Goal: Task Accomplishment & Management: Complete application form

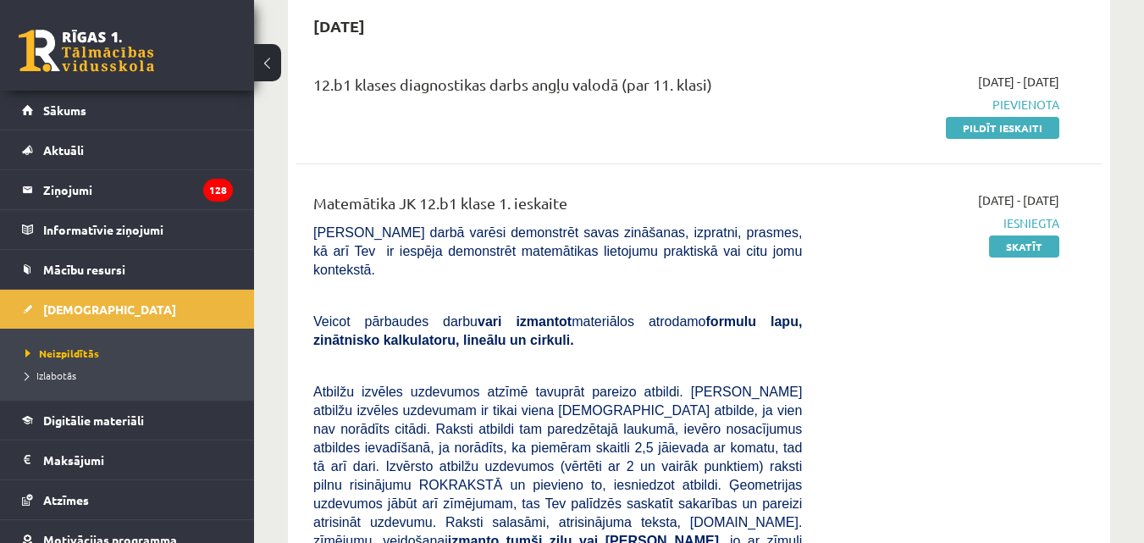
scroll to position [169, 0]
click at [1039, 127] on link "Pildīt ieskaiti" at bounding box center [1002, 128] width 113 height 22
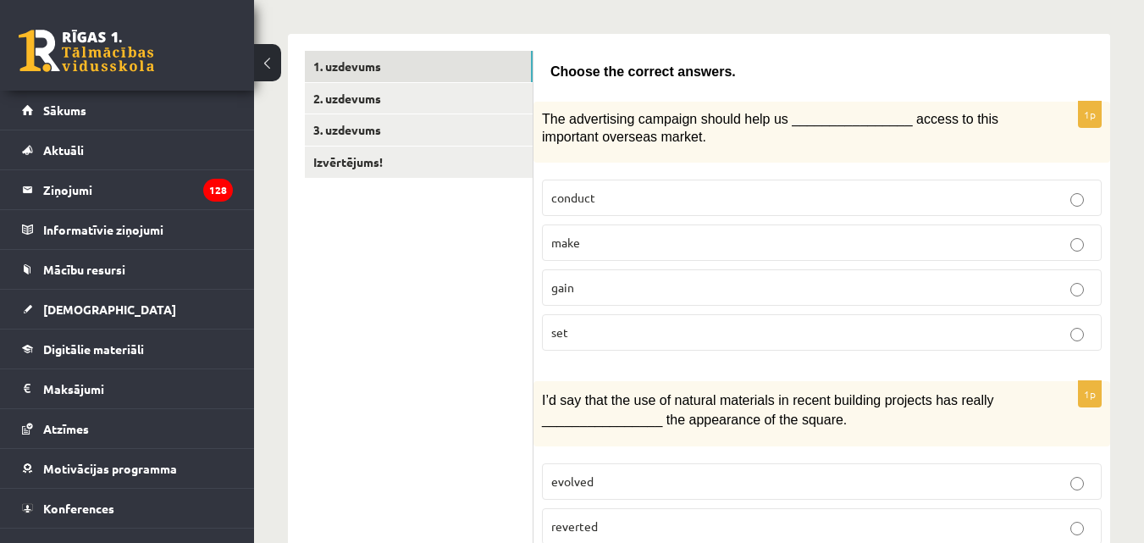
scroll to position [254, 0]
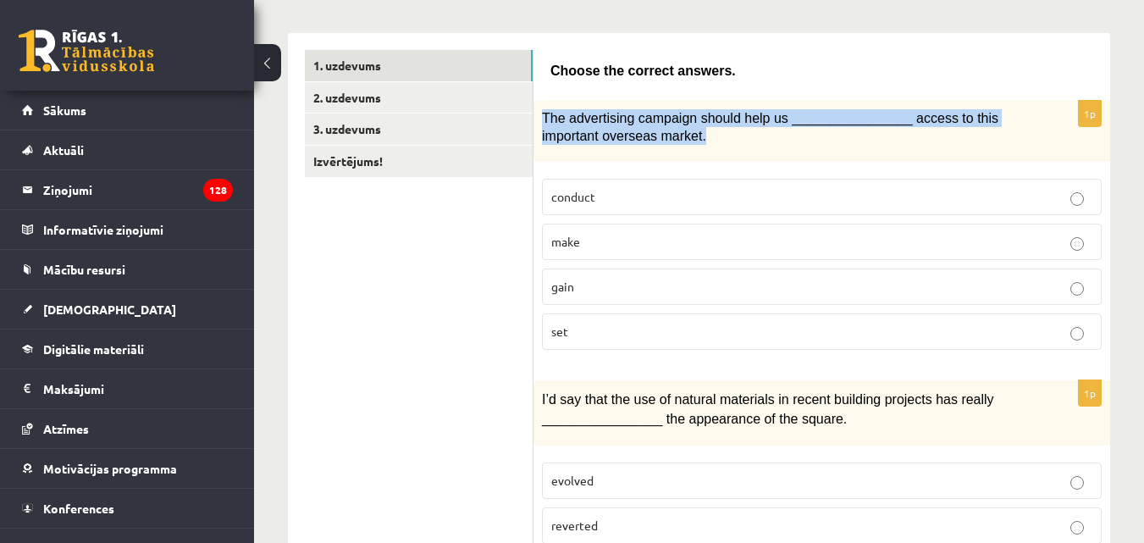
drag, startPoint x: 542, startPoint y: 114, endPoint x: 642, endPoint y: 146, distance: 105.5
click at [642, 141] on p "The advertising campaign should help us ________________ access to this importa…" at bounding box center [779, 126] width 475 height 35
copy span "The advertising campaign should help us ________________ access to this importa…"
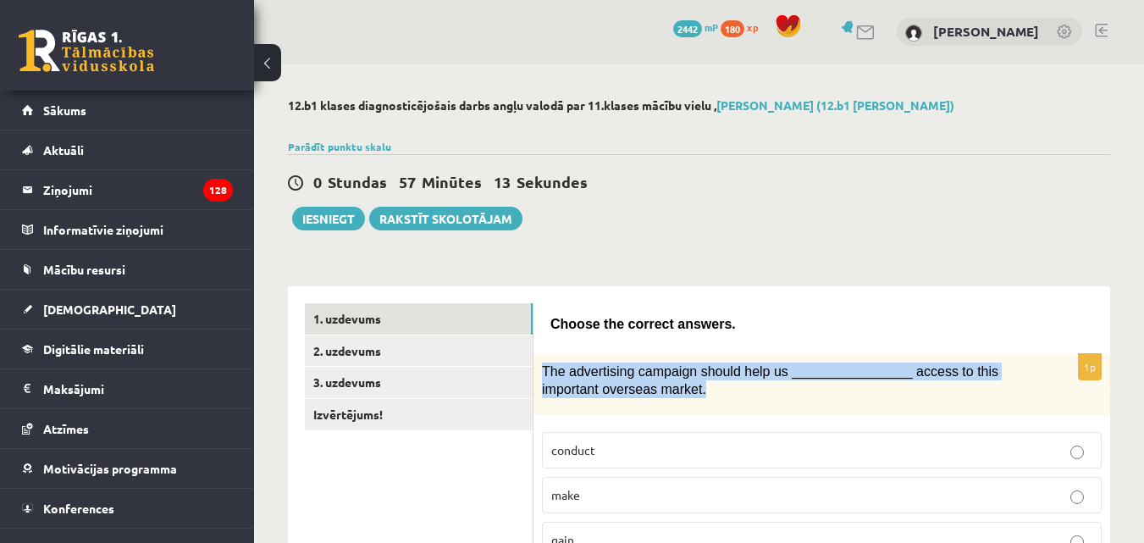
scroll to position [0, 0]
click at [346, 356] on link "2. uzdevums" at bounding box center [419, 351] width 228 height 31
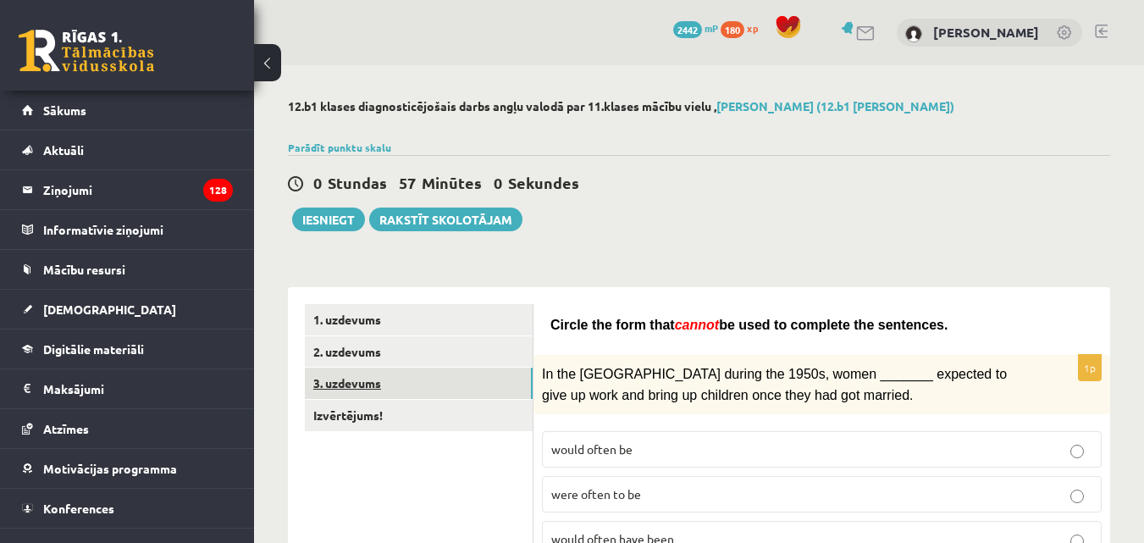
click at [361, 388] on link "3. uzdevums" at bounding box center [419, 382] width 228 height 31
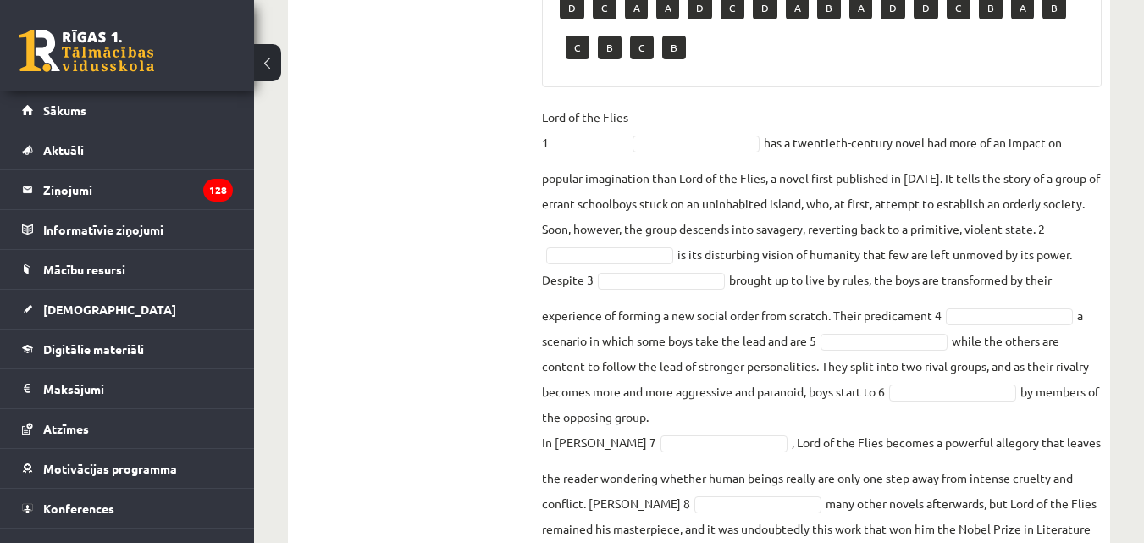
scroll to position [671, 0]
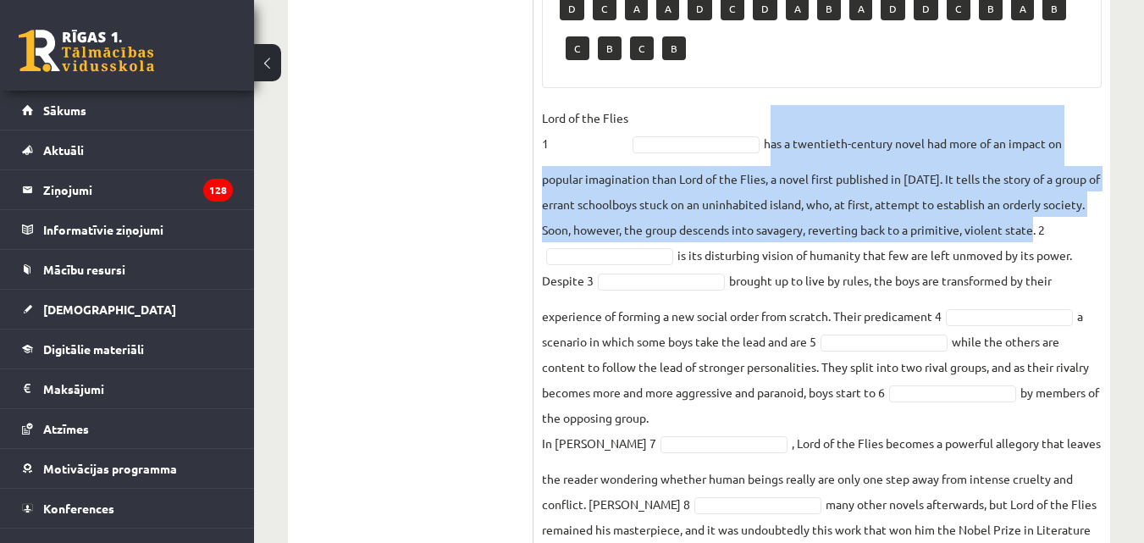
drag, startPoint x: 767, startPoint y: 143, endPoint x: 1039, endPoint y: 234, distance: 286.7
click at [1039, 234] on fieldset "Lord of the Flies 1 has a twentieth-century novel had more of an impact on popu…" at bounding box center [822, 336] width 560 height 462
copy fieldset "has a twentieth-century novel had more of an impact on popular imagination than…"
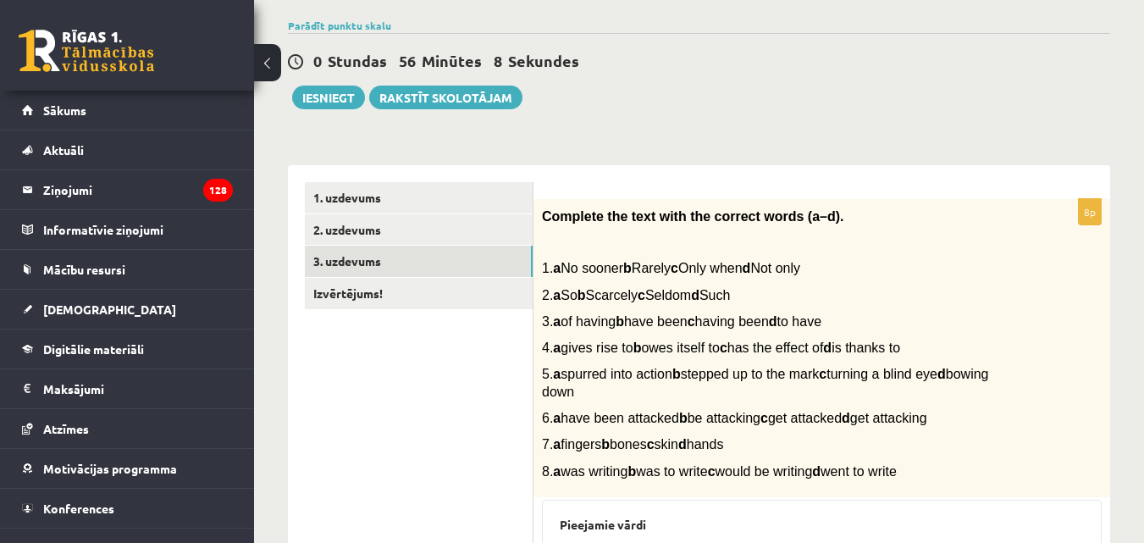
scroll to position [79, 0]
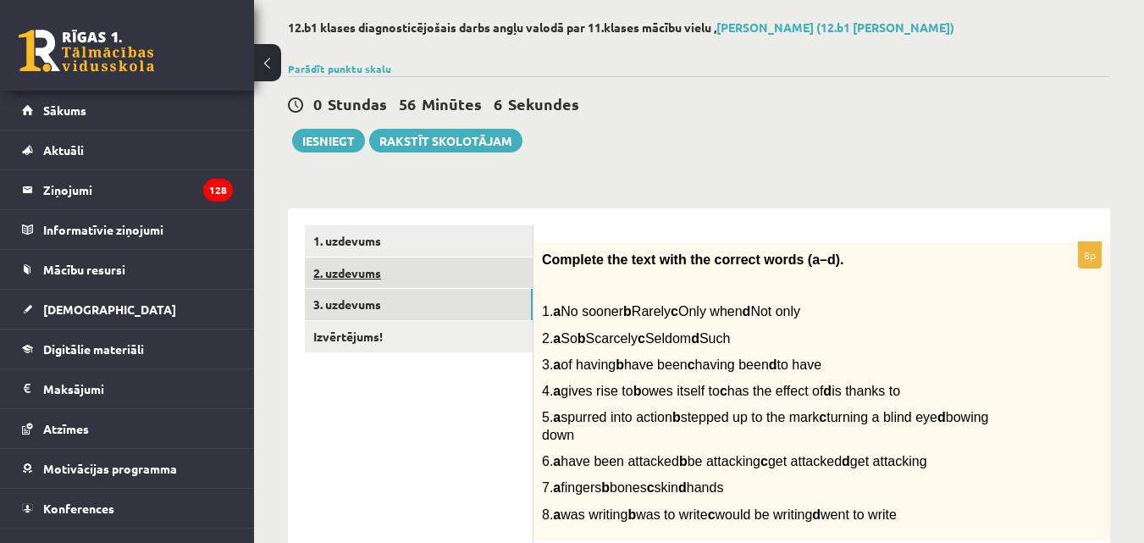
click at [361, 274] on link "2. uzdevums" at bounding box center [419, 272] width 228 height 31
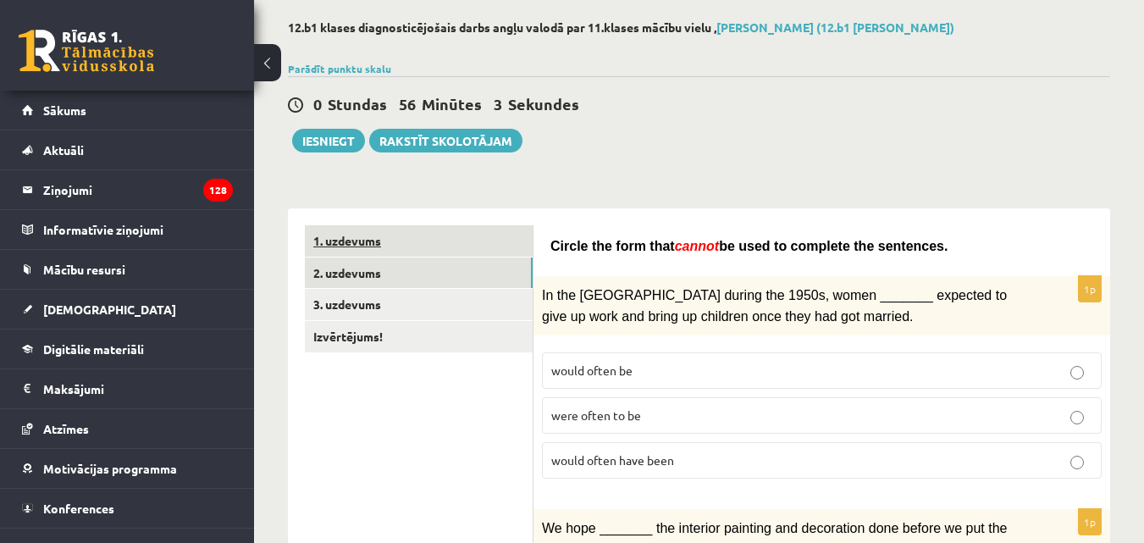
click at [353, 240] on link "1. uzdevums" at bounding box center [419, 240] width 228 height 31
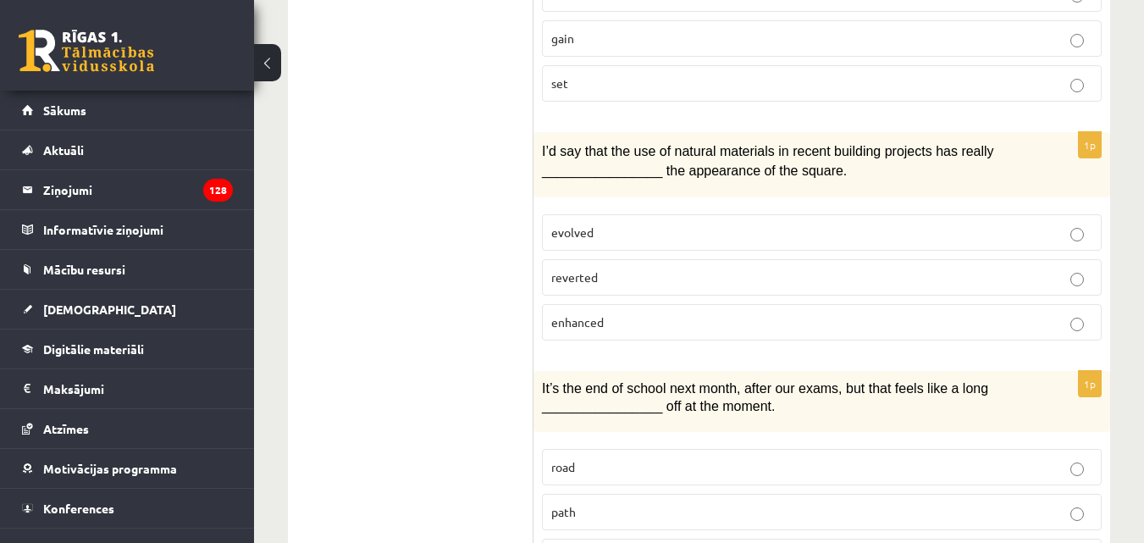
scroll to position [587, 0]
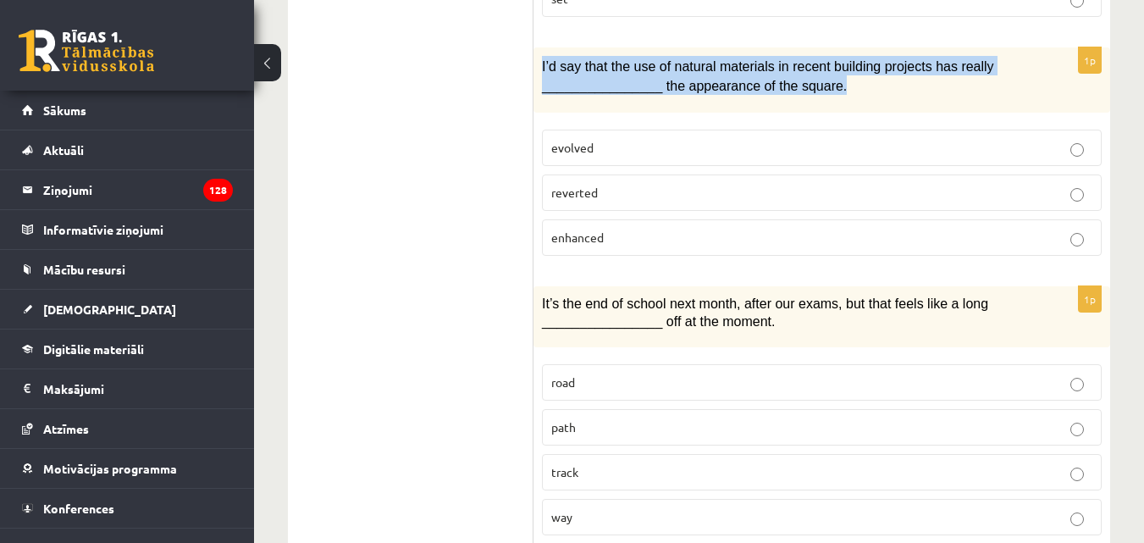
drag, startPoint x: 539, startPoint y: 65, endPoint x: 830, endPoint y: 98, distance: 292.2
click at [830, 98] on div "I’d say that the use of natural materials in recent building projects has reall…" at bounding box center [821, 79] width 576 height 65
copy span "I’d say that the use of natural materials in recent building projects has reall…"
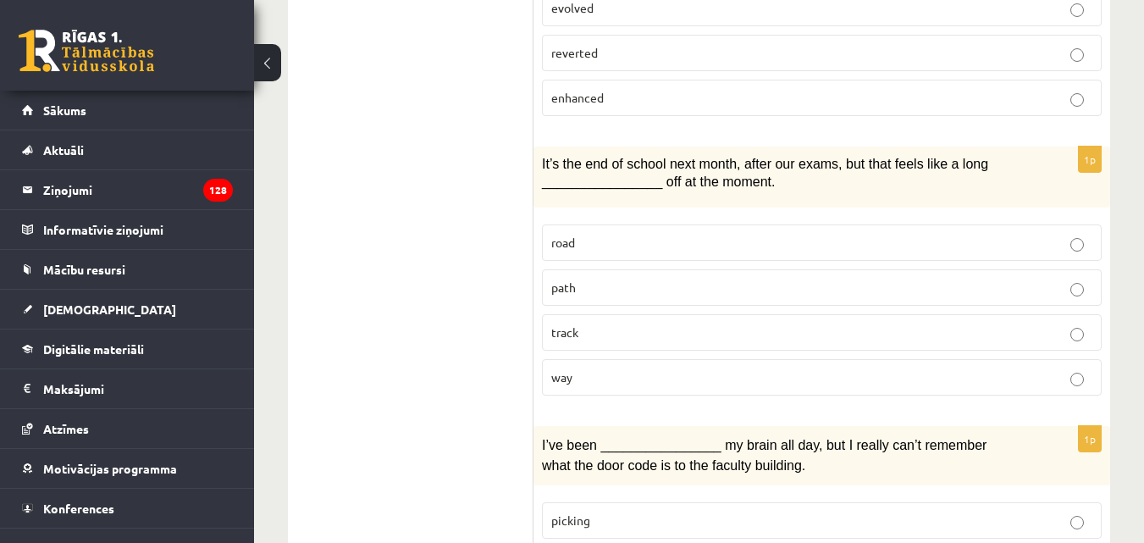
scroll to position [756, 0]
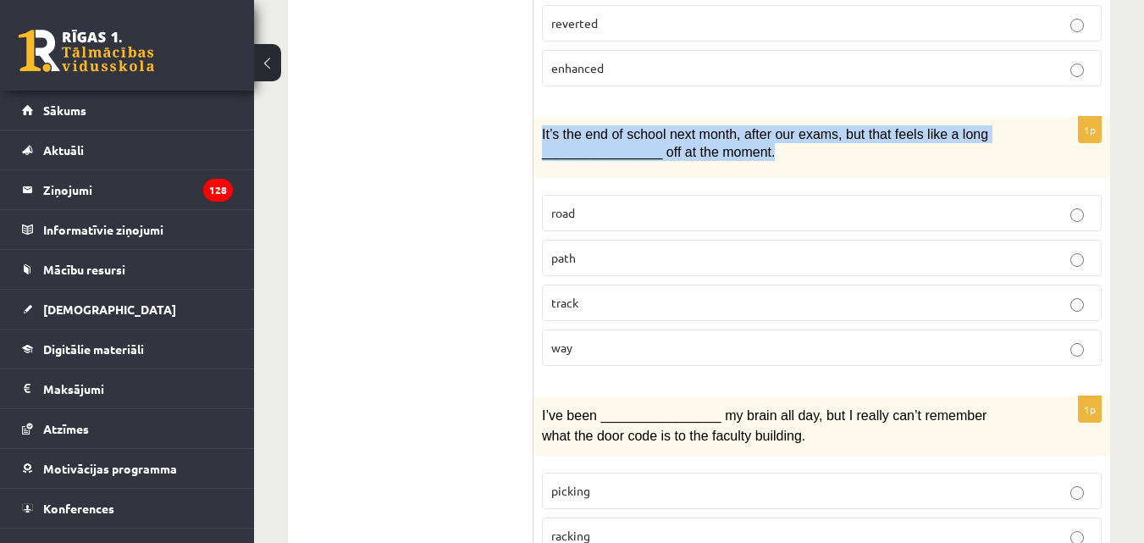
drag, startPoint x: 543, startPoint y: 134, endPoint x: 778, endPoint y: 156, distance: 235.5
click at [778, 156] on p "It’s the end of school next month, after our exams, but that feels like a long …" at bounding box center [779, 142] width 475 height 35
copy span "It’s the end of school next month, after our exams, but that feels like a long …"
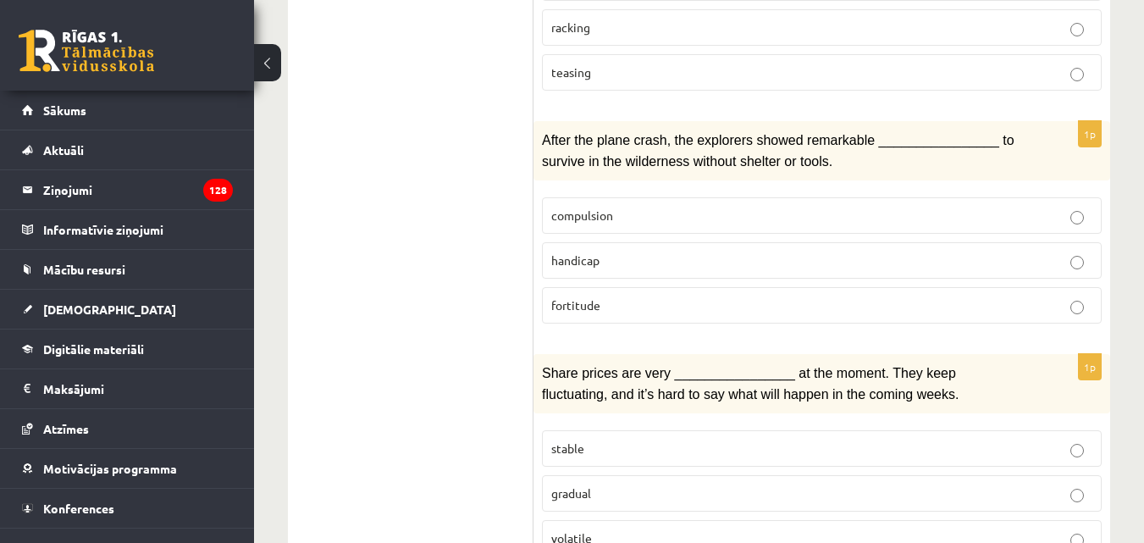
scroll to position [1348, 0]
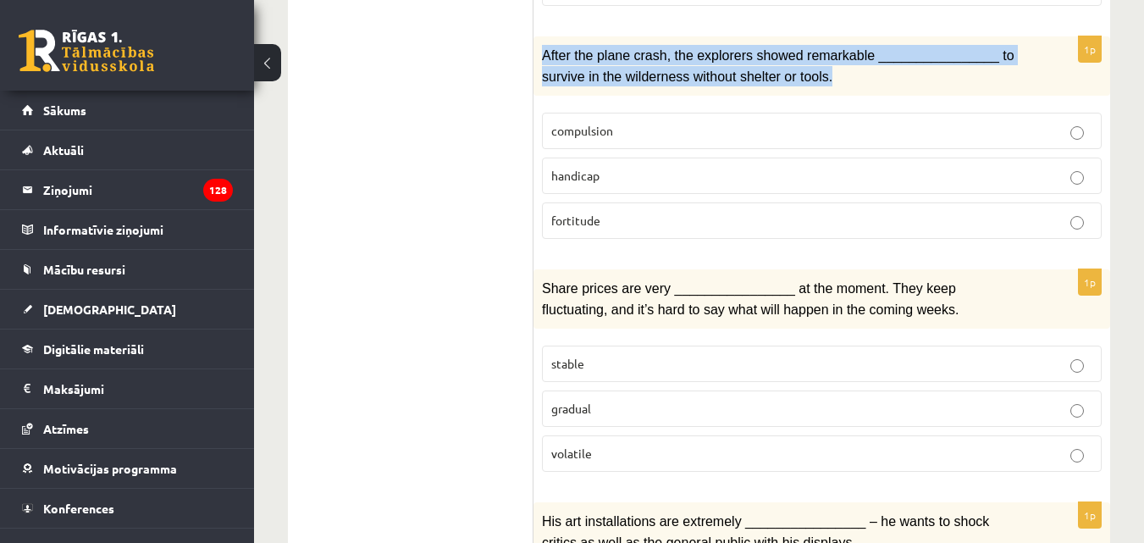
drag, startPoint x: 543, startPoint y: 50, endPoint x: 786, endPoint y: 78, distance: 245.4
click at [786, 78] on p "After the plane crash, the explorers showed remarkable ________________ to surv…" at bounding box center [779, 65] width 475 height 41
copy span "After the plane crash, the explorers showed remarkable ________________ to surv…"
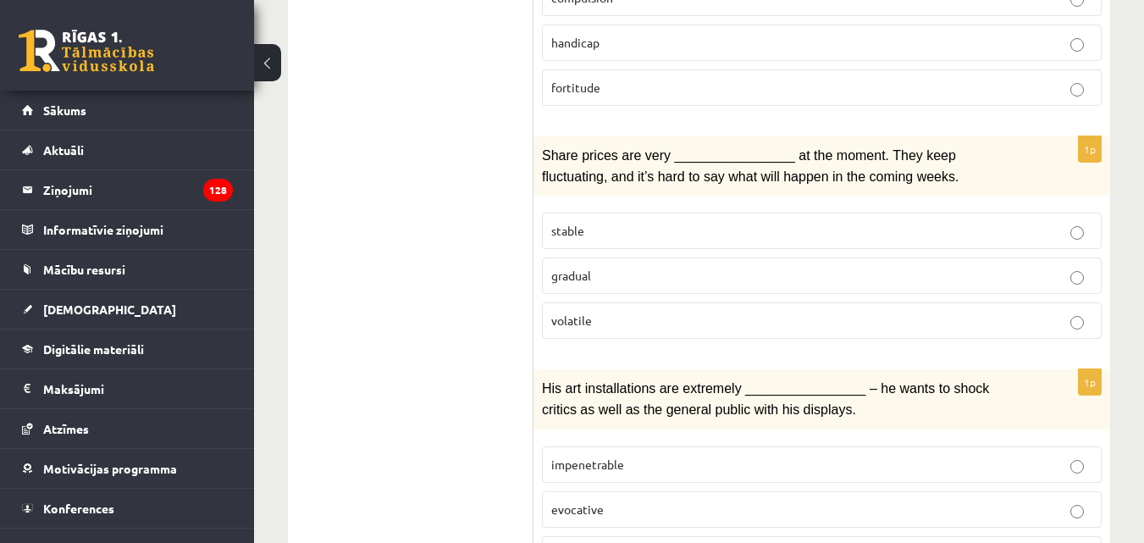
scroll to position [1518, 0]
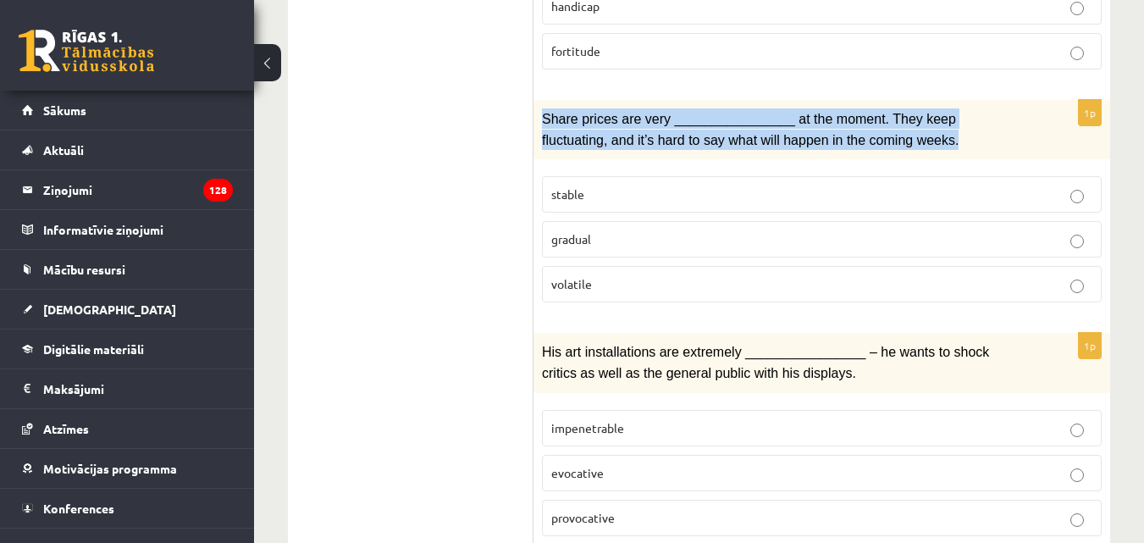
drag, startPoint x: 543, startPoint y: 116, endPoint x: 845, endPoint y: 147, distance: 303.8
click at [845, 147] on div "Share prices are very ________________ at the moment. They keep fluctuating, an…" at bounding box center [821, 129] width 576 height 59
copy span "Share prices are very ________________ at the moment. They keep fluctuating, an…"
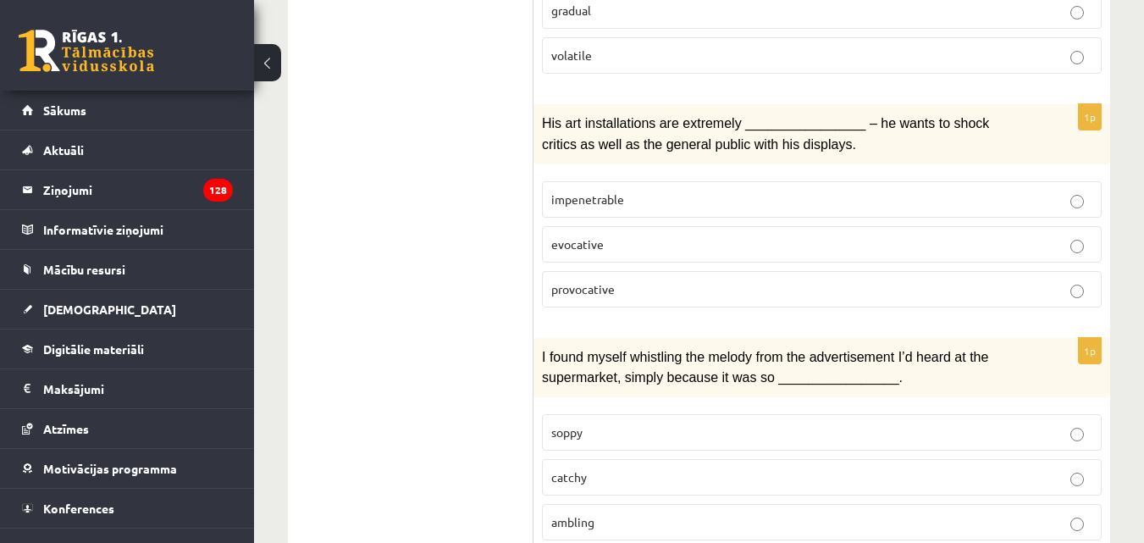
scroll to position [1772, 0]
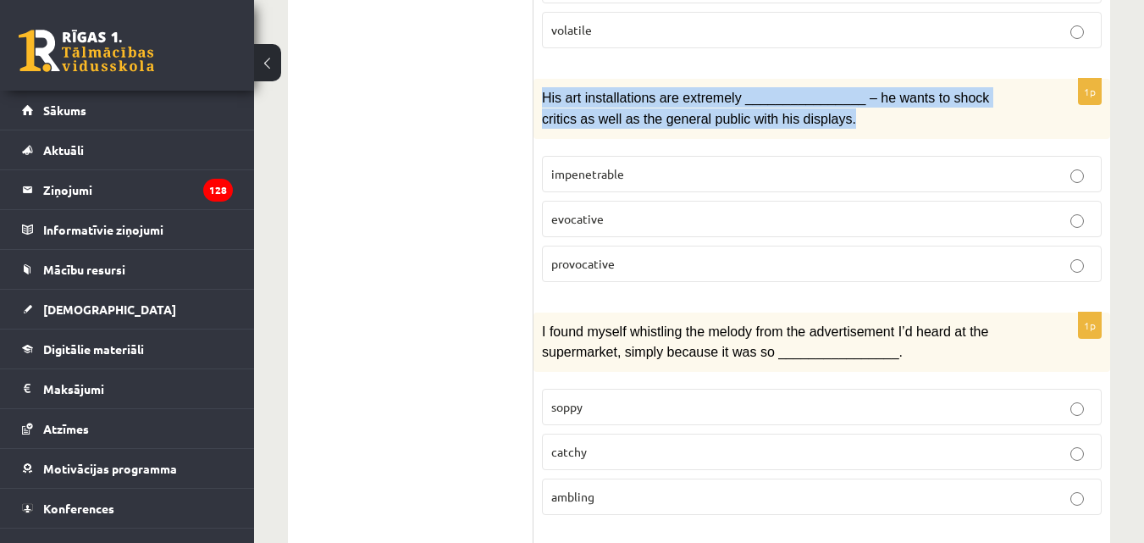
drag, startPoint x: 542, startPoint y: 89, endPoint x: 792, endPoint y: 126, distance: 253.3
click at [792, 126] on div "His art installations are extremely ________________ – he wants to shock critic…" at bounding box center [821, 108] width 576 height 59
copy span "His art installations are extremely ________________ – he wants to shock critic…"
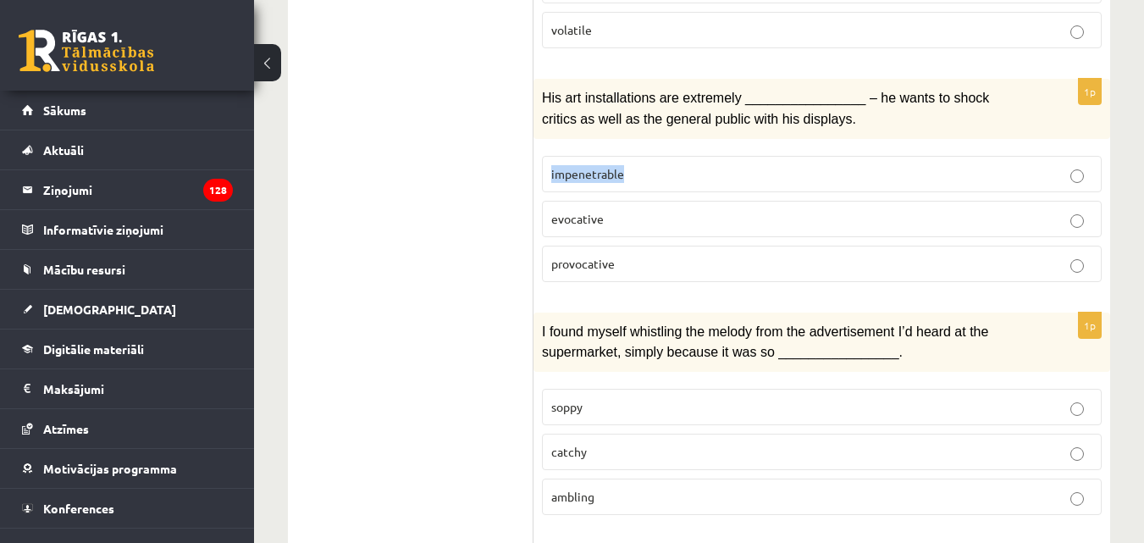
drag, startPoint x: 631, startPoint y: 167, endPoint x: 546, endPoint y: 168, distance: 84.7
click at [546, 168] on label "impenetrable" at bounding box center [822, 174] width 560 height 36
copy span "impenetrable"
drag, startPoint x: 549, startPoint y: 214, endPoint x: 604, endPoint y: 216, distance: 54.2
click at [604, 216] on label "evocative" at bounding box center [822, 219] width 560 height 36
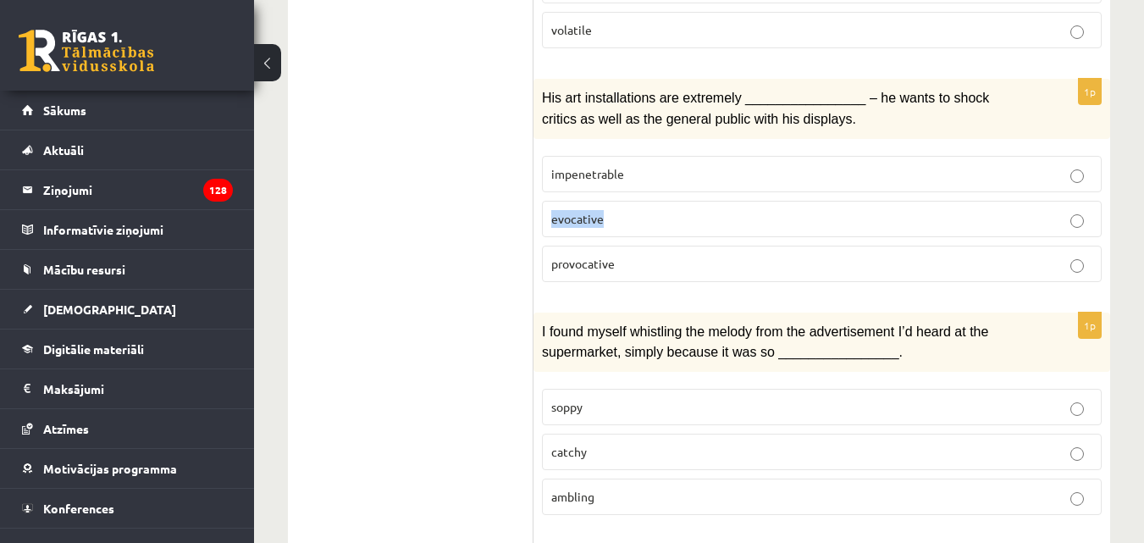
copy span "evocative"
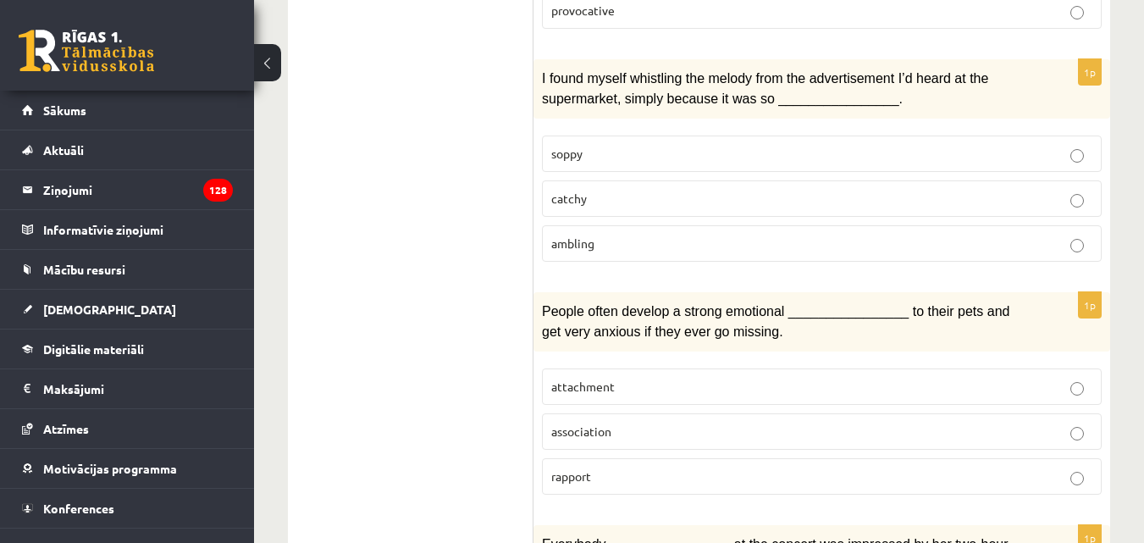
scroll to position [2026, 0]
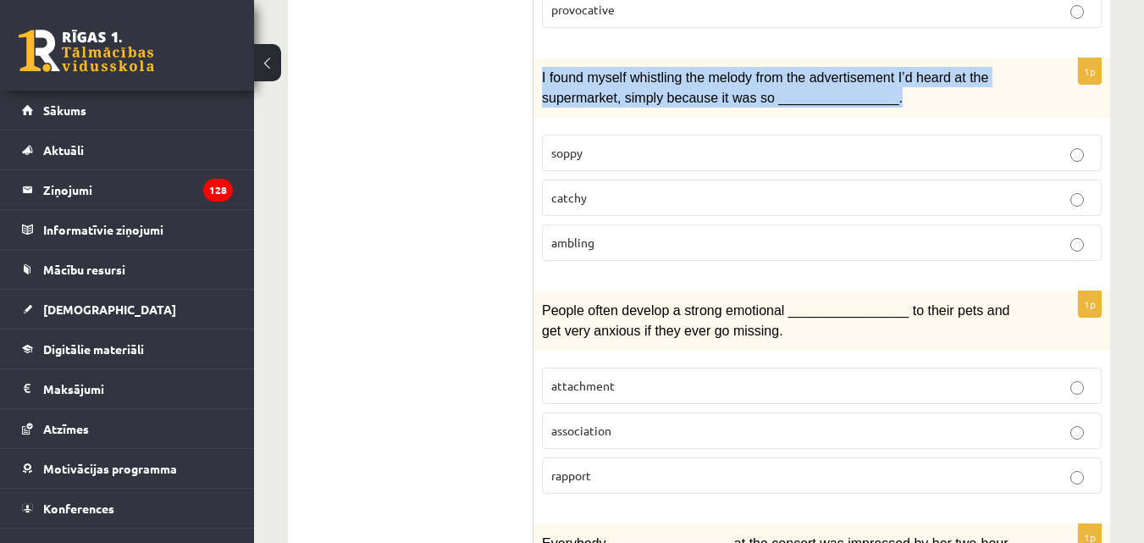
drag, startPoint x: 540, startPoint y: 66, endPoint x: 900, endPoint y: 100, distance: 361.3
click at [900, 100] on div "I found myself whistling the melody from the advertisement I’d heard at the sup…" at bounding box center [821, 87] width 576 height 59
copy span "I found myself whistling the melody from the advertisement I’d heard at the sup…"
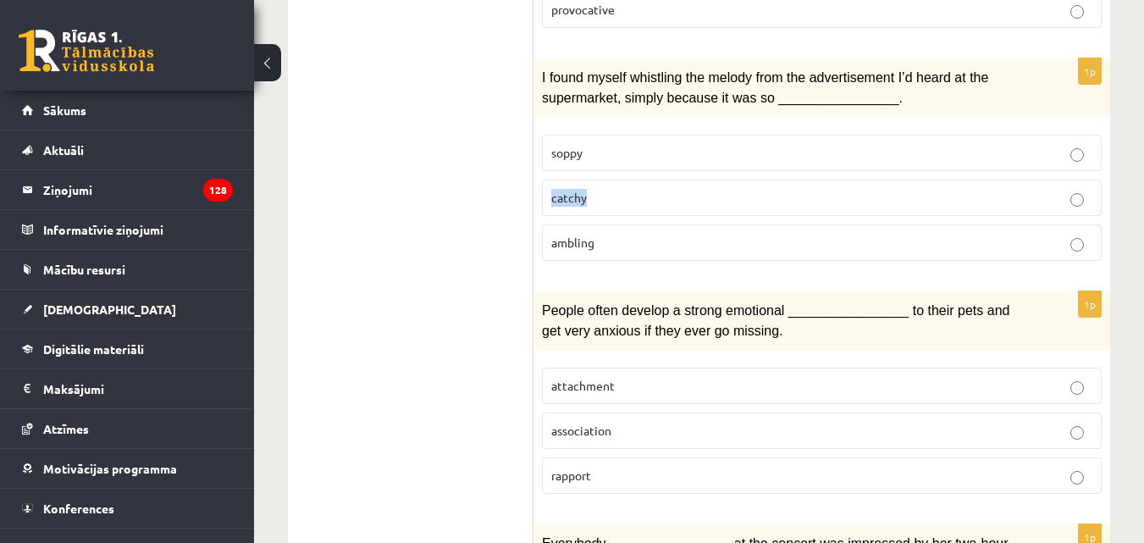
drag, startPoint x: 589, startPoint y: 192, endPoint x: 549, endPoint y: 188, distance: 40.9
click at [549, 188] on label "catchy" at bounding box center [822, 197] width 560 height 36
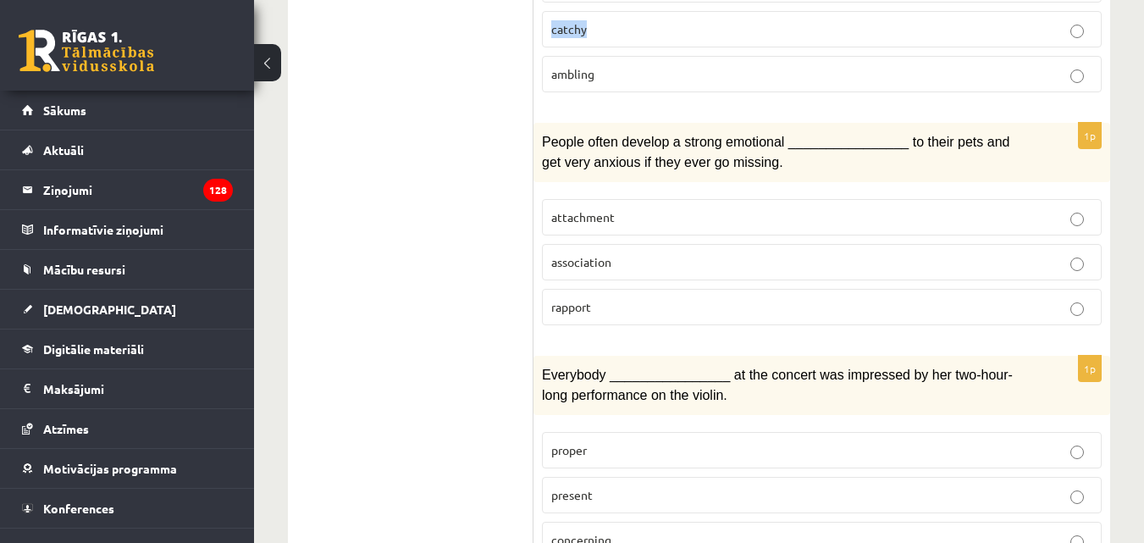
scroll to position [2195, 0]
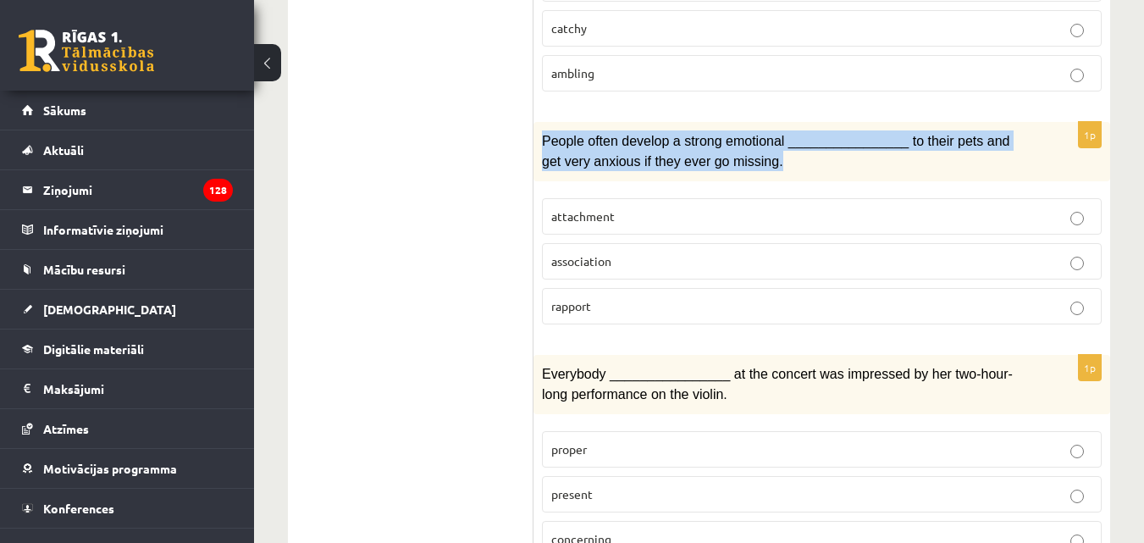
drag, startPoint x: 541, startPoint y: 133, endPoint x: 761, endPoint y: 157, distance: 221.4
click at [761, 157] on div "People often develop a strong emotional ________________ to their pets and get …" at bounding box center [821, 151] width 576 height 59
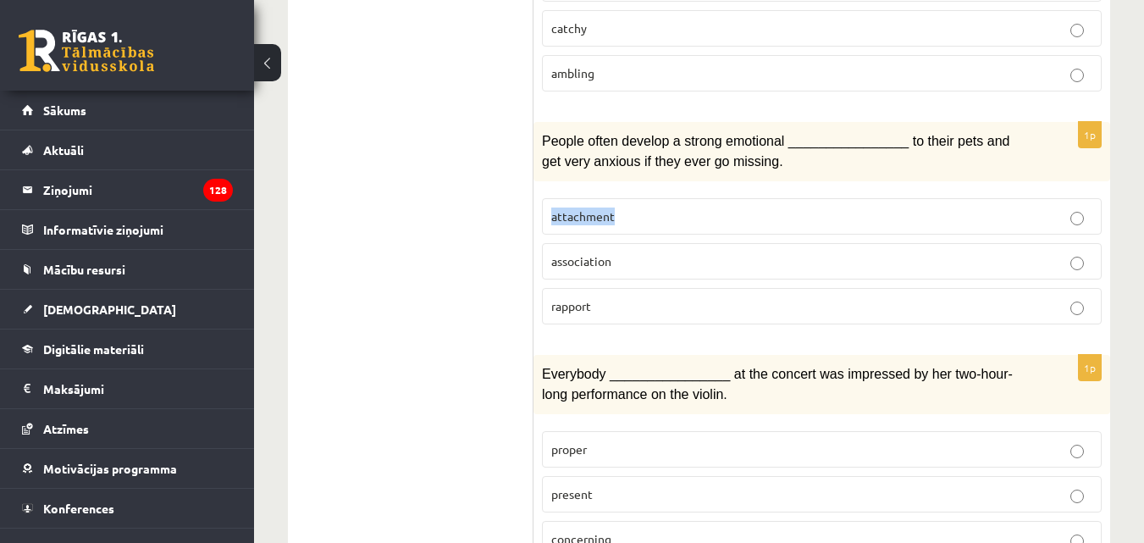
drag, startPoint x: 622, startPoint y: 205, endPoint x: 546, endPoint y: 203, distance: 76.2
click at [546, 203] on label "attachment" at bounding box center [822, 216] width 560 height 36
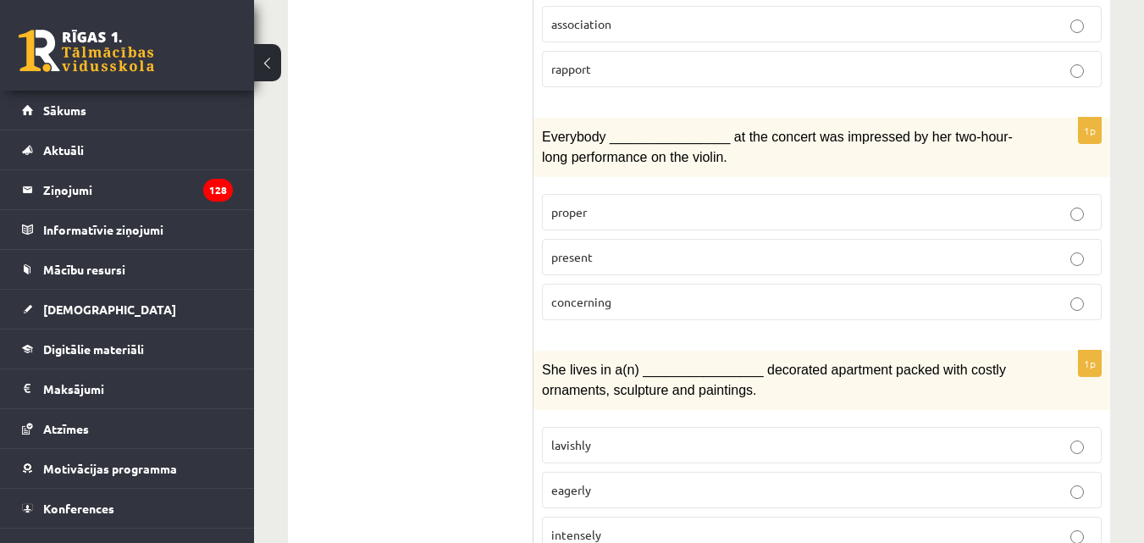
scroll to position [2449, 0]
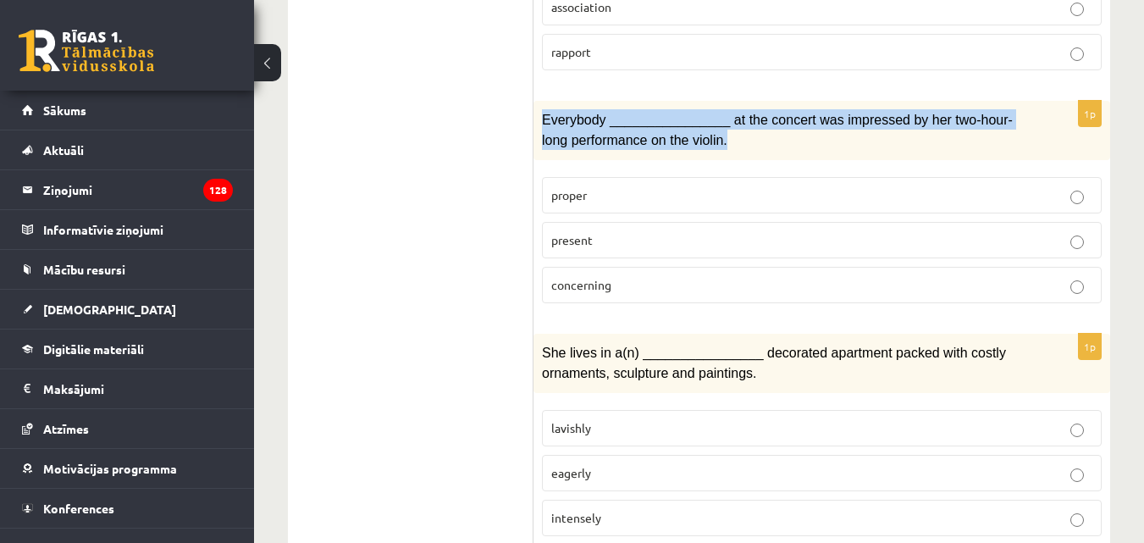
drag, startPoint x: 595, startPoint y: 109, endPoint x: 726, endPoint y: 124, distance: 132.0
click at [726, 124] on p "Everybody ________________ at the concert was impressed by her two-hour-long pe…" at bounding box center [779, 129] width 475 height 41
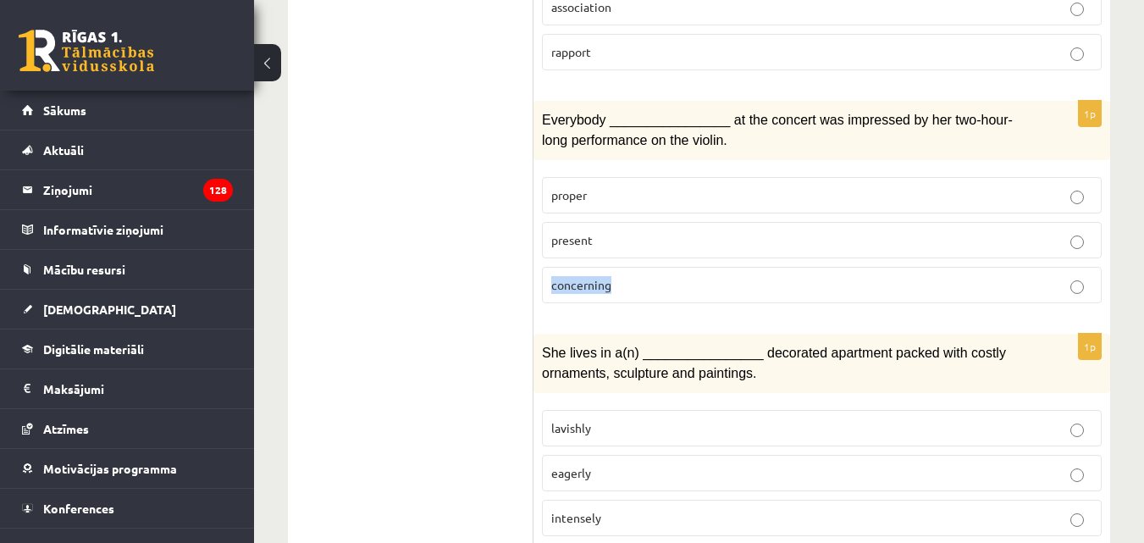
drag, startPoint x: 618, startPoint y: 275, endPoint x: 537, endPoint y: 274, distance: 81.3
click at [537, 274] on div "1p Everybody ________________ at the concert was impressed by her two-hour-long…" at bounding box center [821, 209] width 576 height 216
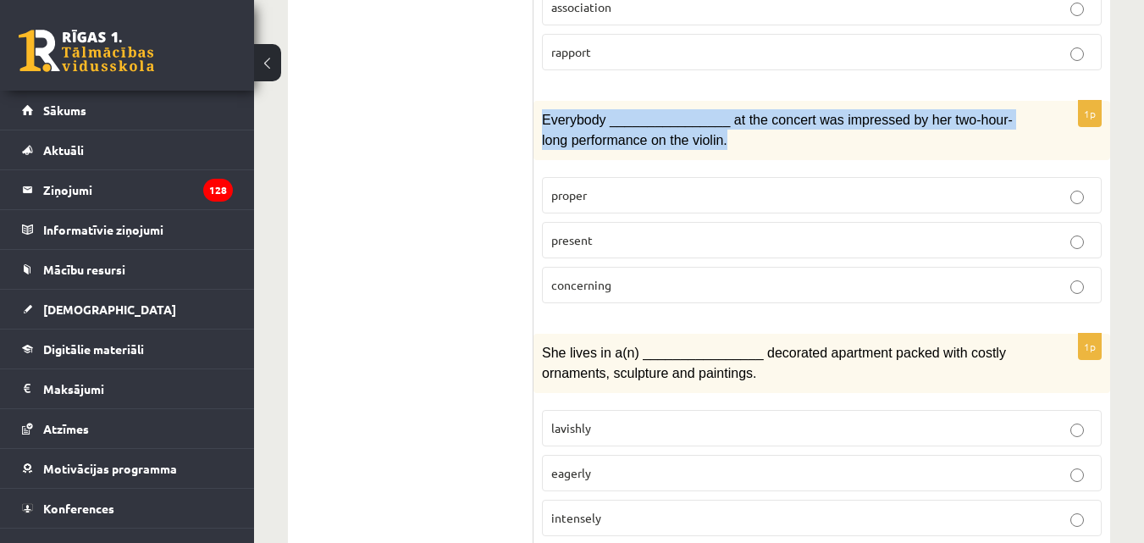
drag, startPoint x: 543, startPoint y: 102, endPoint x: 737, endPoint y: 129, distance: 195.6
click at [737, 129] on p "Everybody ________________ at the concert was impressed by her two-hour-long pe…" at bounding box center [779, 129] width 475 height 41
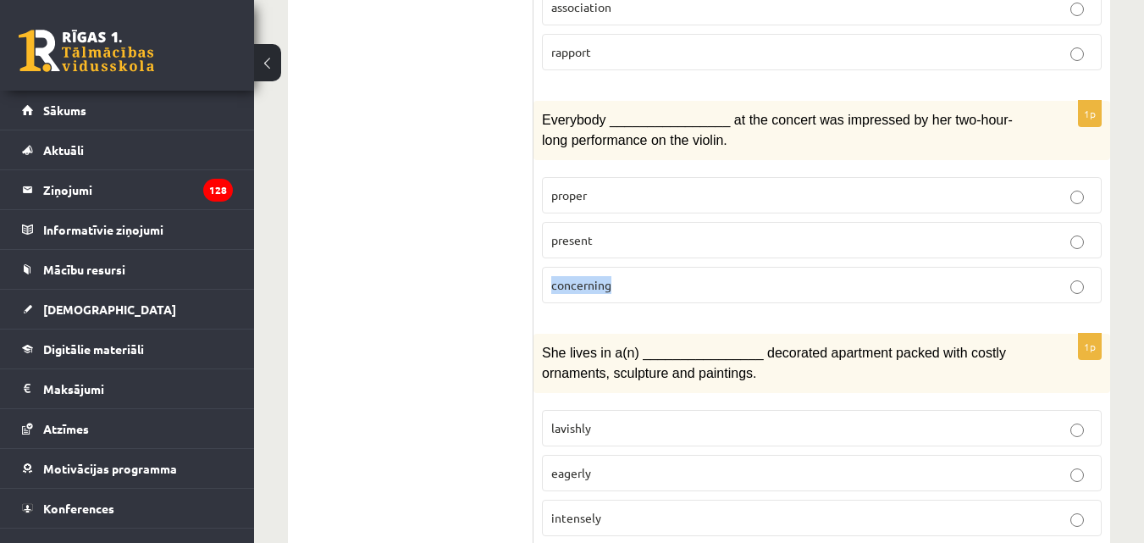
drag, startPoint x: 617, startPoint y: 274, endPoint x: 554, endPoint y: 270, distance: 63.6
click at [554, 276] on p "concerning" at bounding box center [821, 285] width 541 height 18
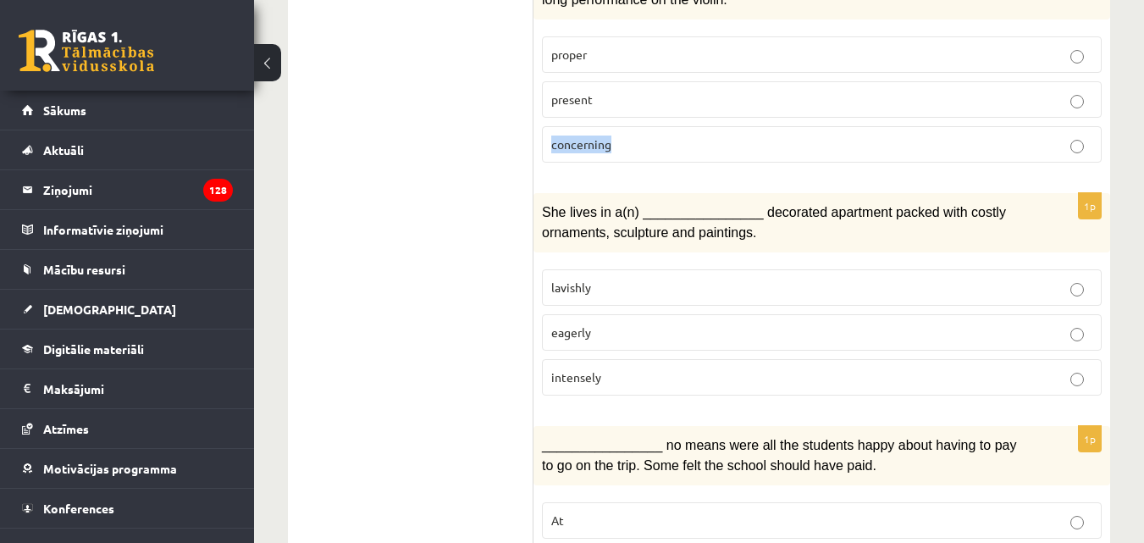
scroll to position [2618, 0]
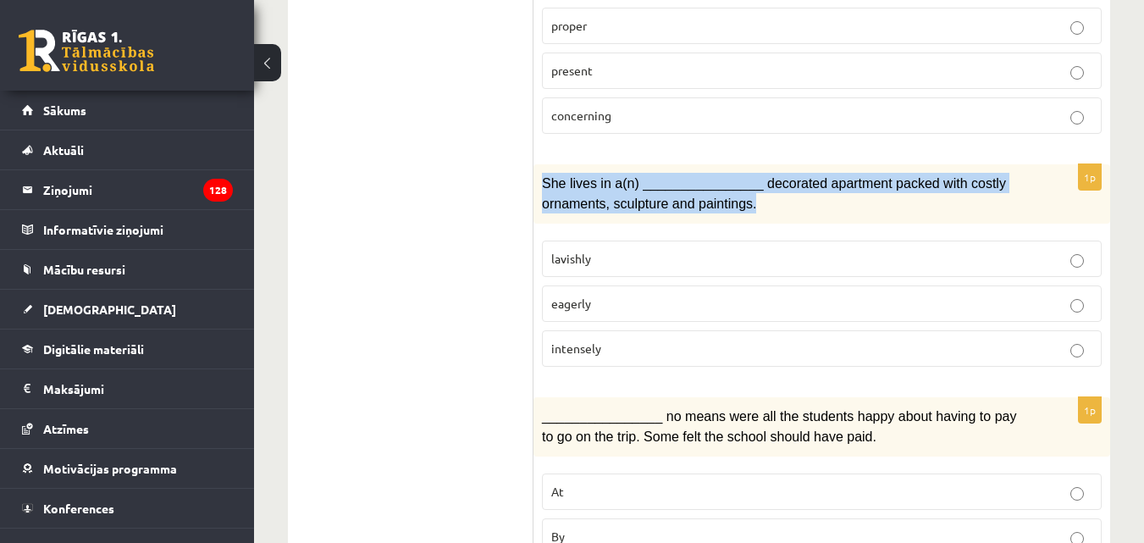
drag, startPoint x: 543, startPoint y: 165, endPoint x: 772, endPoint y: 198, distance: 231.8
click at [772, 198] on p "She lives in a(n) ________________ decorated apartment packed with costly ornam…" at bounding box center [779, 193] width 475 height 41
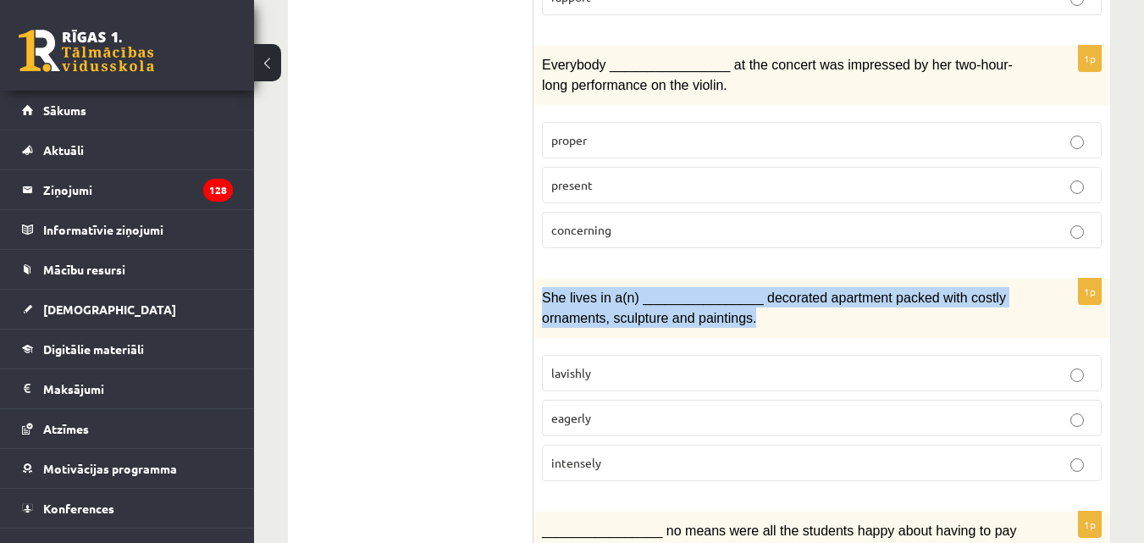
scroll to position [2533, 0]
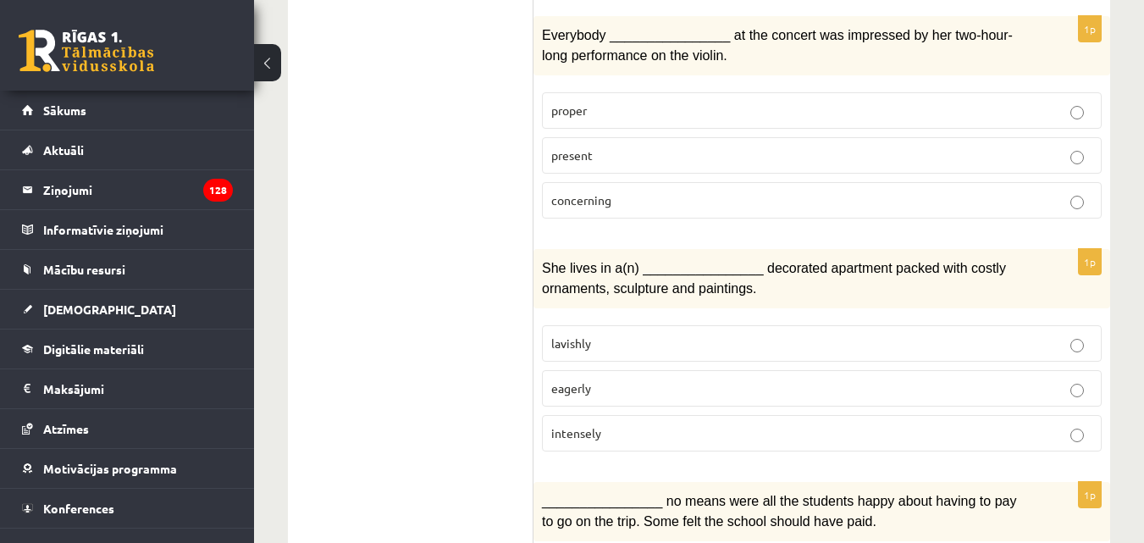
click at [595, 146] on p "present" at bounding box center [821, 155] width 541 height 18
drag, startPoint x: 595, startPoint y: 145, endPoint x: 550, endPoint y: 142, distance: 44.9
click at [550, 142] on label "present" at bounding box center [822, 155] width 560 height 36
drag, startPoint x: 590, startPoint y: 102, endPoint x: 551, endPoint y: 99, distance: 39.0
click at [551, 102] on p "proper" at bounding box center [821, 111] width 541 height 18
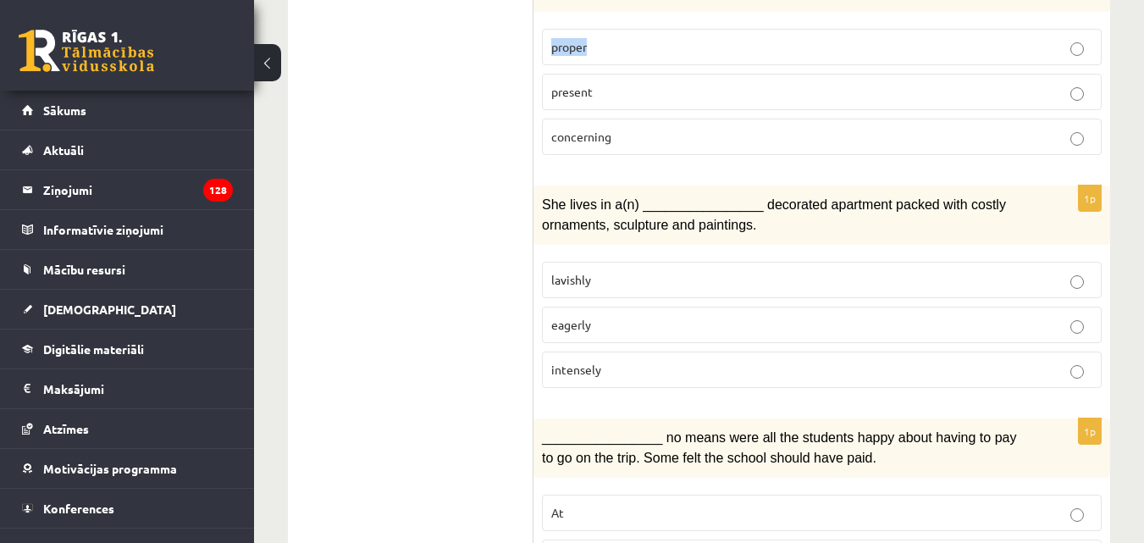
scroll to position [2703, 0]
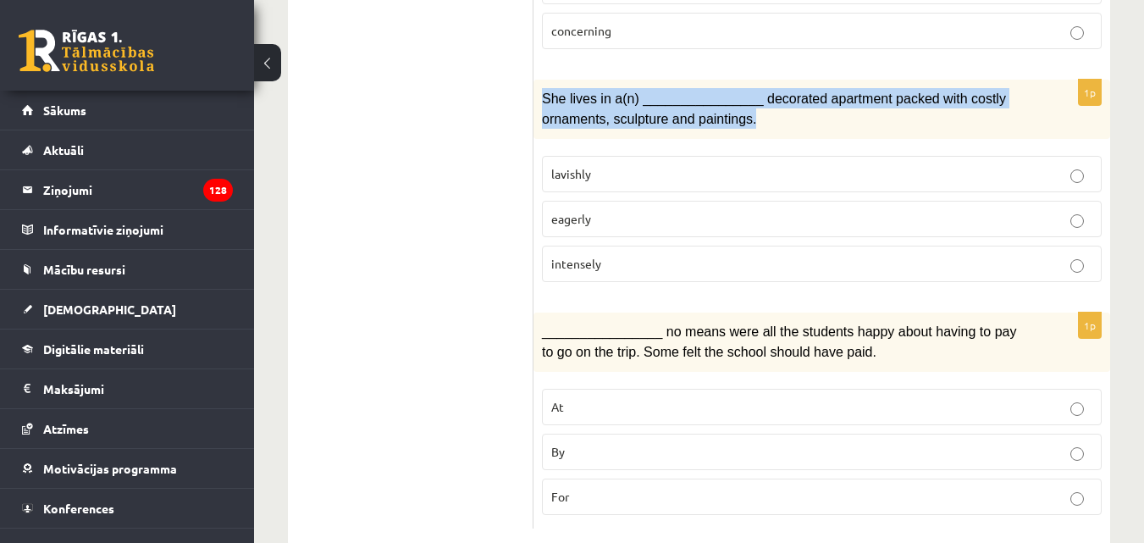
drag, startPoint x: 542, startPoint y: 80, endPoint x: 778, endPoint y: 112, distance: 238.2
click at [778, 112] on p "She lives in a(n) ________________ decorated apartment packed with costly ornam…" at bounding box center [779, 108] width 475 height 41
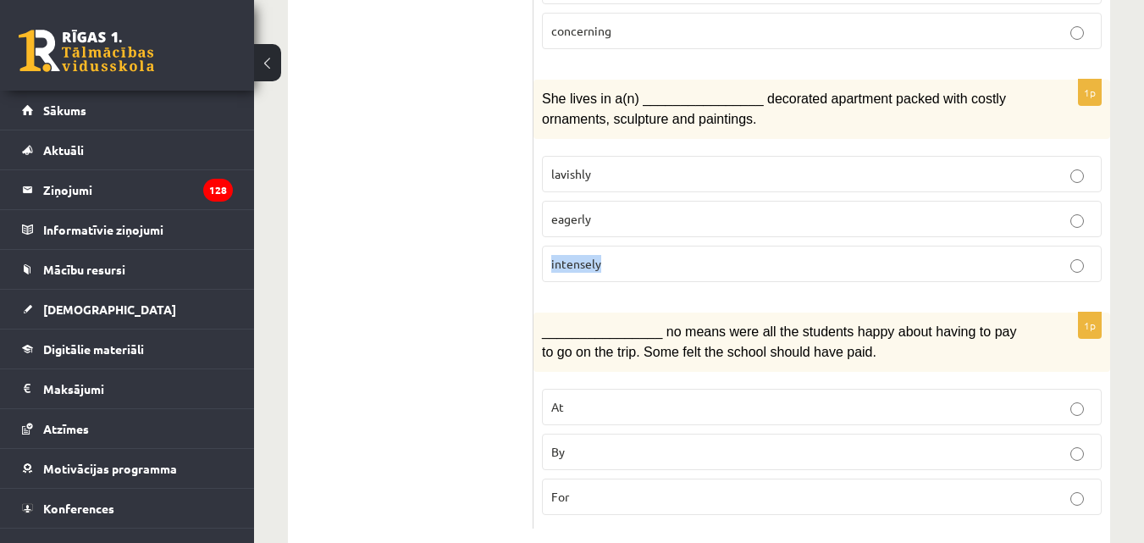
drag, startPoint x: 604, startPoint y: 250, endPoint x: 549, endPoint y: 246, distance: 56.0
click at [549, 246] on label "intensely" at bounding box center [822, 263] width 560 height 36
drag, startPoint x: 597, startPoint y: 201, endPoint x: 541, endPoint y: 198, distance: 55.9
click at [541, 198] on div "1p She lives in a(n) ________________ decorated apartment packed with costly or…" at bounding box center [821, 188] width 576 height 216
drag, startPoint x: 593, startPoint y: 158, endPoint x: 547, endPoint y: 157, distance: 45.7
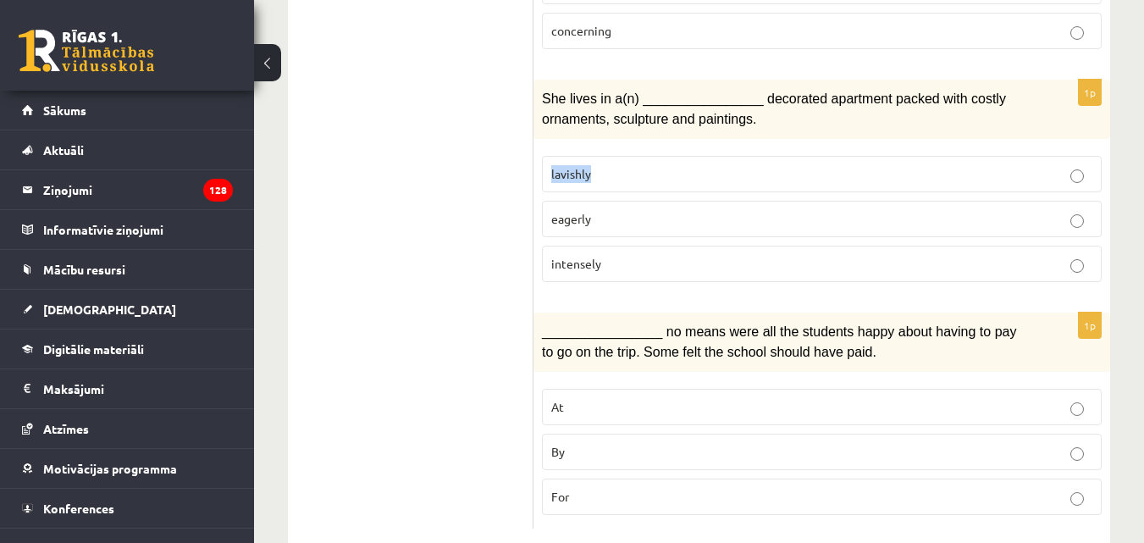
click at [547, 157] on label "lavishly" at bounding box center [822, 174] width 560 height 36
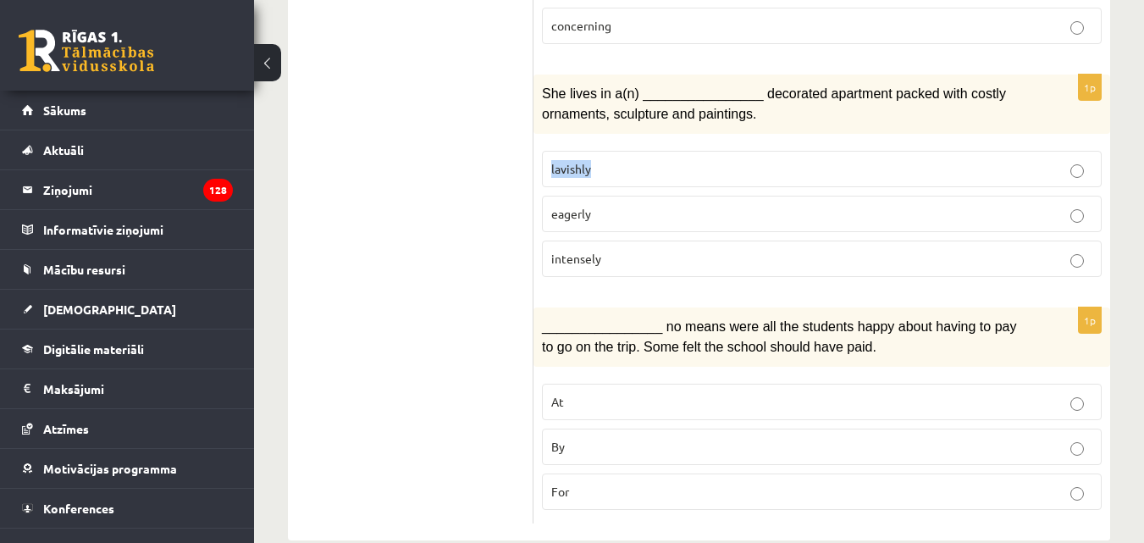
scroll to position [2724, 0]
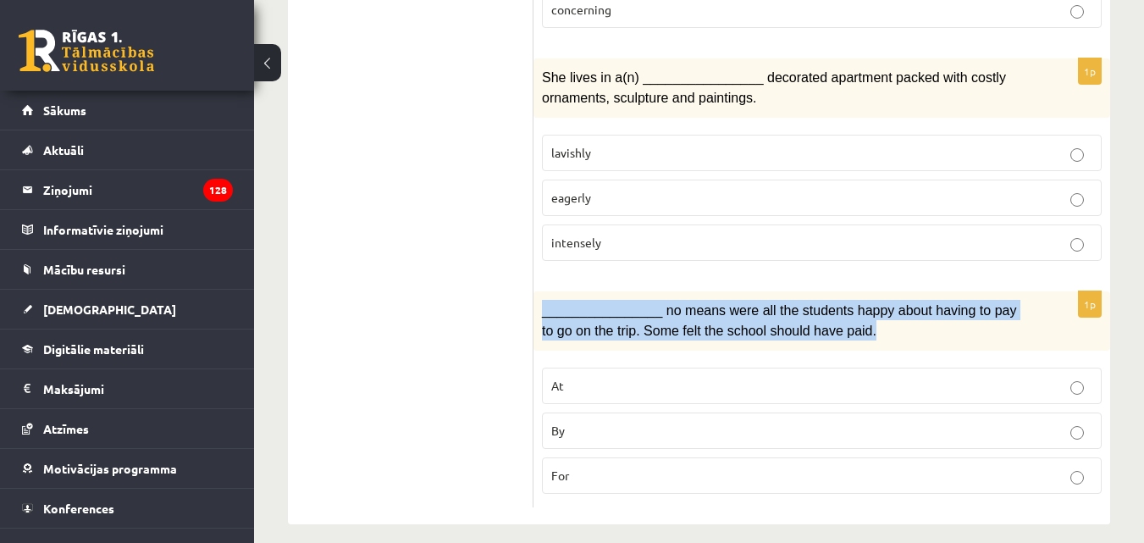
drag, startPoint x: 657, startPoint y: 326, endPoint x: 543, endPoint y: 298, distance: 117.6
click at [543, 300] on p "________________ no means were all the students happy about having to pay to go…" at bounding box center [779, 320] width 475 height 41
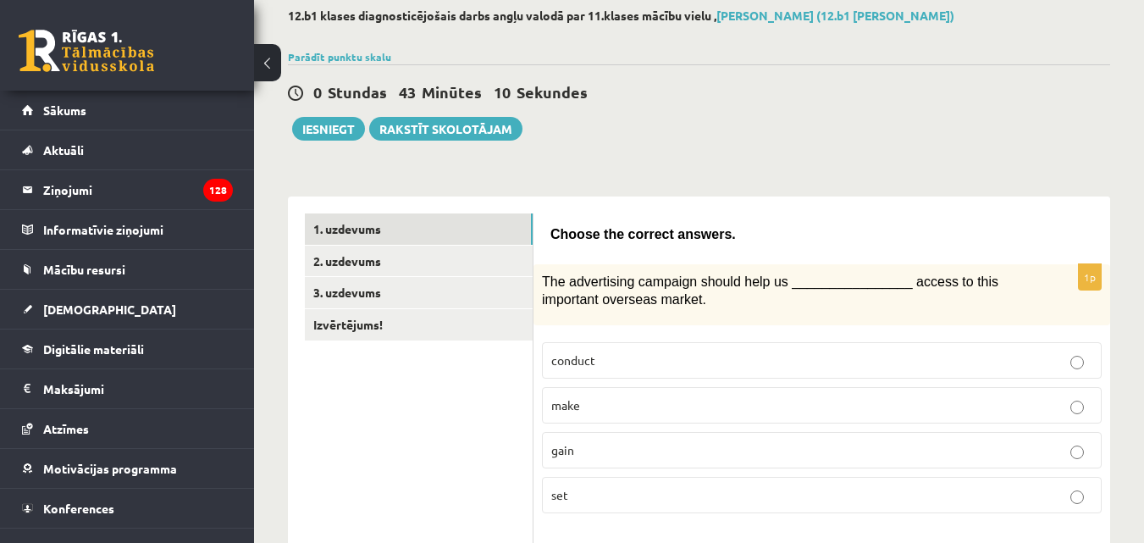
scroll to position [0, 0]
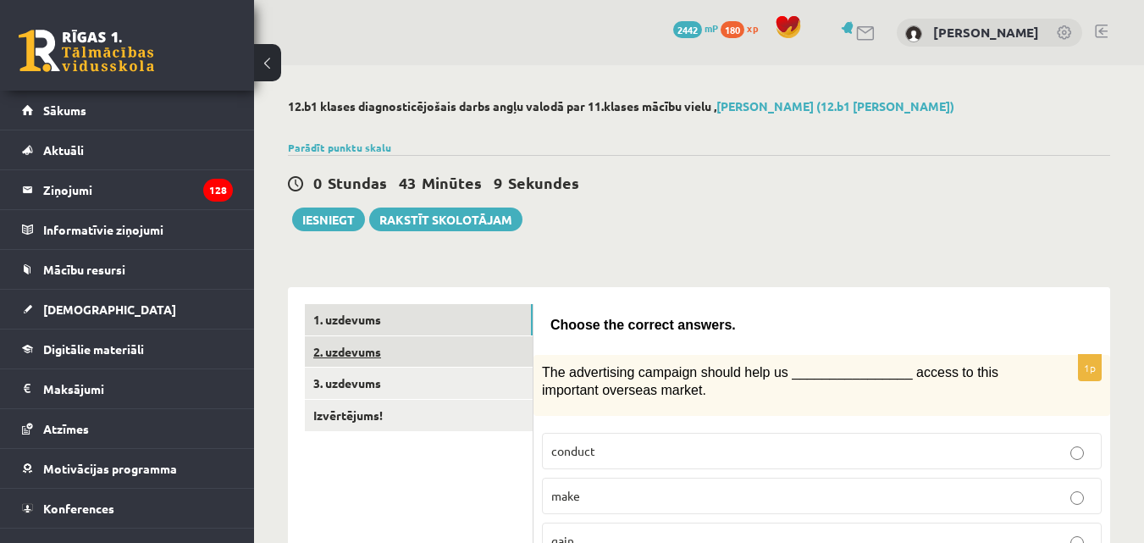
click at [350, 354] on link "2. uzdevums" at bounding box center [419, 351] width 228 height 31
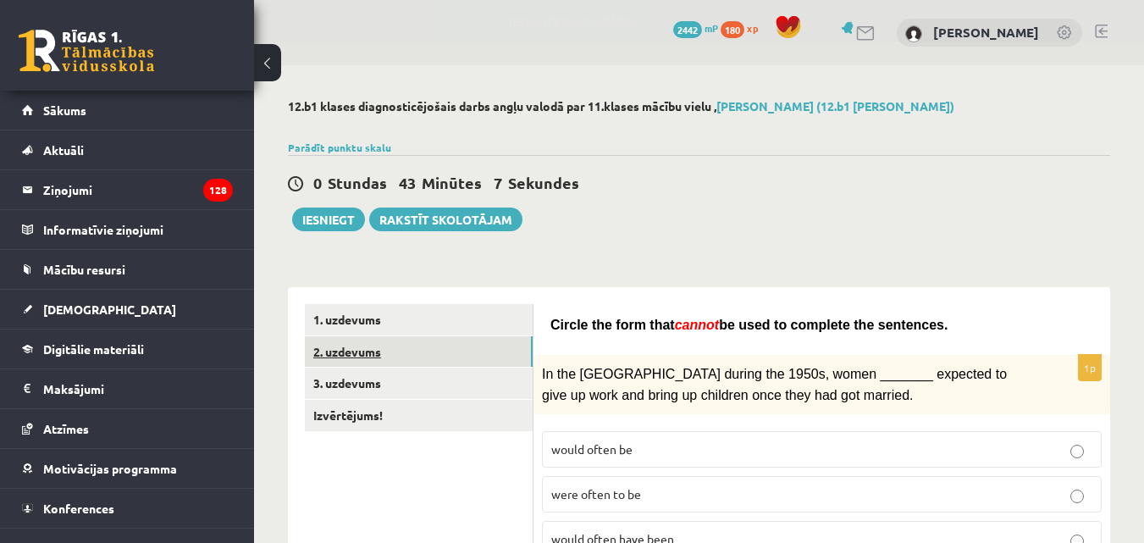
click at [358, 355] on link "2. uzdevums" at bounding box center [419, 351] width 228 height 31
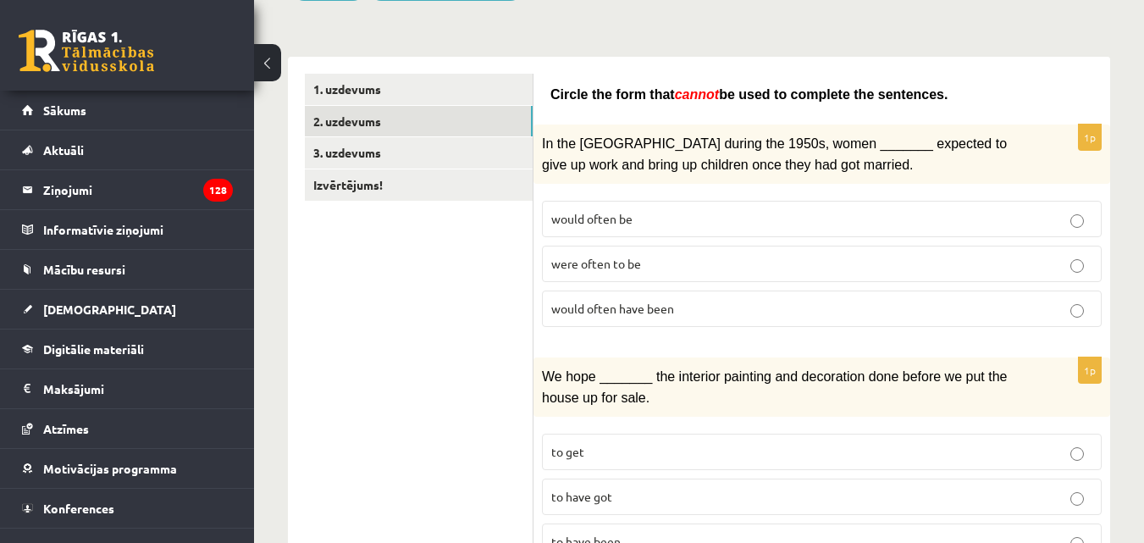
scroll to position [254, 0]
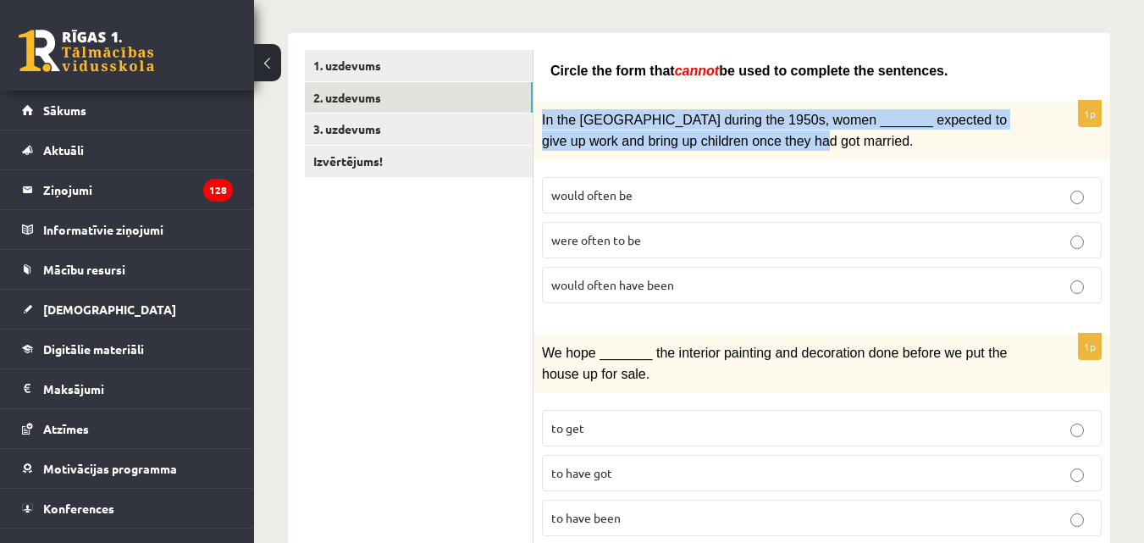
drag, startPoint x: 541, startPoint y: 115, endPoint x: 764, endPoint y: 136, distance: 223.6
click at [764, 136] on div "In the [GEOGRAPHIC_DATA] during the 1950s, women _______ expected to give up wo…" at bounding box center [821, 130] width 576 height 59
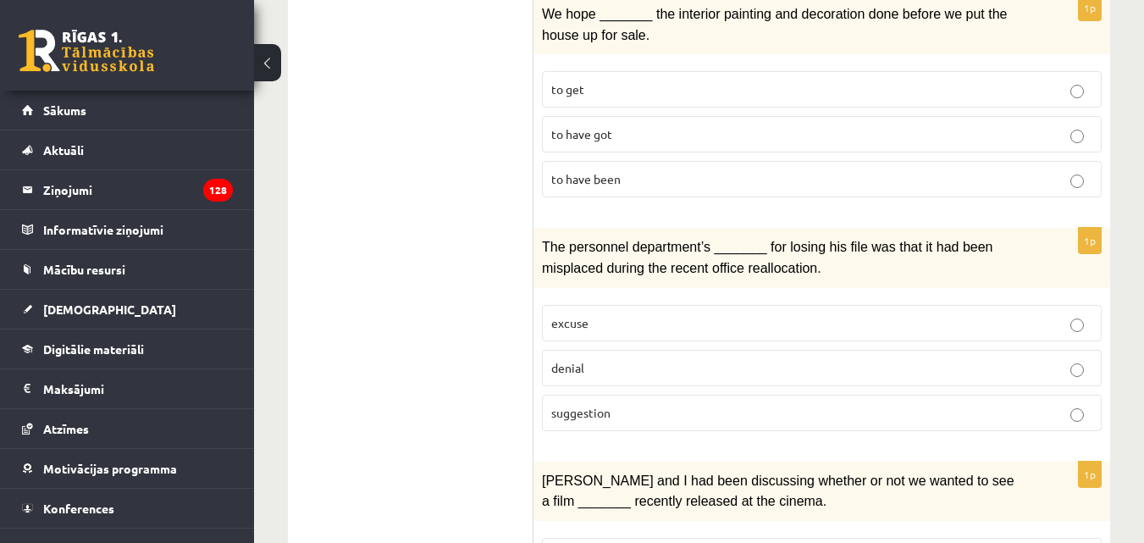
scroll to position [677, 0]
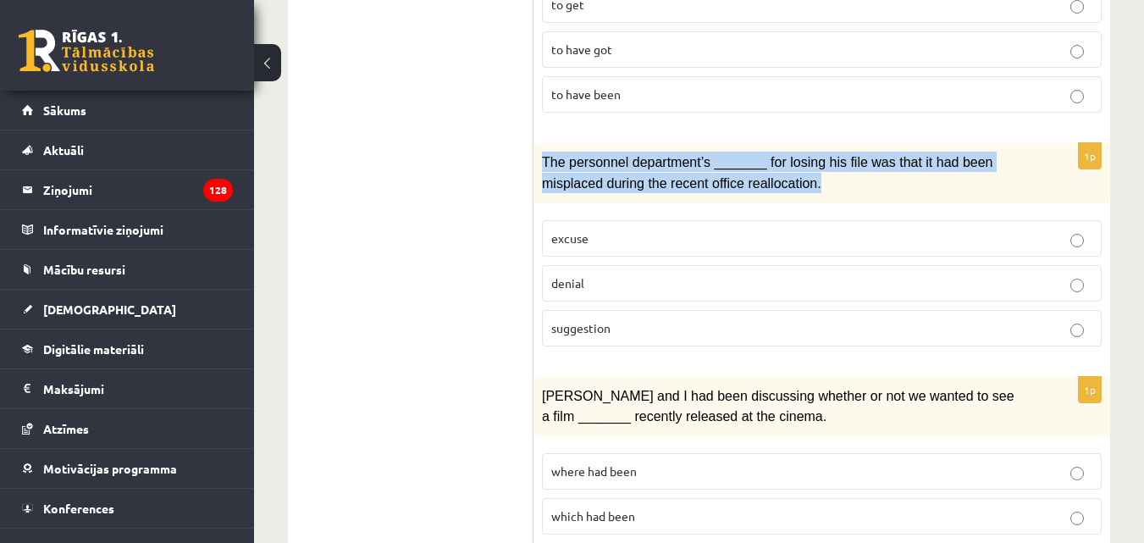
drag, startPoint x: 543, startPoint y: 157, endPoint x: 770, endPoint y: 185, distance: 229.4
click at [770, 185] on p "The personnel department’s _______ for losing his file was that it had been mis…" at bounding box center [779, 172] width 475 height 41
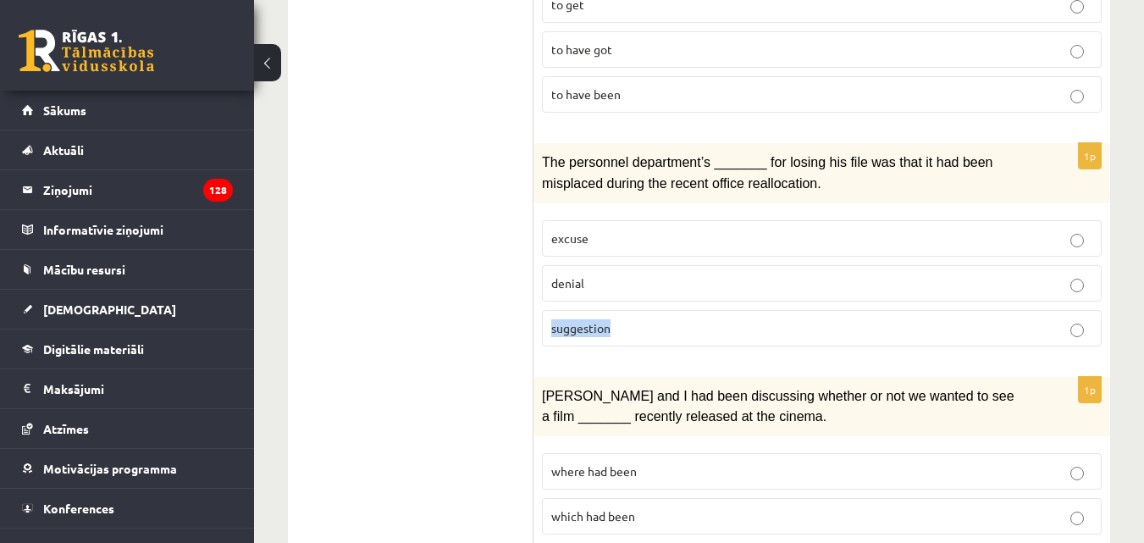
drag, startPoint x: 617, startPoint y: 328, endPoint x: 549, endPoint y: 323, distance: 67.9
click at [549, 323] on label "suggestion" at bounding box center [822, 328] width 560 height 36
drag, startPoint x: 566, startPoint y: 232, endPoint x: 551, endPoint y: 232, distance: 15.2
click at [551, 232] on p "excuse" at bounding box center [821, 238] width 541 height 18
drag, startPoint x: 590, startPoint y: 278, endPoint x: 553, endPoint y: 274, distance: 37.5
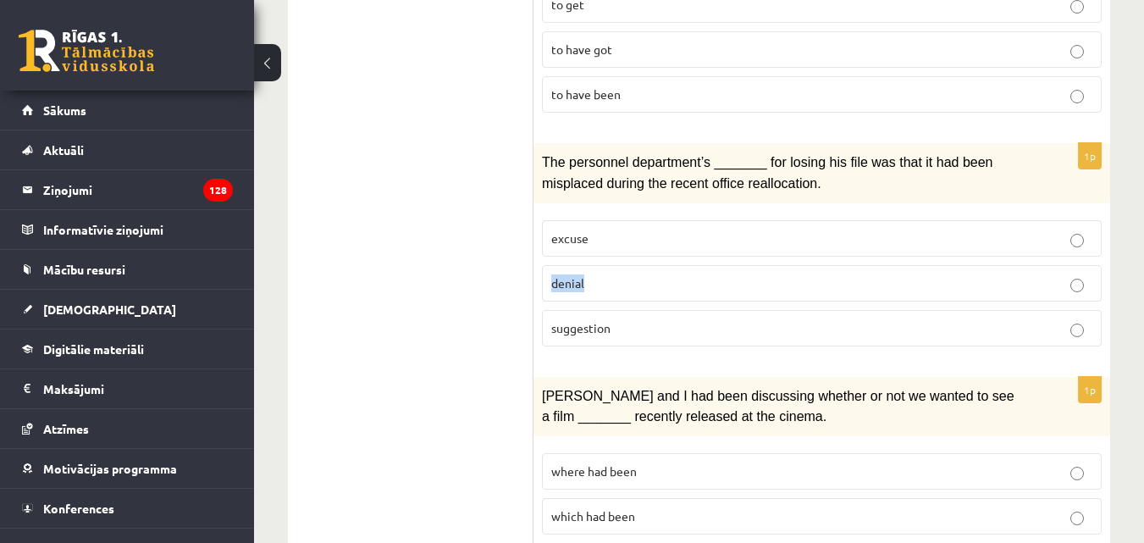
click at [553, 274] on p "denial" at bounding box center [821, 283] width 541 height 18
drag, startPoint x: 587, startPoint y: 320, endPoint x: 554, endPoint y: 317, distance: 33.1
click at [554, 319] on p "suggestion" at bounding box center [821, 328] width 541 height 18
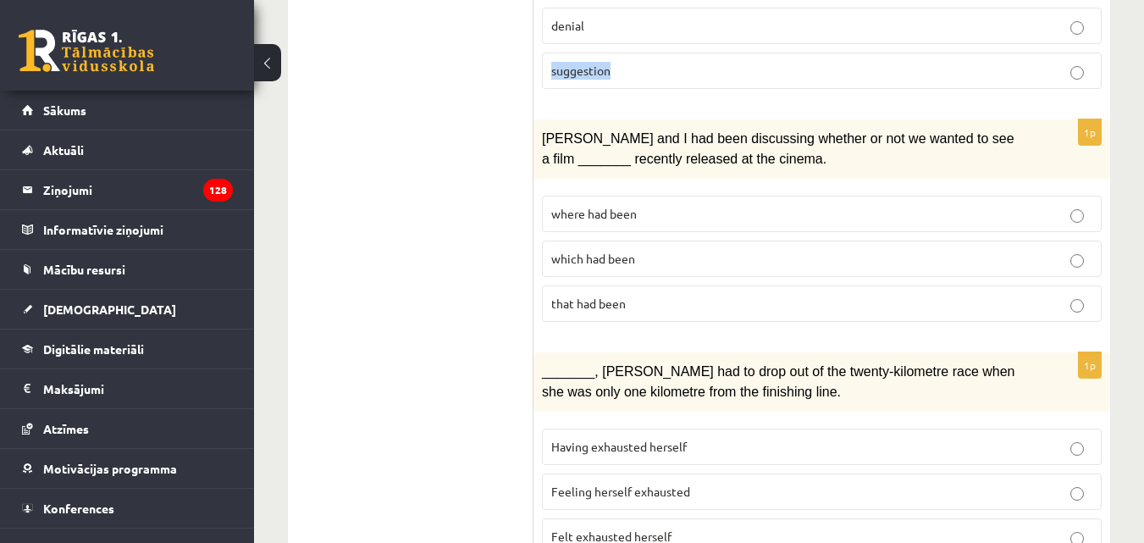
scroll to position [931, 0]
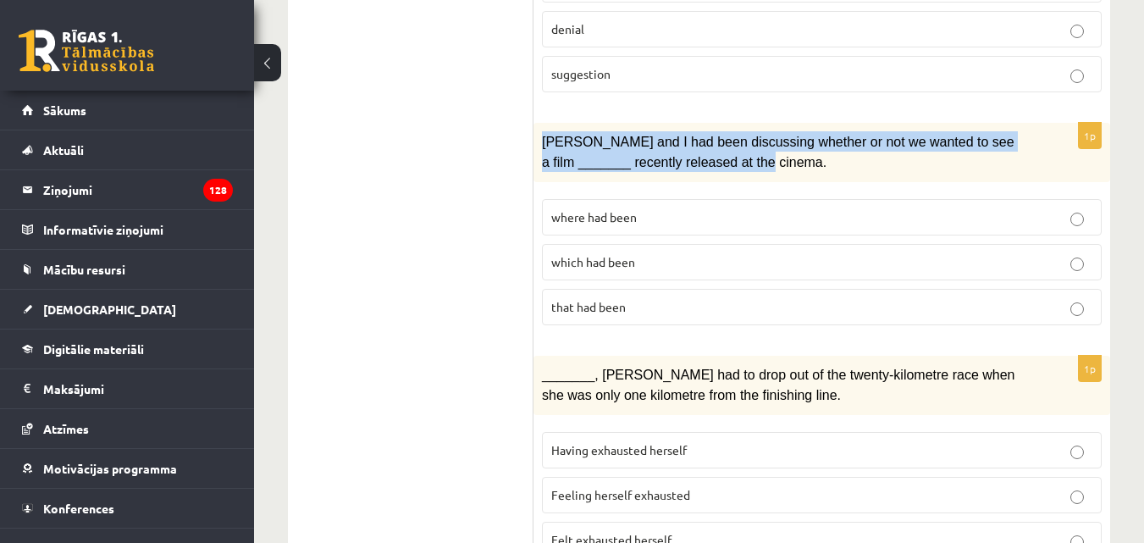
drag, startPoint x: 536, startPoint y: 136, endPoint x: 742, endPoint y: 161, distance: 207.2
click at [742, 161] on div "[PERSON_NAME] and I had been discussing whether or not we wanted to see a film …" at bounding box center [821, 152] width 576 height 59
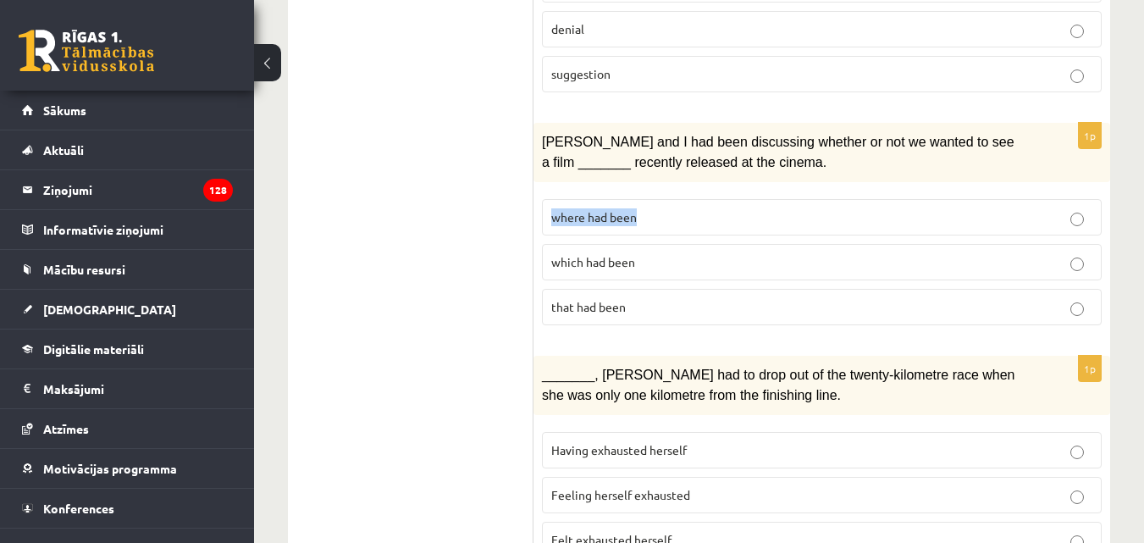
drag, startPoint x: 553, startPoint y: 212, endPoint x: 639, endPoint y: 217, distance: 86.4
click at [639, 217] on p "where had been" at bounding box center [821, 217] width 541 height 18
drag, startPoint x: 644, startPoint y: 261, endPoint x: 549, endPoint y: 256, distance: 94.9
click at [549, 256] on label "which had been" at bounding box center [822, 262] width 560 height 36
drag, startPoint x: 628, startPoint y: 300, endPoint x: 547, endPoint y: 304, distance: 81.3
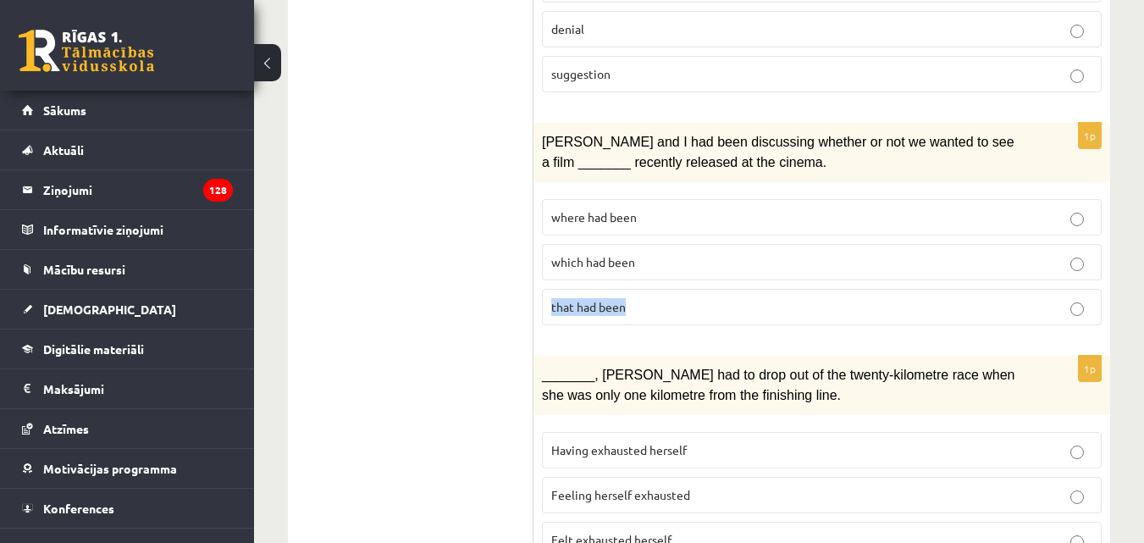
click at [547, 304] on label "that had been" at bounding box center [822, 307] width 560 height 36
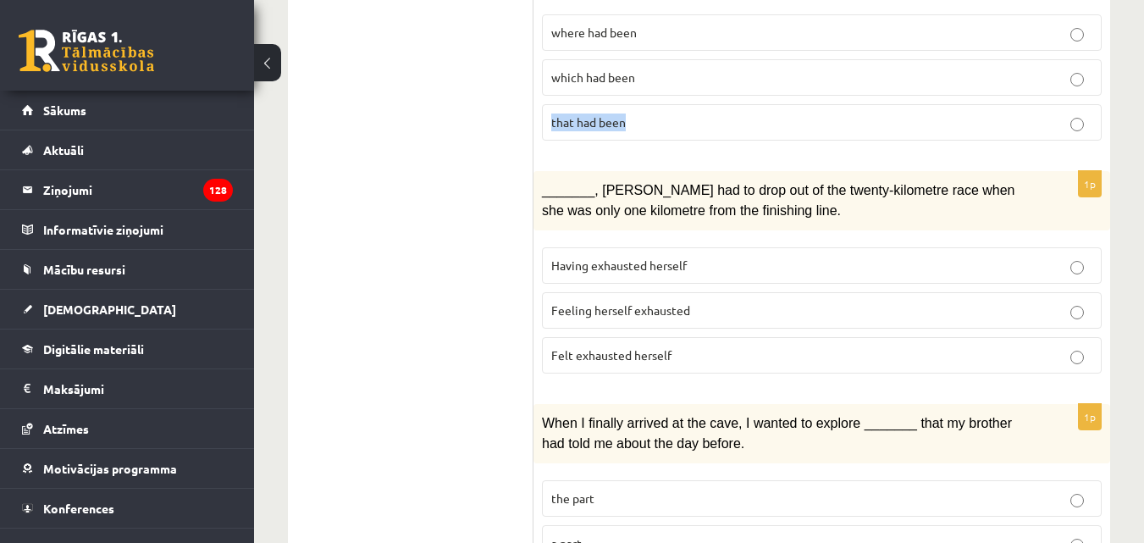
scroll to position [1142, 0]
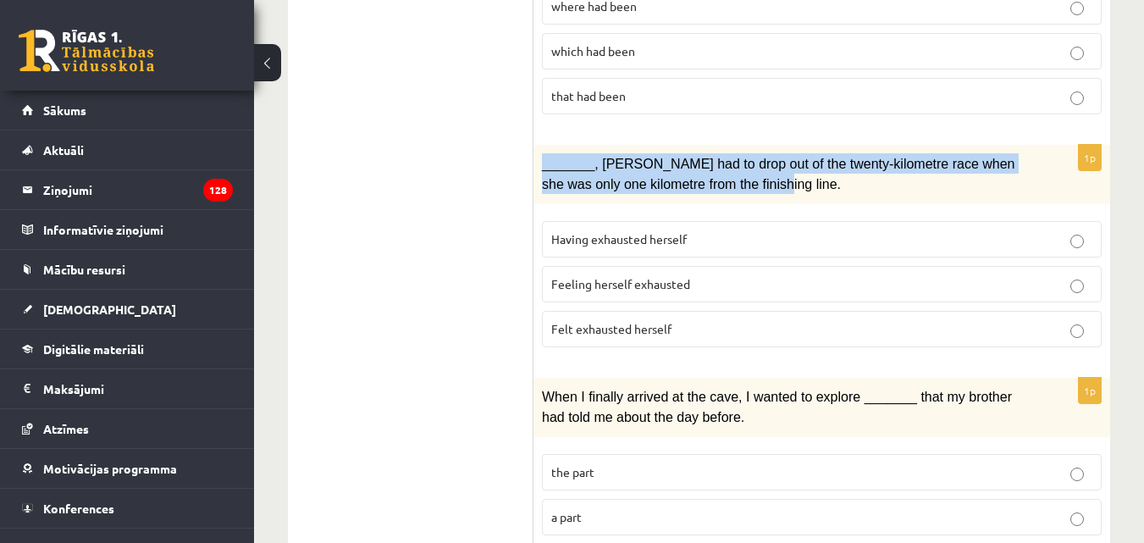
drag, startPoint x: 742, startPoint y: 179, endPoint x: 536, endPoint y: 154, distance: 208.1
click at [536, 154] on div "_______, [PERSON_NAME] had to drop out of the twenty-kilometre race when she wa…" at bounding box center [821, 174] width 576 height 59
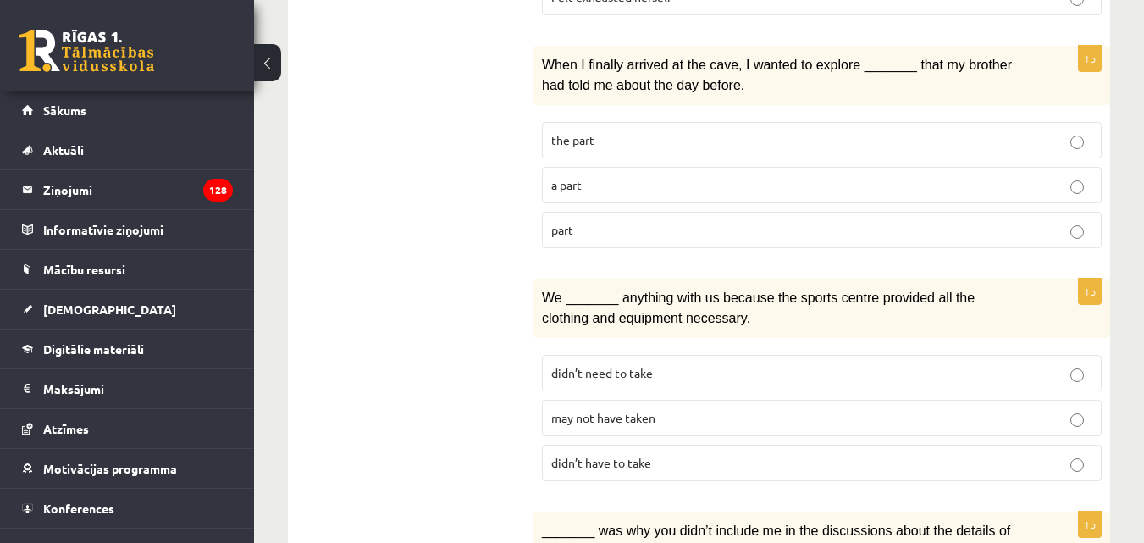
scroll to position [1480, 0]
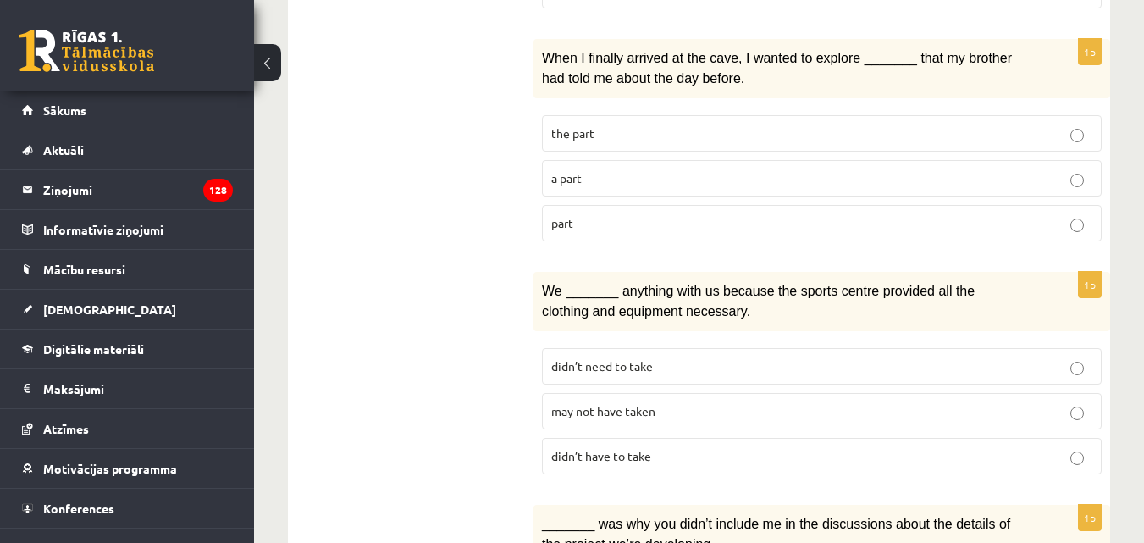
drag, startPoint x: 716, startPoint y: 74, endPoint x: 532, endPoint y: 55, distance: 184.7
click at [532, 55] on div "**********" at bounding box center [699, 4] width 822 height 2396
click at [717, 79] on div "When I finally arrived at the cave, I wanted to explore _______ that my brother…" at bounding box center [821, 68] width 576 height 59
click at [545, 51] on span "When I finally arrived at the cave, I wanted to explore _______ that my brother…" at bounding box center [777, 68] width 470 height 35
drag, startPoint x: 545, startPoint y: 47, endPoint x: 576, endPoint y: 49, distance: 30.5
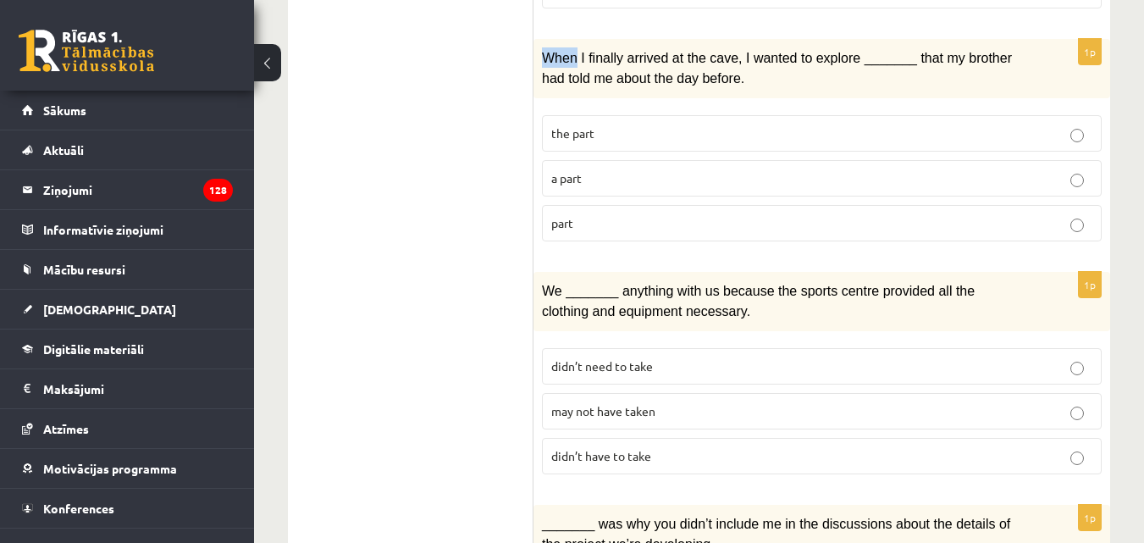
click at [573, 51] on span "When I finally arrived at the cave, I wanted to explore _______ that my brother…" at bounding box center [777, 68] width 470 height 35
click at [576, 51] on span "When I finally arrived at the cave, I wanted to explore _______ that my brother…" at bounding box center [777, 68] width 470 height 35
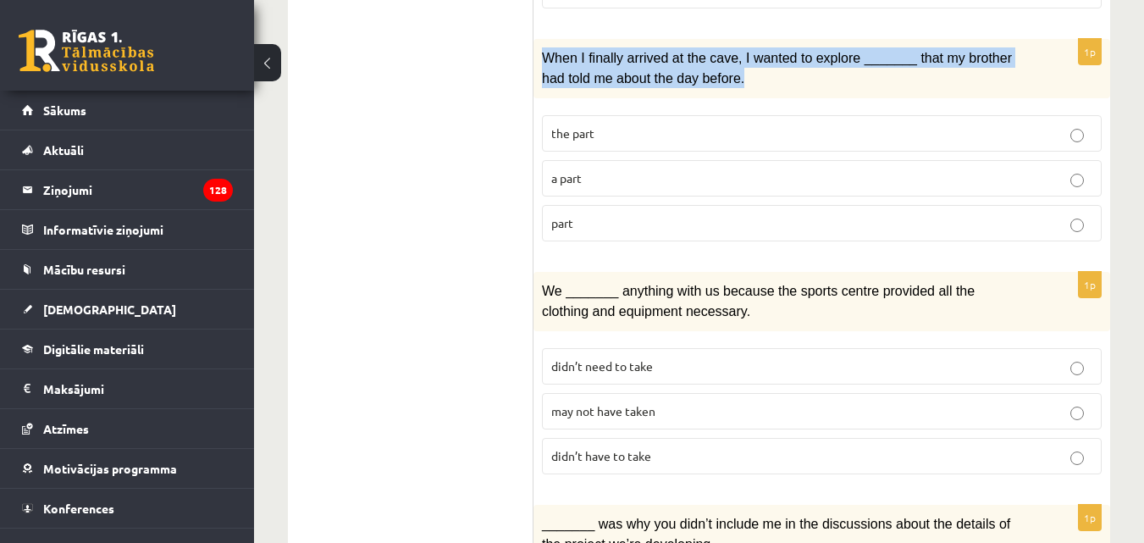
drag, startPoint x: 544, startPoint y: 46, endPoint x: 714, endPoint y: 70, distance: 171.9
click at [714, 70] on p "When I finally arrived at the cave, I wanted to explore _______ that my brother…" at bounding box center [779, 67] width 475 height 41
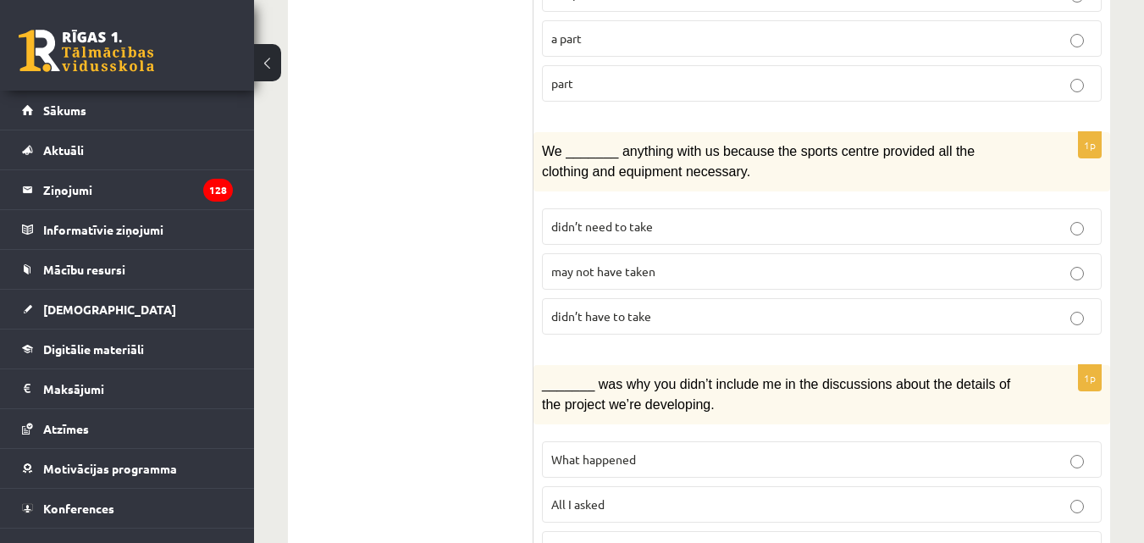
scroll to position [1650, 0]
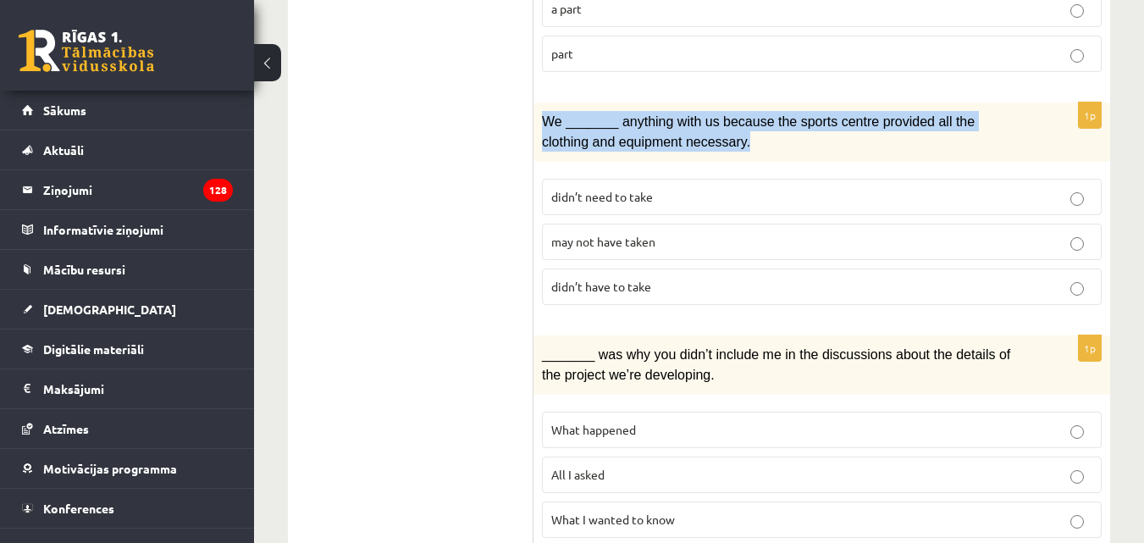
drag, startPoint x: 691, startPoint y: 135, endPoint x: 543, endPoint y: 109, distance: 149.5
click at [543, 111] on p "We _______ anything with us because the sports centre provided all the clothing…" at bounding box center [779, 131] width 475 height 41
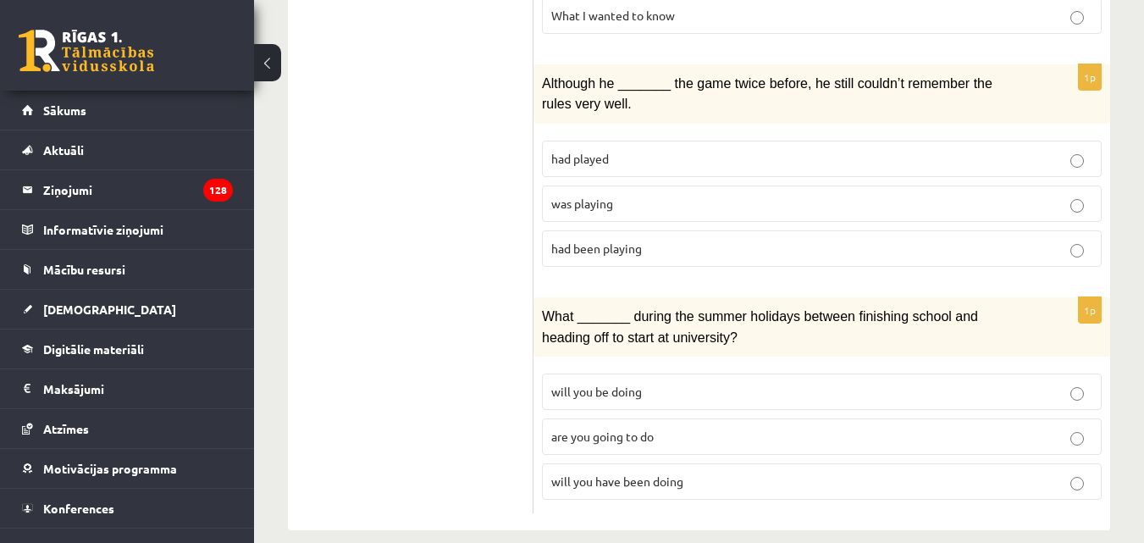
scroll to position [2158, 0]
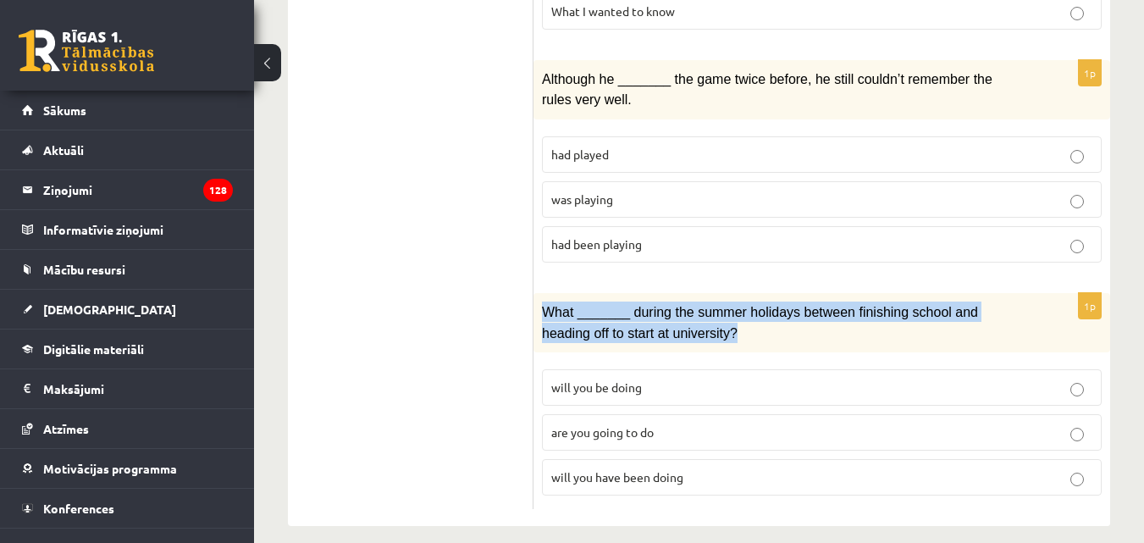
drag, startPoint x: 543, startPoint y: 295, endPoint x: 672, endPoint y: 316, distance: 130.4
click at [672, 316] on p "What _______ during the summer holidays between finishing school and heading of…" at bounding box center [779, 321] width 475 height 41
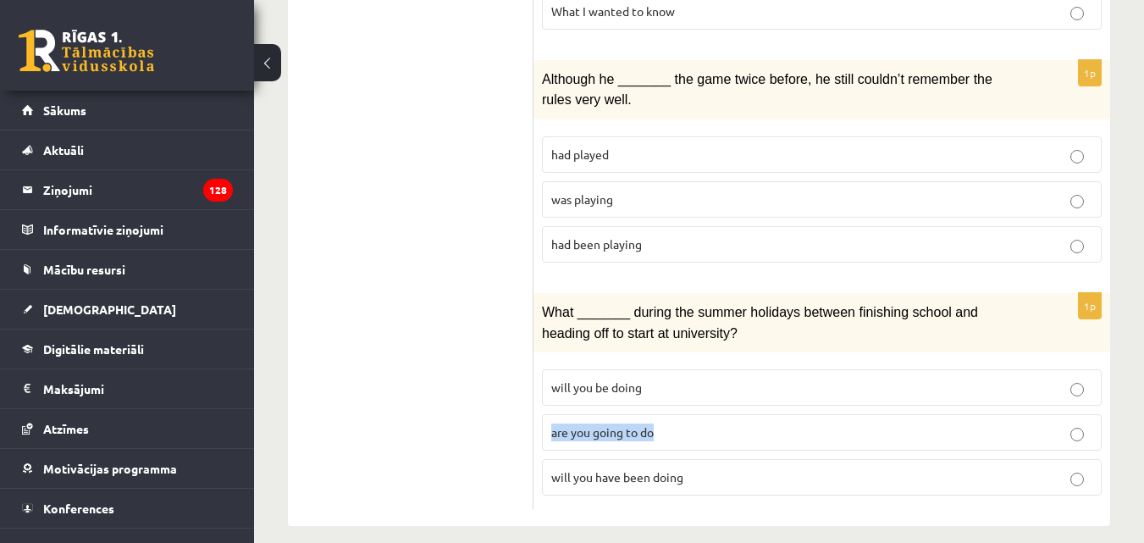
drag, startPoint x: 659, startPoint y: 415, endPoint x: 546, endPoint y: 412, distance: 113.5
click at [546, 414] on label "are you going to do" at bounding box center [822, 432] width 560 height 36
drag, startPoint x: 608, startPoint y: 369, endPoint x: 546, endPoint y: 372, distance: 61.8
click at [546, 372] on label "will you be doing" at bounding box center [822, 387] width 560 height 36
drag, startPoint x: 544, startPoint y: 460, endPoint x: 688, endPoint y: 470, distance: 144.3
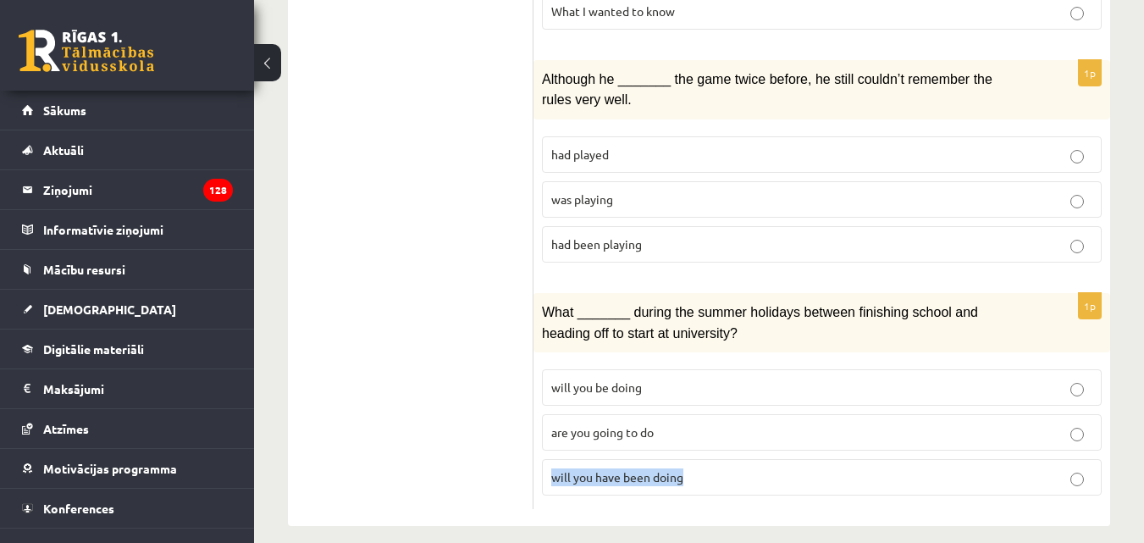
click at [688, 470] on label "will you have been doing" at bounding box center [822, 477] width 560 height 36
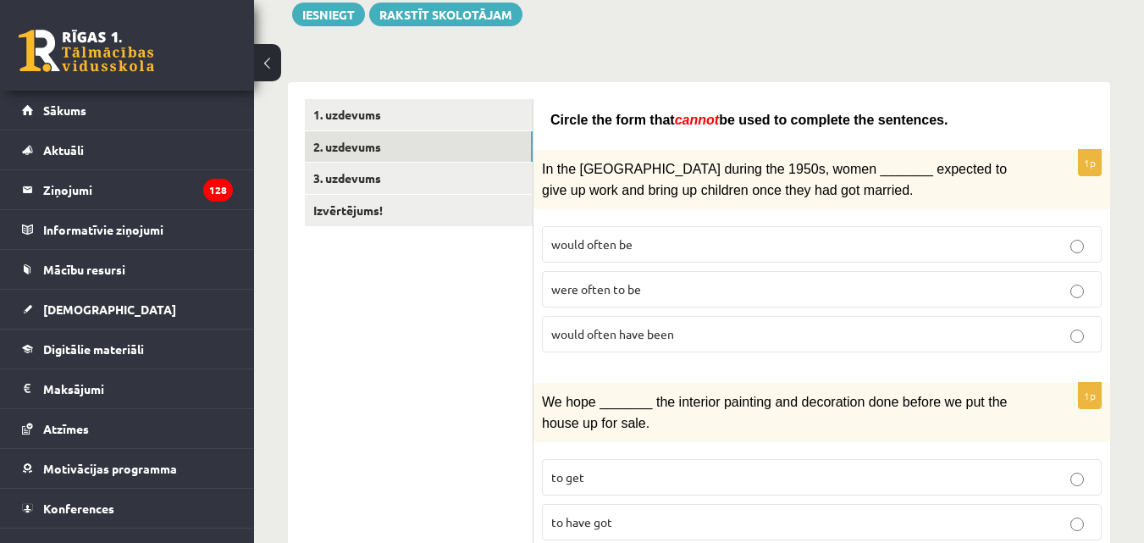
scroll to position [0, 0]
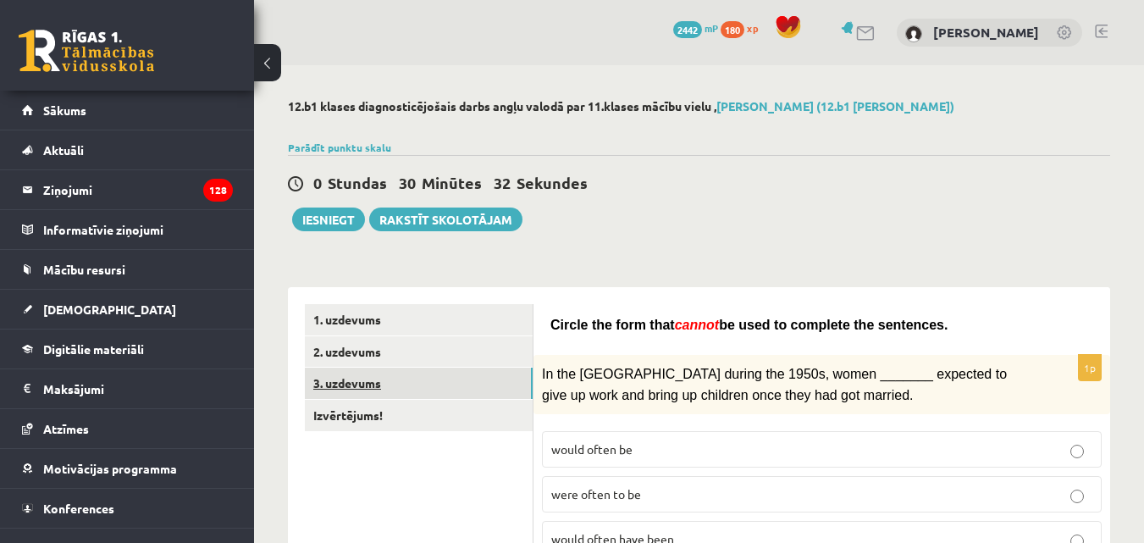
click at [342, 384] on link "3. uzdevums" at bounding box center [419, 382] width 228 height 31
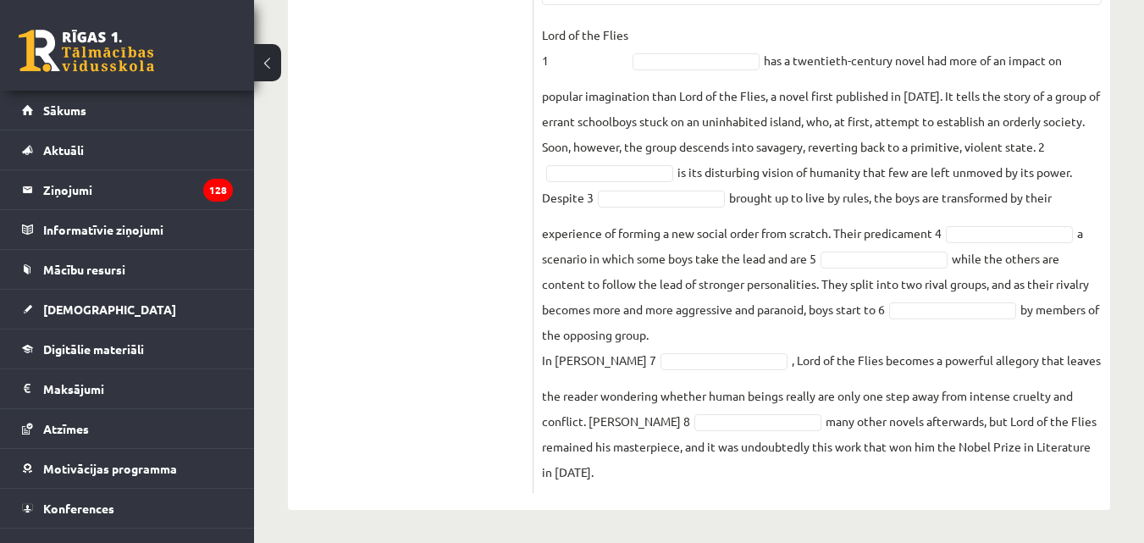
scroll to position [756, 0]
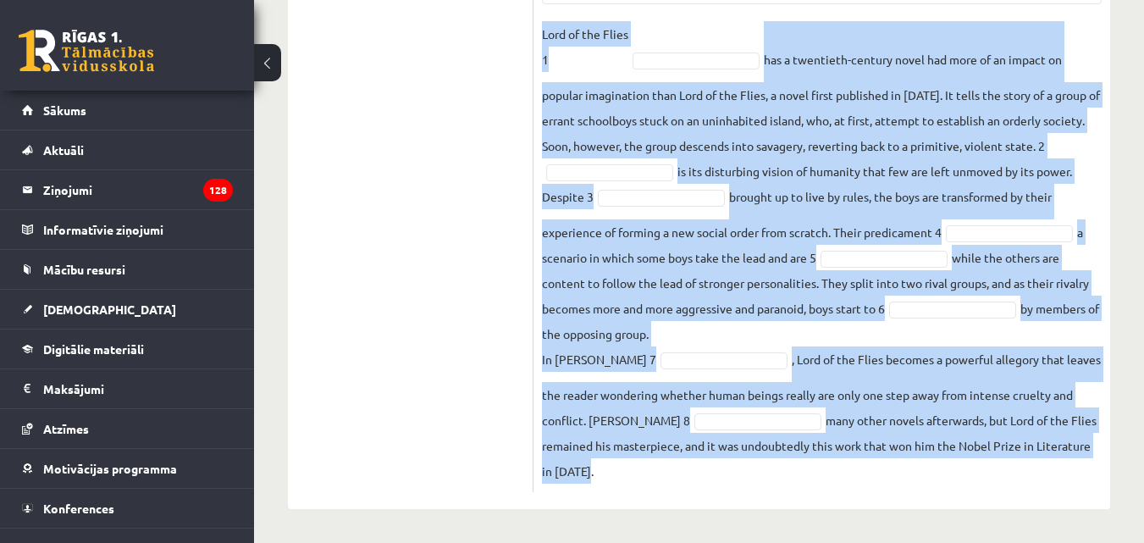
drag, startPoint x: 543, startPoint y: 29, endPoint x: 672, endPoint y: 466, distance: 456.1
click at [672, 466] on fieldset "Lord of the Flies 1 has a twentieth-century novel had more of an impact on popu…" at bounding box center [822, 252] width 560 height 462
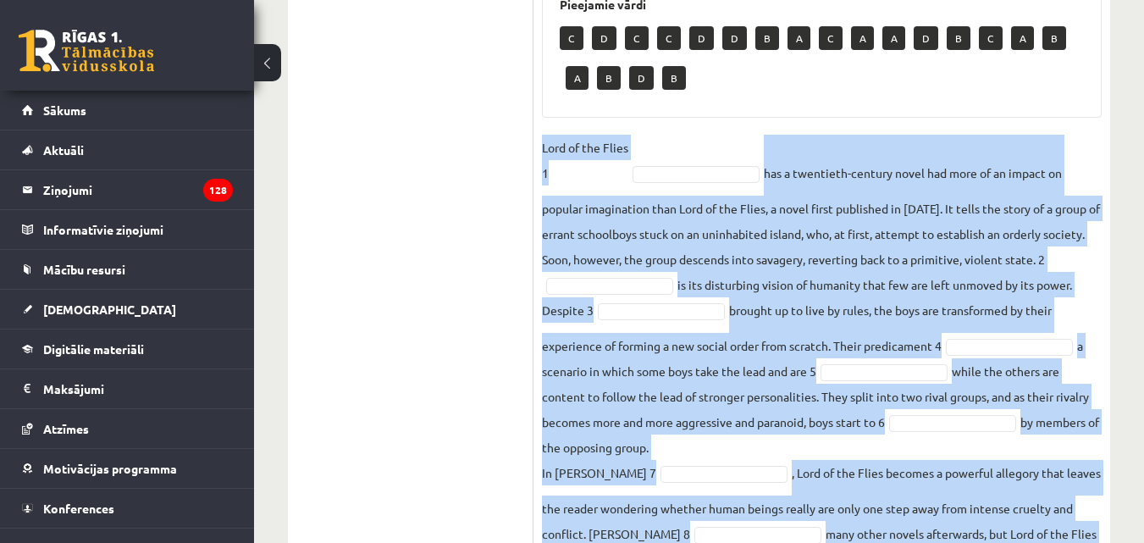
scroll to position [671, 0]
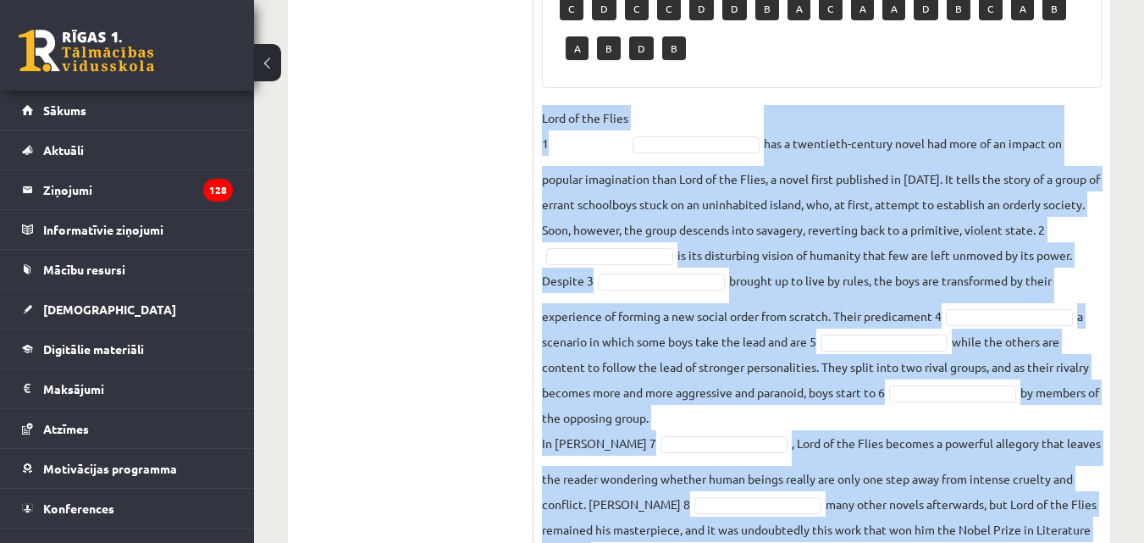
click at [779, 339] on fieldset "Lord of the Flies 1 has a twentieth-century novel had more of an impact on popu…" at bounding box center [822, 336] width 560 height 462
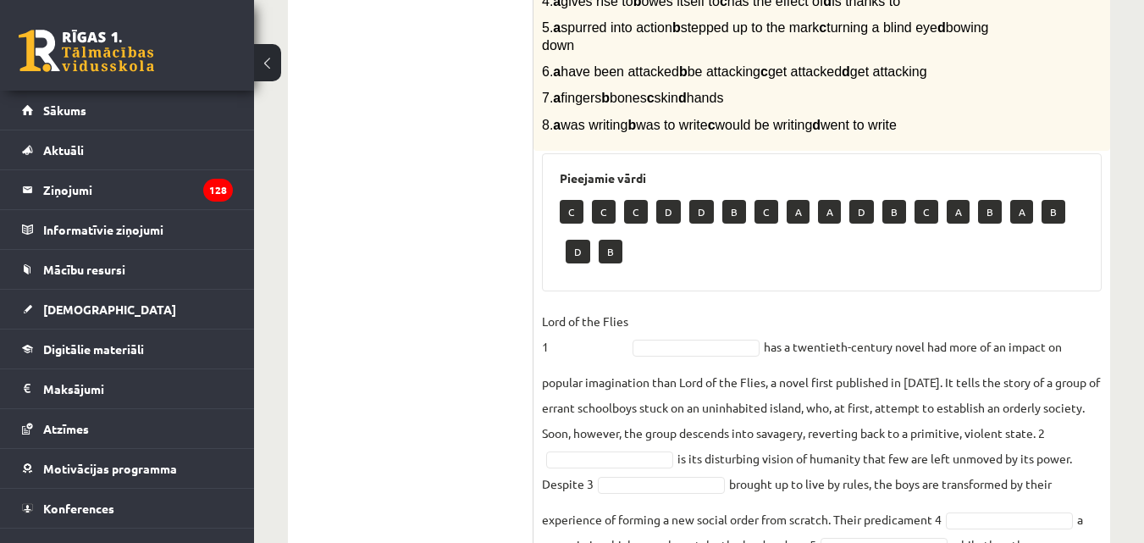
scroll to position [333, 0]
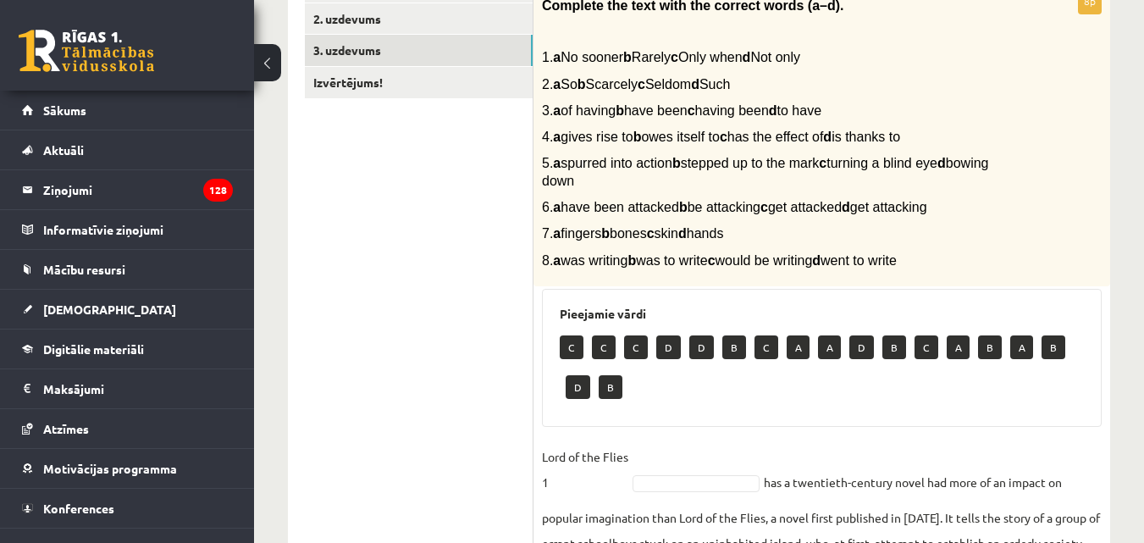
drag, startPoint x: 890, startPoint y: 207, endPoint x: 962, endPoint y: 215, distance: 71.5
click at [962, 215] on p "6. a have been attacked b be attacking c get attacked d get attacking" at bounding box center [779, 207] width 475 height 18
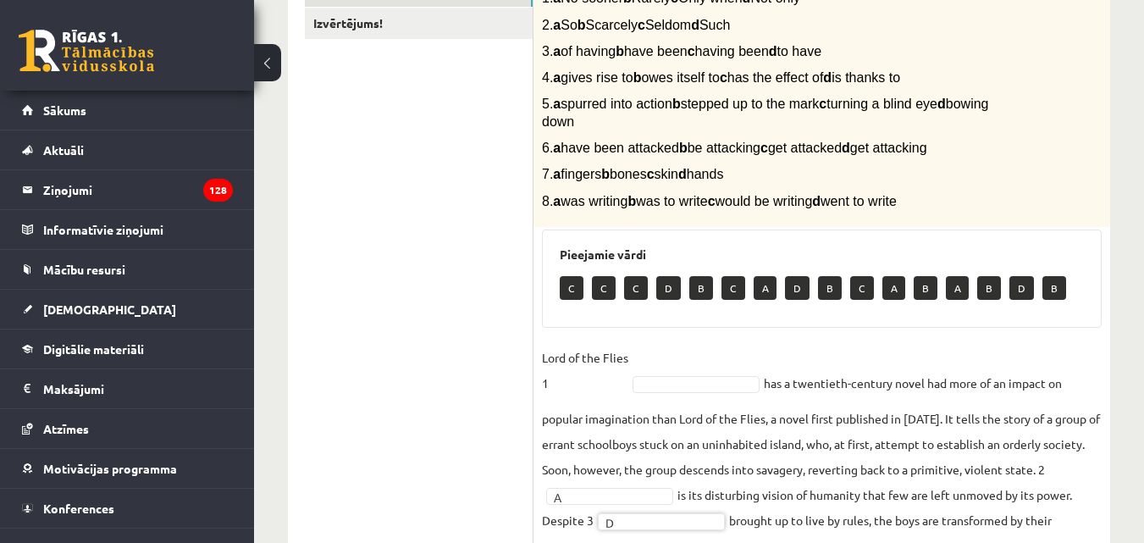
scroll to position [378, 0]
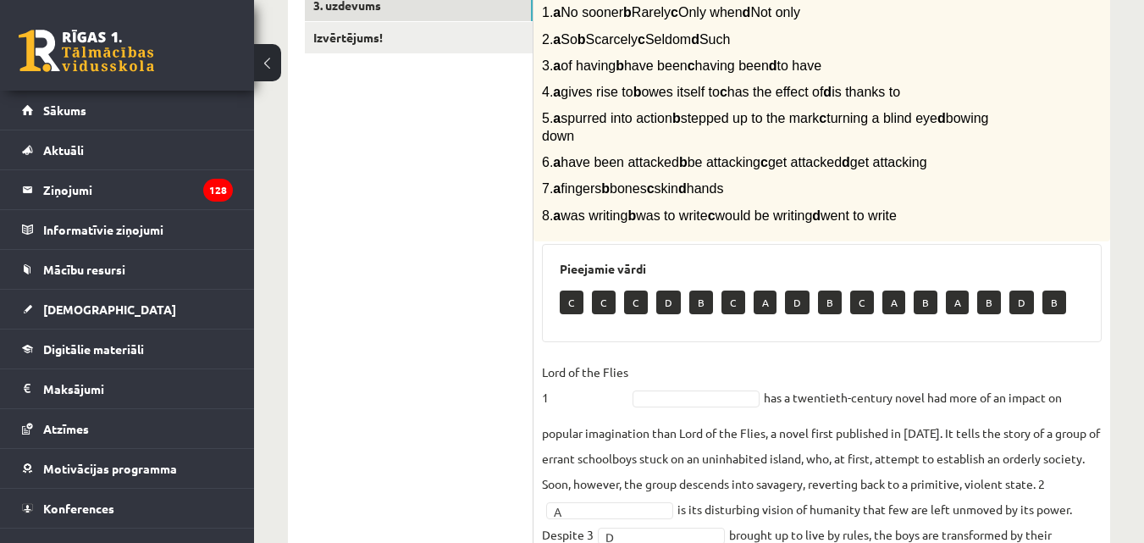
drag, startPoint x: 731, startPoint y: 93, endPoint x: 658, endPoint y: 86, distance: 74.0
click at [658, 86] on span "4. a gives rise to b owes itself to c has the effect of d is thanks to" at bounding box center [721, 92] width 358 height 14
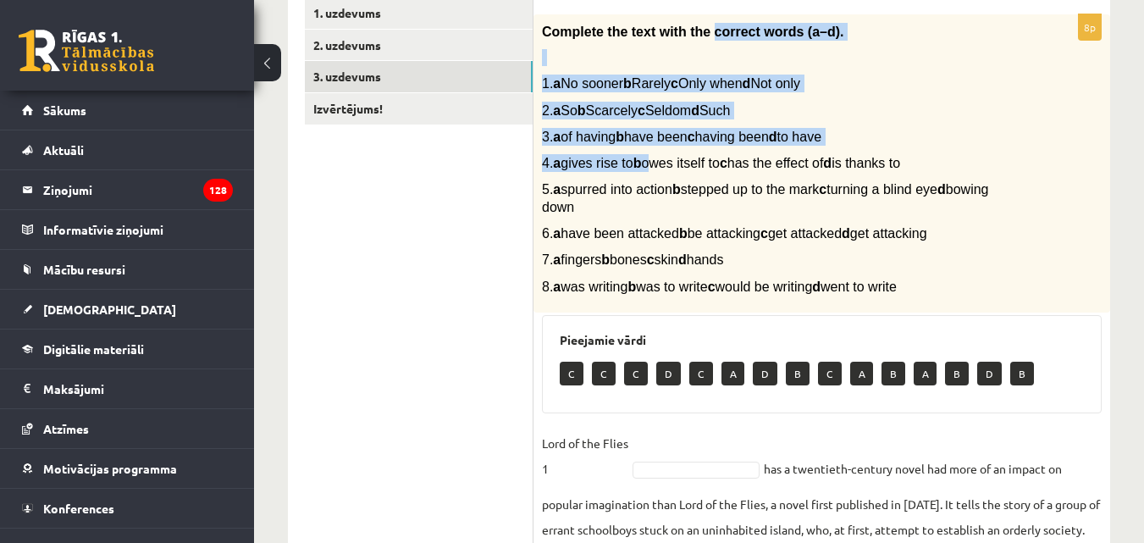
scroll to position [280, 0]
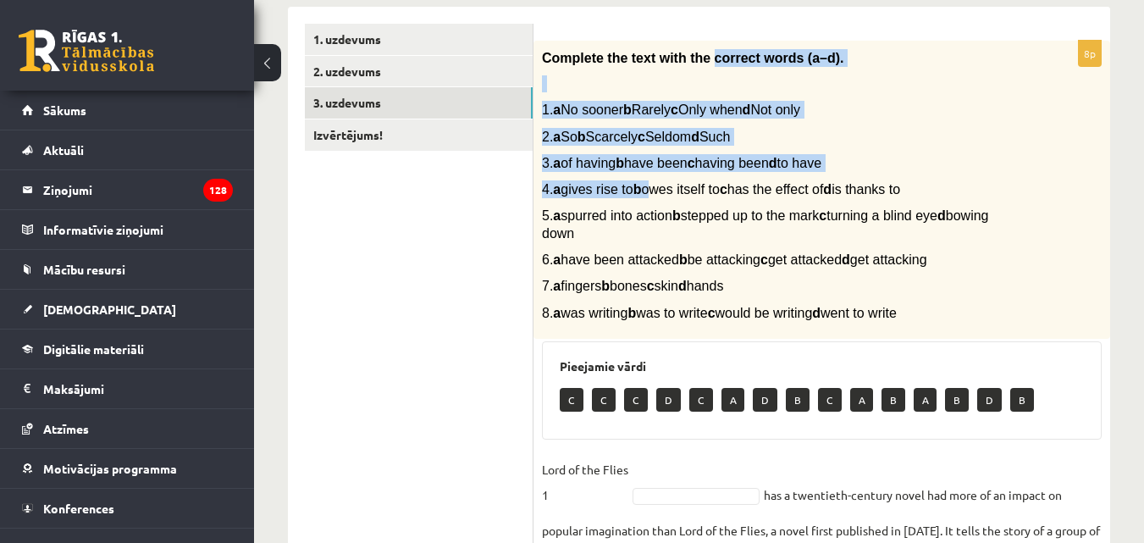
drag, startPoint x: 660, startPoint y: 8, endPoint x: 733, endPoint y: 190, distance: 195.2
click at [733, 190] on span "4. a gives rise to b owes itself to c has the effect of d is thanks to" at bounding box center [721, 189] width 358 height 14
drag, startPoint x: 575, startPoint y: 190, endPoint x: 638, endPoint y: 197, distance: 63.9
click at [638, 196] on span "4. a gives rise to b owes itself to c has the effect of d is thanks to" at bounding box center [721, 189] width 358 height 14
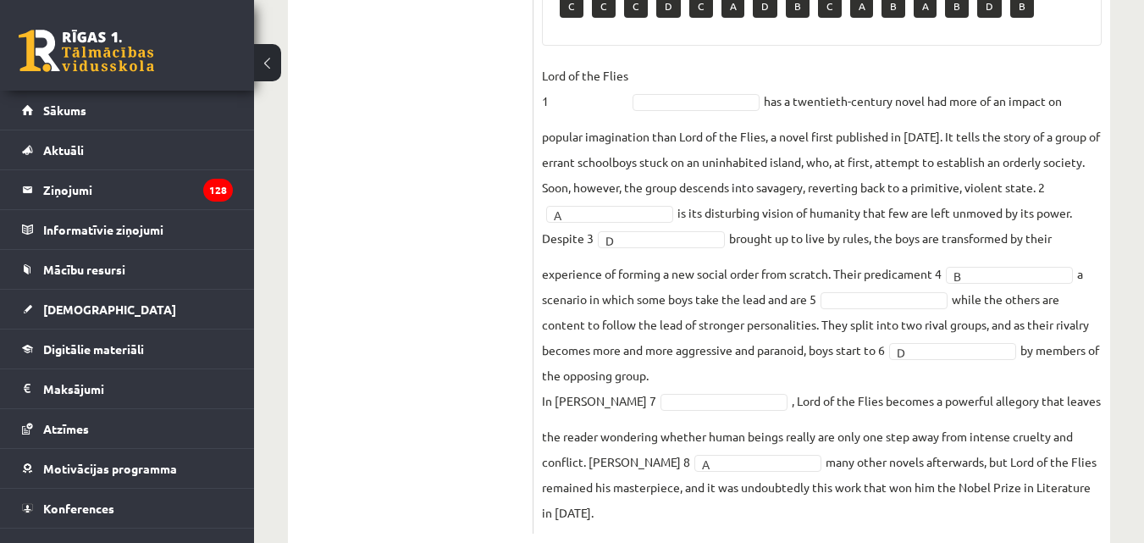
scroll to position [703, 0]
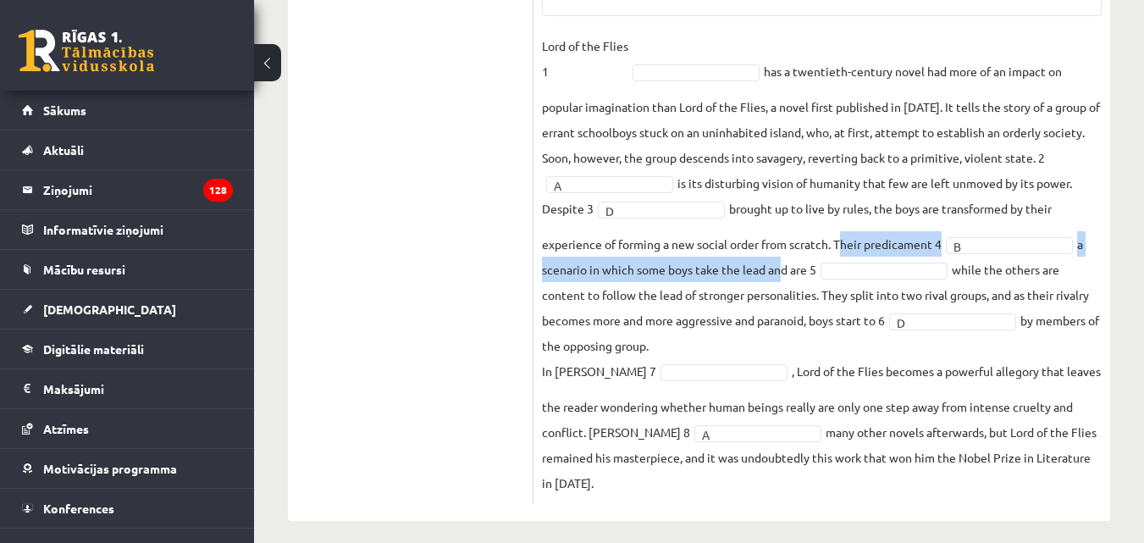
drag, startPoint x: 835, startPoint y: 241, endPoint x: 769, endPoint y: 268, distance: 72.1
click at [769, 268] on fieldset "Lord of the Flies 1 has a twentieth-century novel had more of an impact on popu…" at bounding box center [822, 264] width 560 height 462
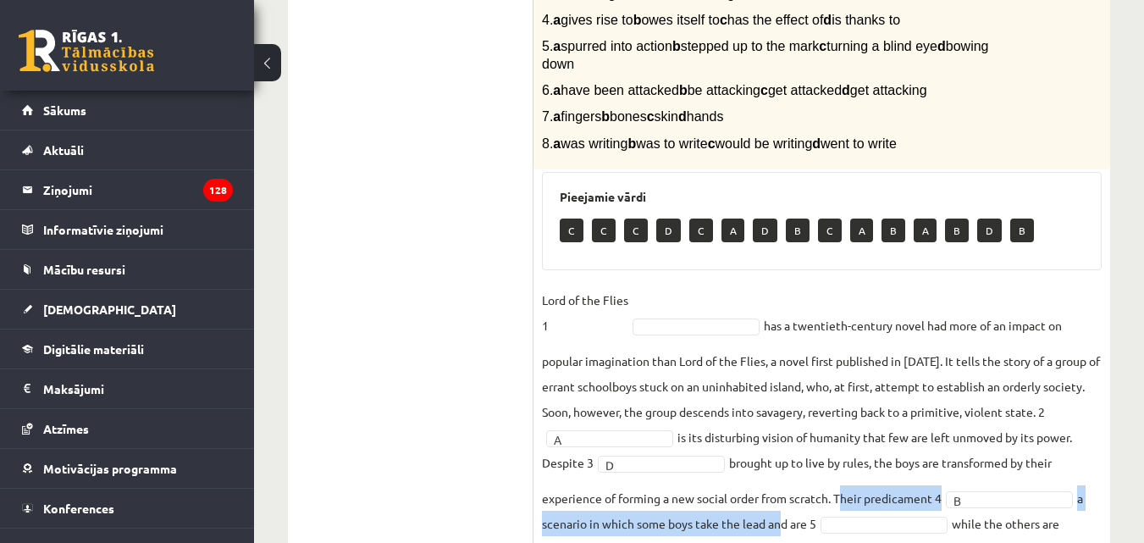
scroll to position [365, 0]
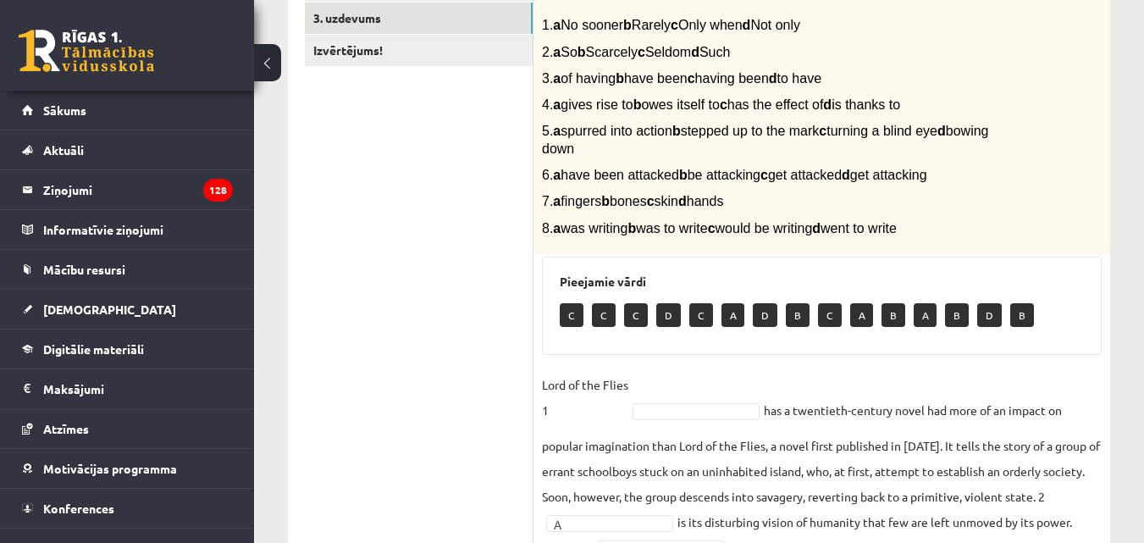
drag, startPoint x: 576, startPoint y: 103, endPoint x: 638, endPoint y: 102, distance: 61.8
click at [638, 102] on span "4. a gives rise to b owes itself to c has the effect of d is thanks to" at bounding box center [721, 104] width 358 height 14
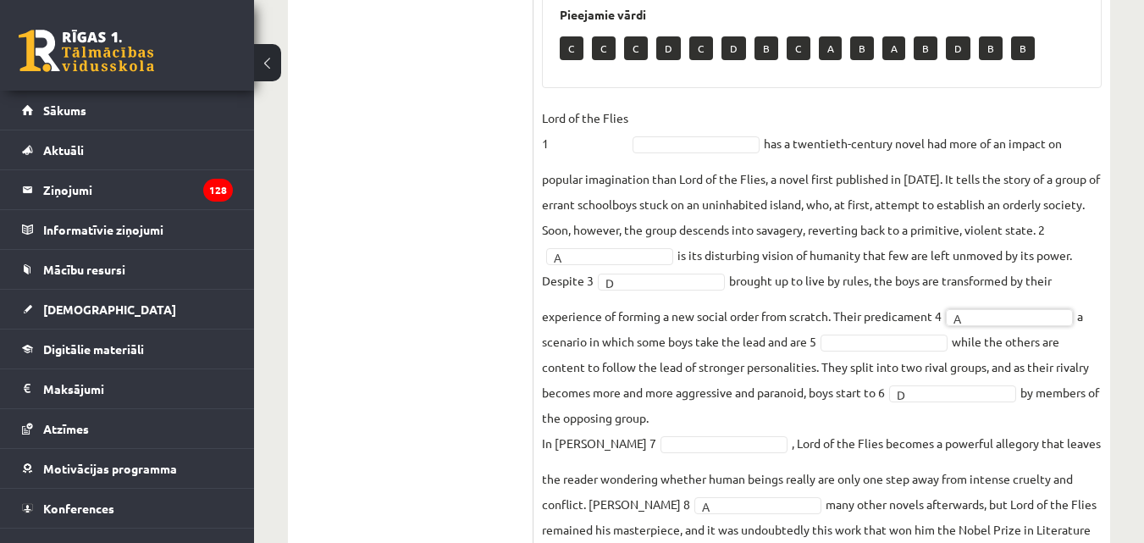
scroll to position [716, 0]
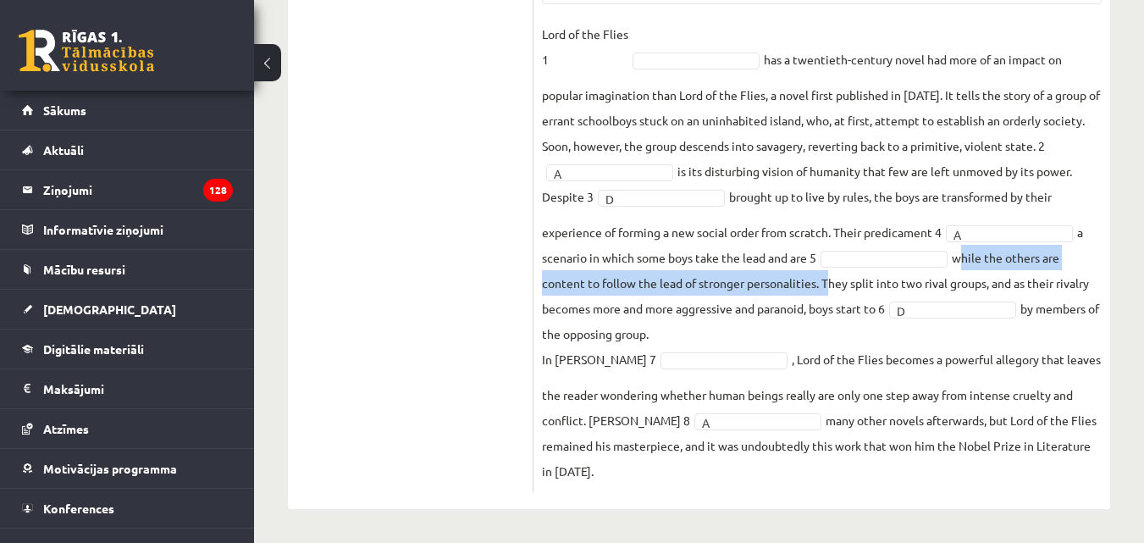
drag, startPoint x: 961, startPoint y: 256, endPoint x: 822, endPoint y: 272, distance: 139.8
click at [822, 272] on fieldset "Lord of the Flies 1 has a twentieth-century novel had more of an impact on popu…" at bounding box center [822, 252] width 560 height 462
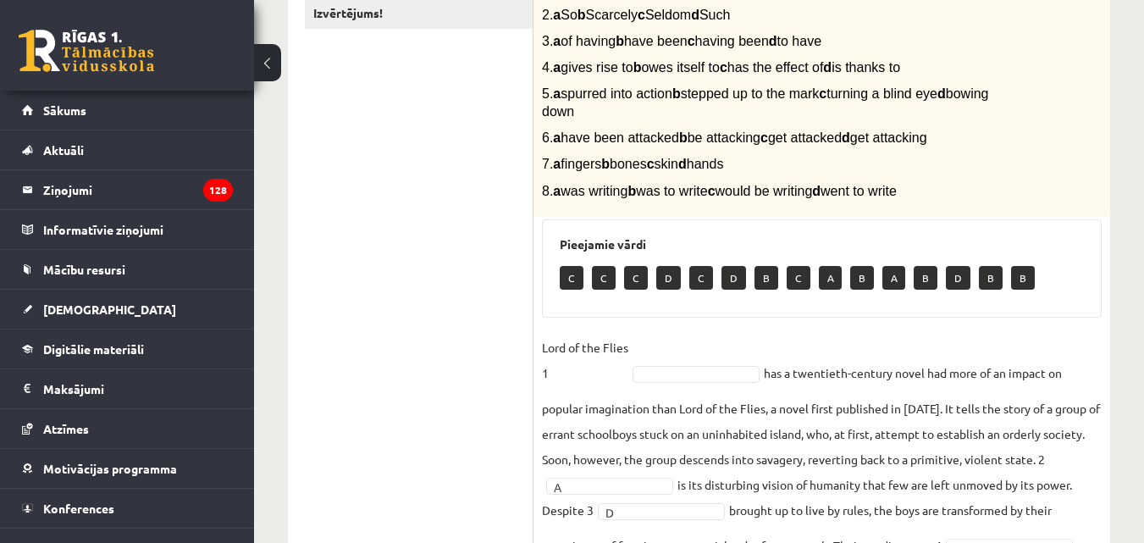
scroll to position [378, 0]
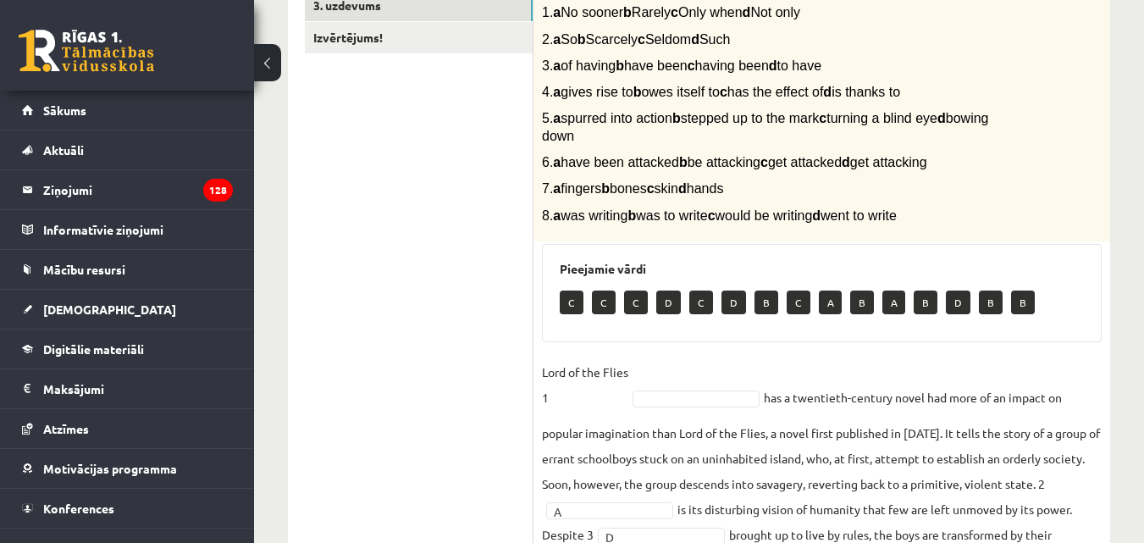
drag, startPoint x: 563, startPoint y: 116, endPoint x: 676, endPoint y: 120, distance: 113.5
click at [676, 120] on span "5. a spurred into action b stepped up to the mark c turning a blind eye d bowin…" at bounding box center [765, 127] width 446 height 32
click at [617, 122] on span "5. a spurred into action b stepped up to the mark c turning a blind eye d bowin…" at bounding box center [765, 127] width 446 height 32
drag, startPoint x: 578, startPoint y: 116, endPoint x: 675, endPoint y: 123, distance: 96.7
click at [675, 123] on span "5. a spurred into action b stepped up to the mark c turning a blind eye d bowin…" at bounding box center [765, 127] width 446 height 32
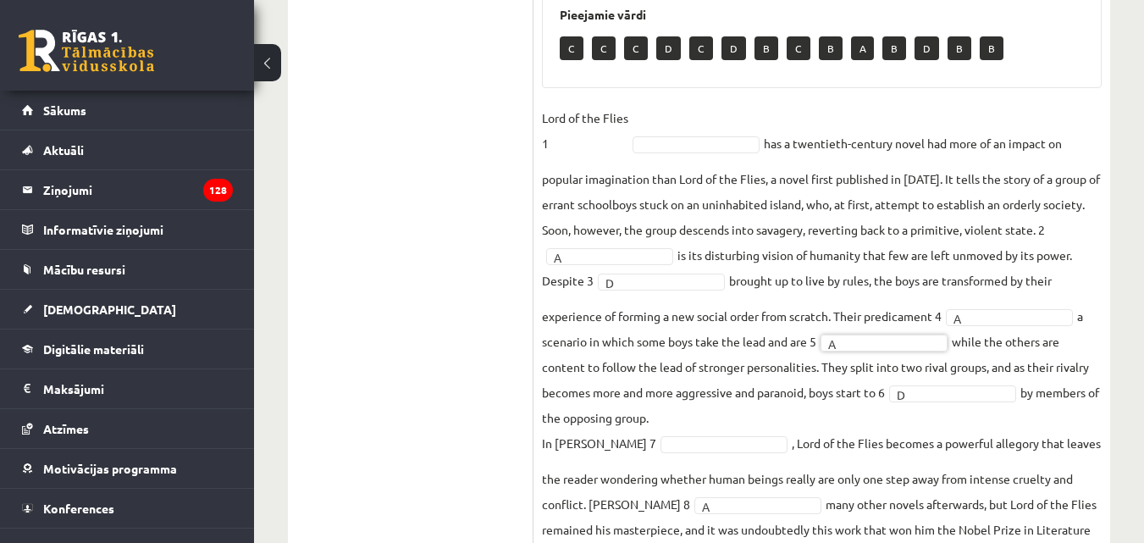
scroll to position [716, 0]
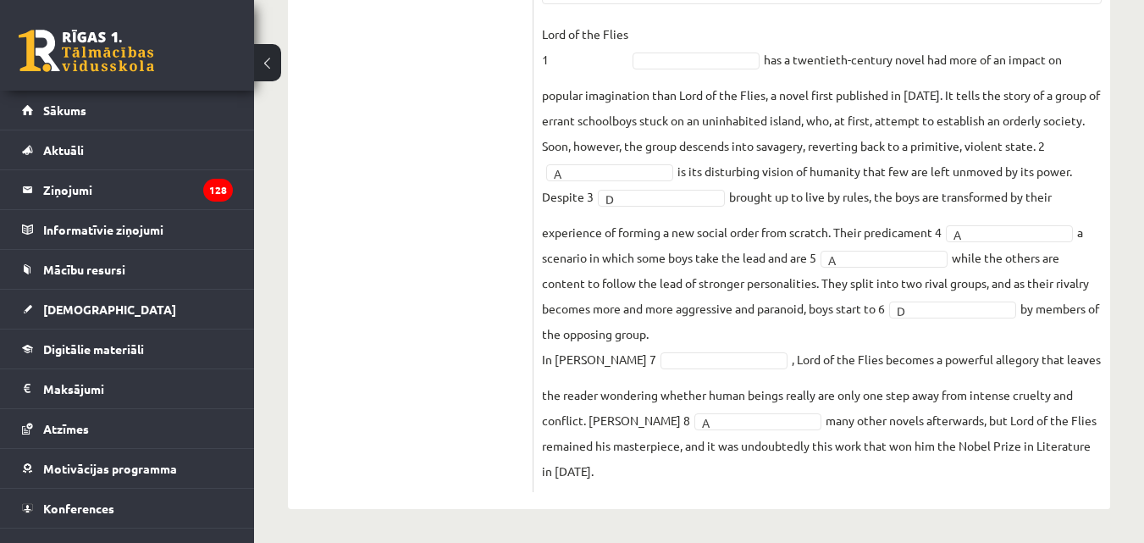
drag, startPoint x: 824, startPoint y: 282, endPoint x: 673, endPoint y: 335, distance: 159.8
click at [673, 335] on fieldset "Lord of the Flies 1 has a twentieth-century novel had more of an impact on popu…" at bounding box center [822, 252] width 560 height 462
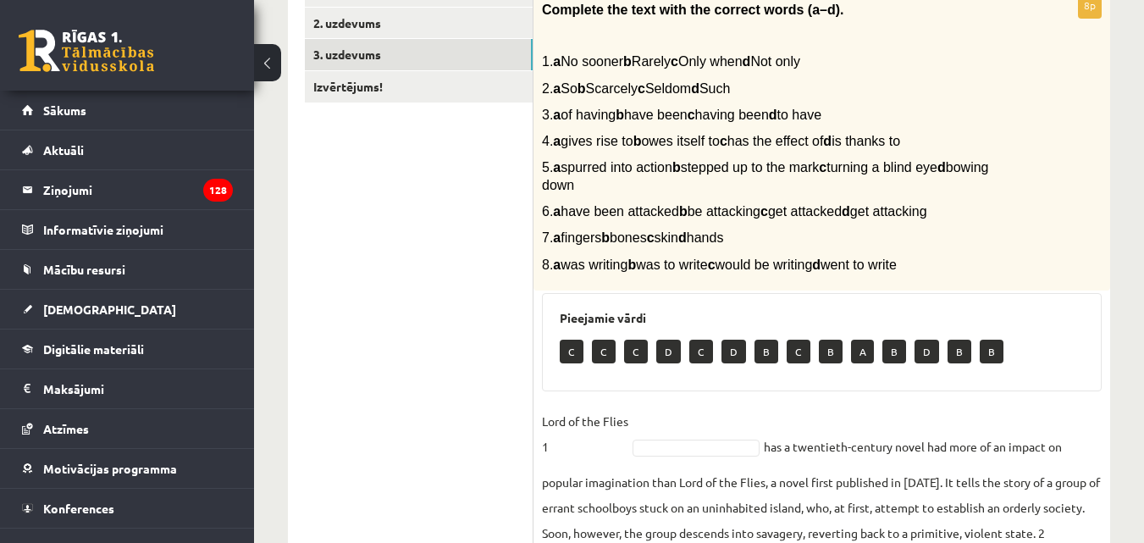
scroll to position [339, 0]
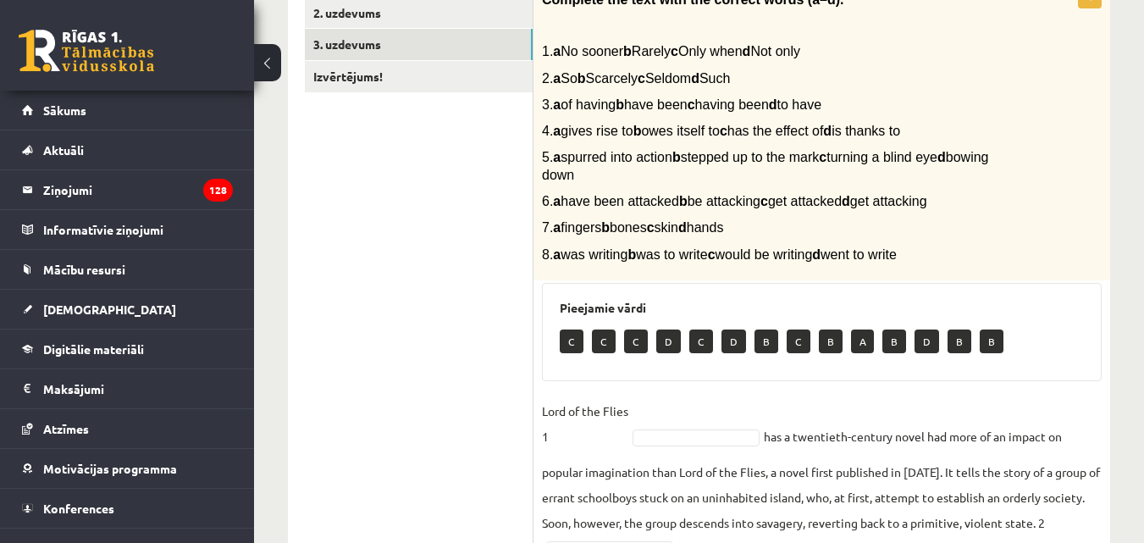
drag, startPoint x: 577, startPoint y: 200, endPoint x: 682, endPoint y: 202, distance: 105.0
click at [682, 202] on span "6. a have been attacked b be attacking c get attacked d get attacking" at bounding box center [734, 201] width 385 height 14
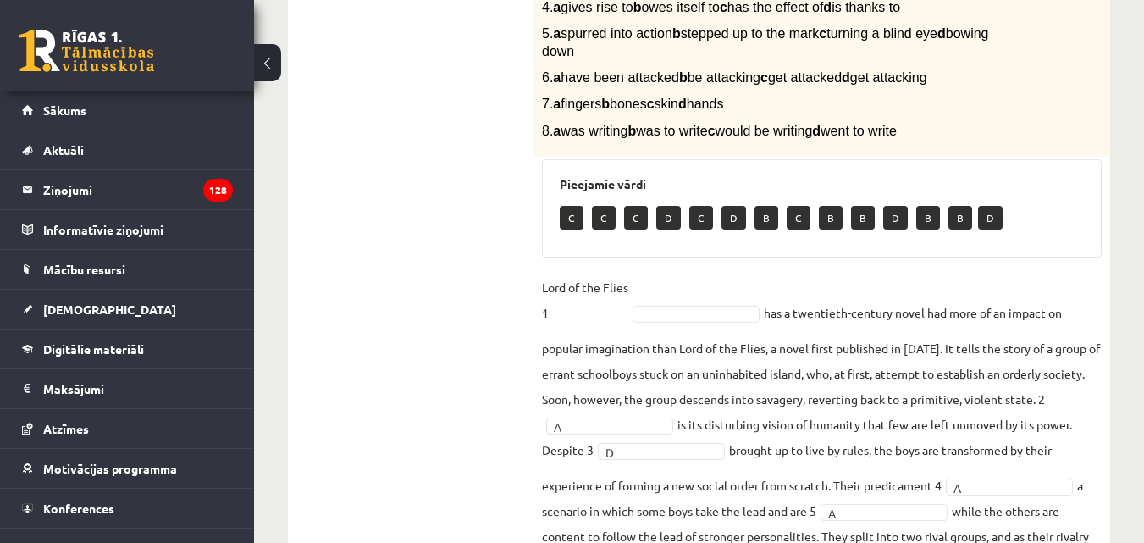
scroll to position [378, 0]
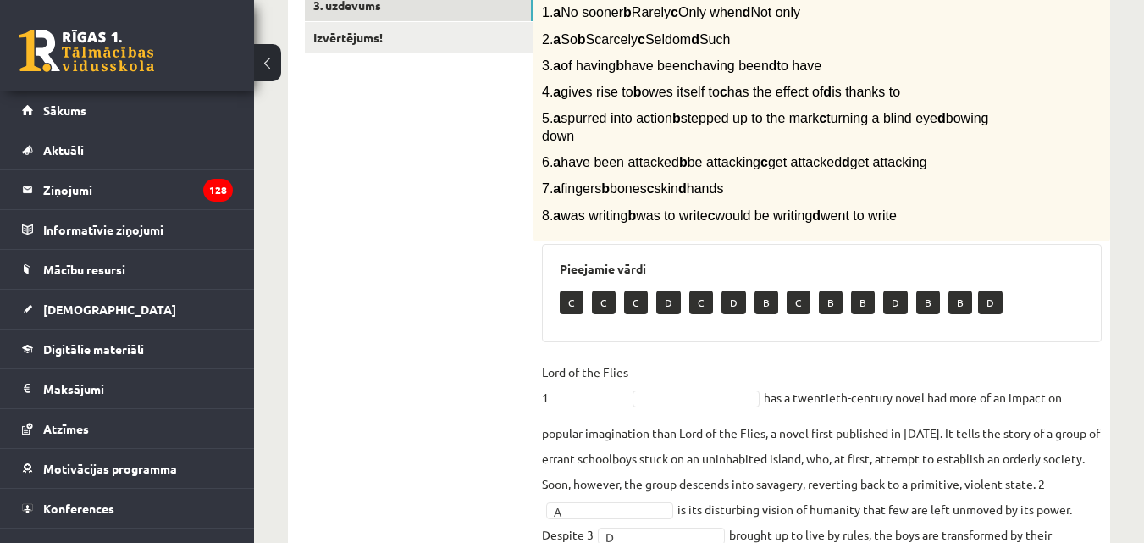
drag, startPoint x: 892, startPoint y: 163, endPoint x: 958, endPoint y: 169, distance: 66.3
click at [927, 169] on span "6. a have been attacked b be attacking c get attacked d get attacking" at bounding box center [734, 162] width 385 height 14
drag, startPoint x: 708, startPoint y: 159, endPoint x: 772, endPoint y: 171, distance: 64.6
click at [772, 171] on p "6. a have been attacked b be attacking c get attacked d get attacking" at bounding box center [779, 162] width 475 height 18
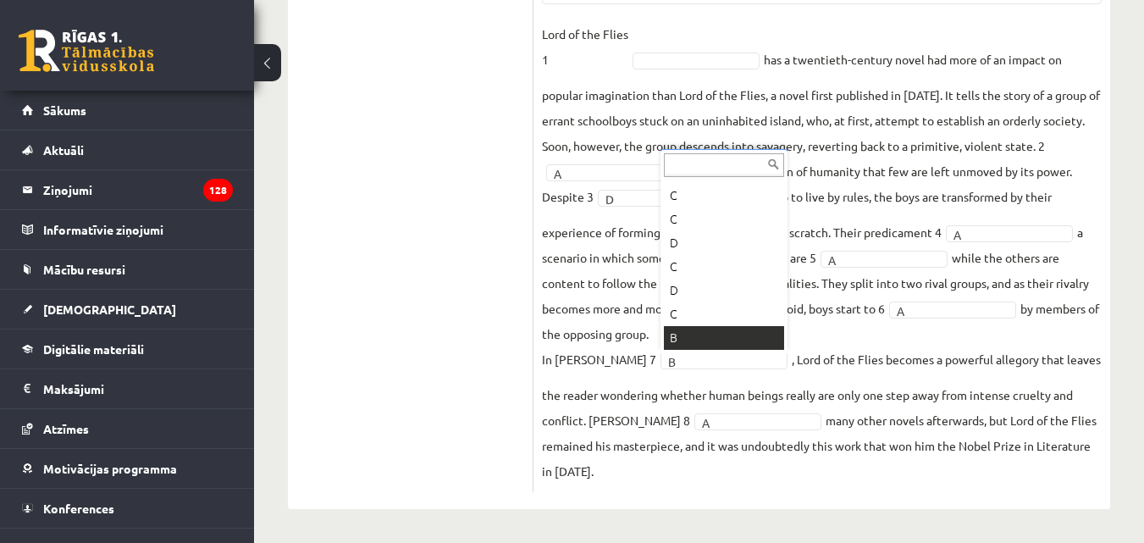
scroll to position [68, 0]
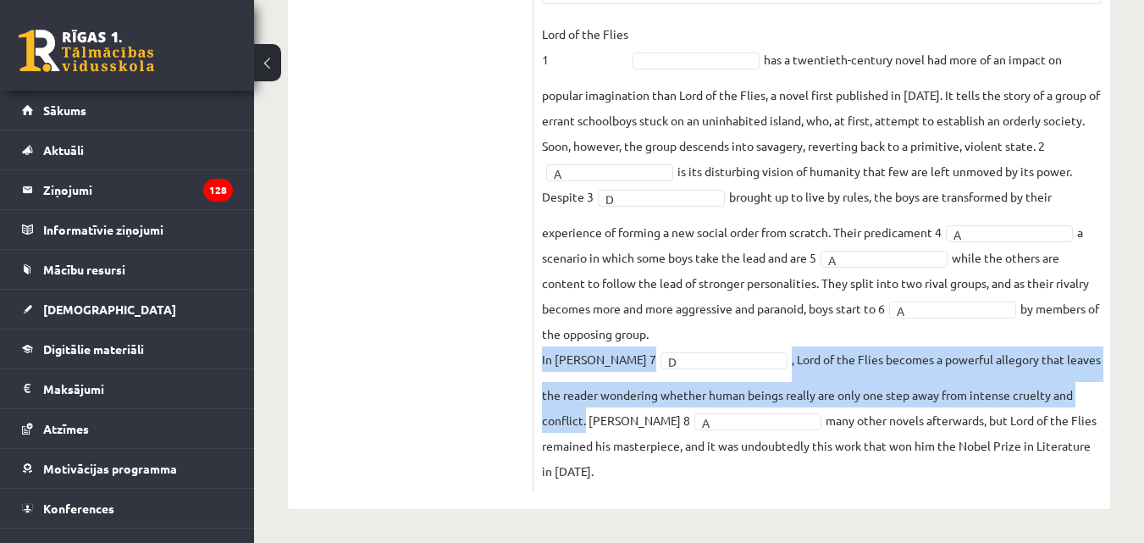
drag, startPoint x: 542, startPoint y: 355, endPoint x: 607, endPoint y: 419, distance: 91.6
click at [607, 419] on fieldset "Lord of the Flies 1 has a twentieth-century novel had more of an impact on popu…" at bounding box center [822, 252] width 560 height 462
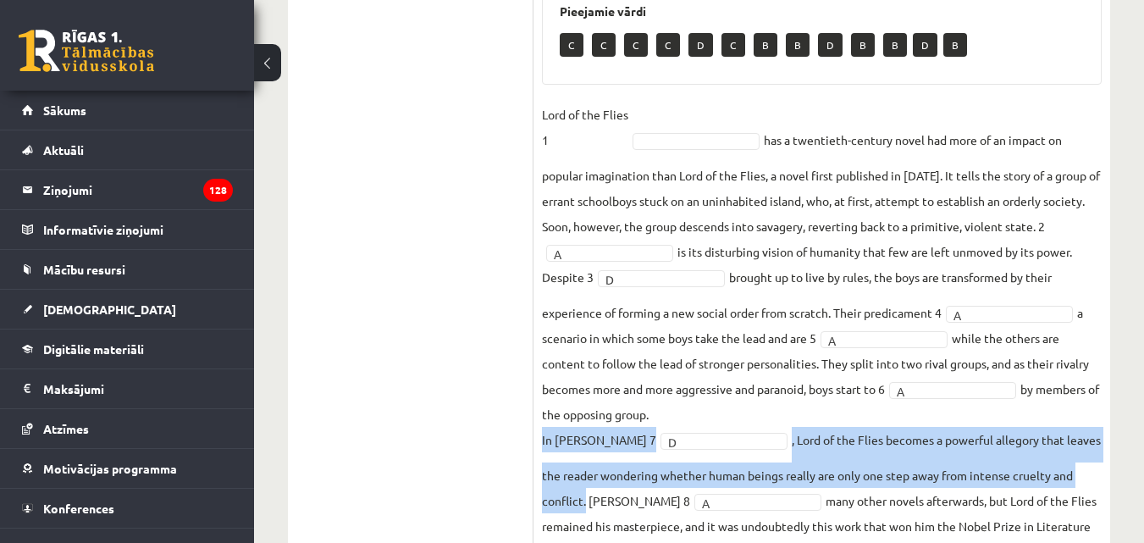
scroll to position [716, 0]
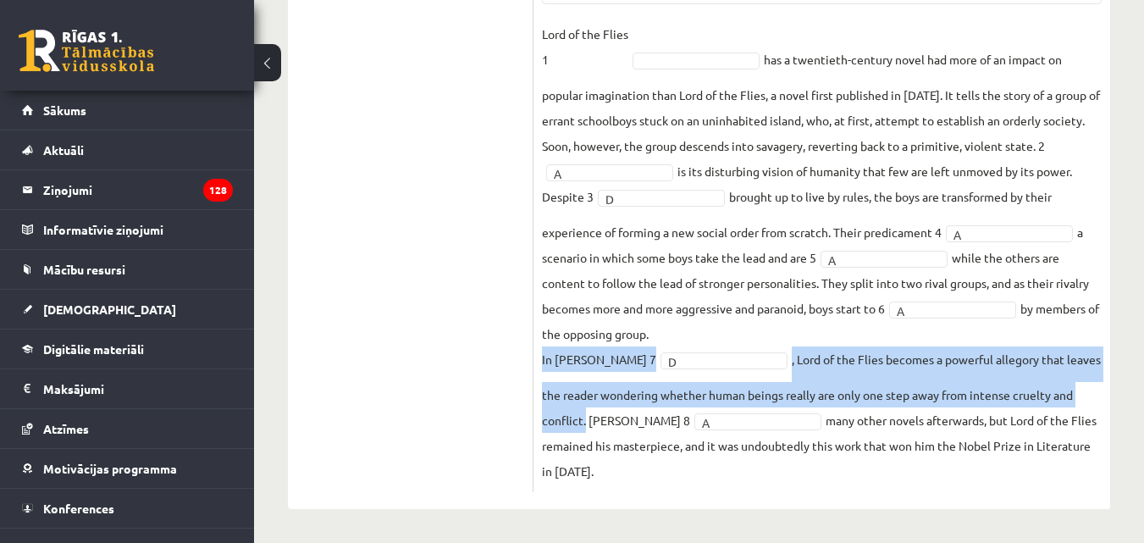
click at [742, 372] on fieldset "Lord of the Flies 1 has a twentieth-century novel had more of an impact on popu…" at bounding box center [822, 252] width 560 height 462
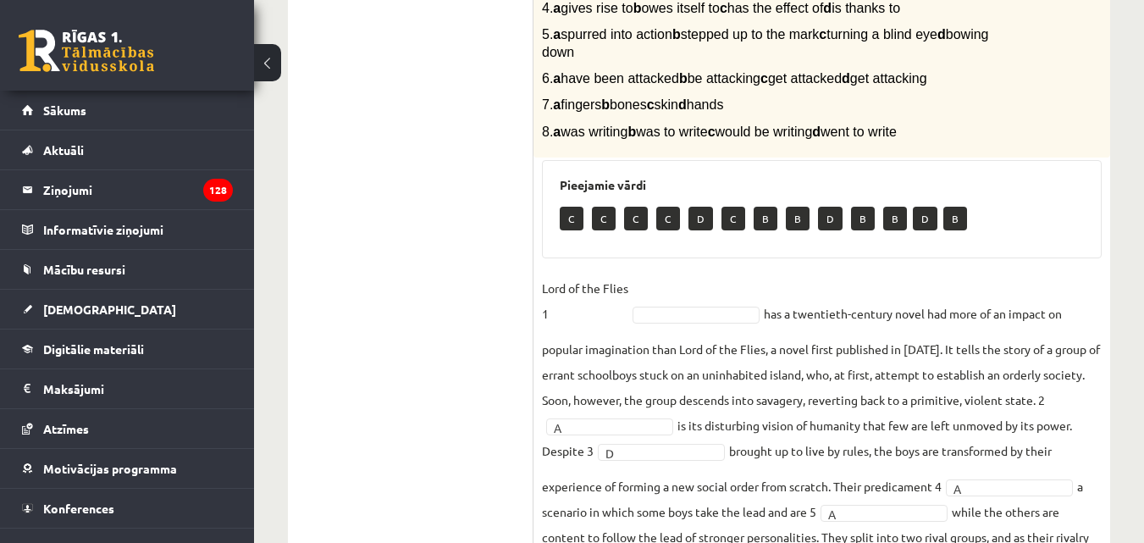
scroll to position [462, 0]
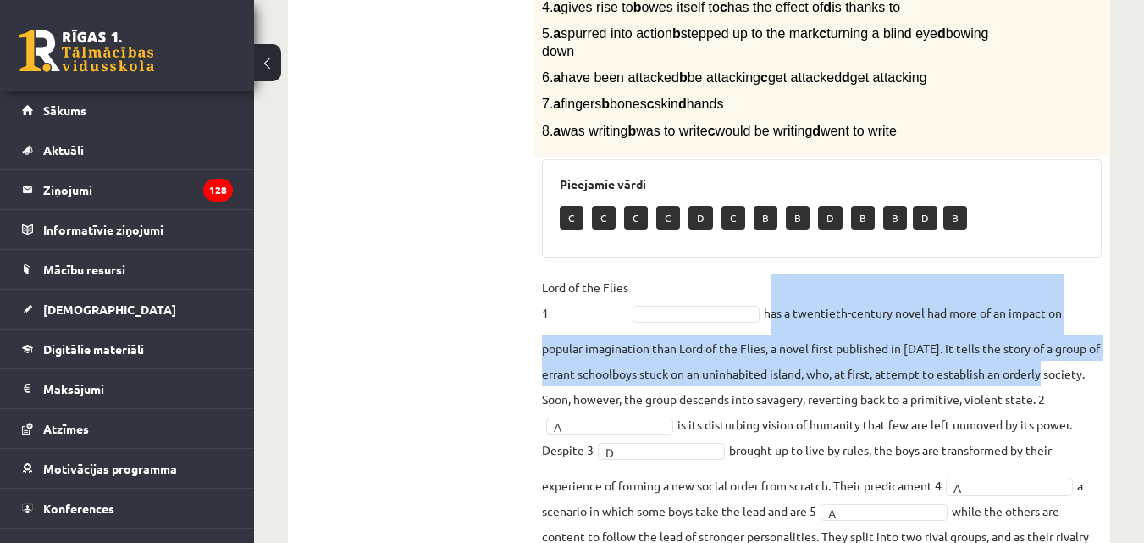
drag, startPoint x: 768, startPoint y: 312, endPoint x: 1048, endPoint y: 378, distance: 287.7
click at [1048, 378] on fieldset "Lord of the Flies 1 has a twentieth-century novel had more of an impact on popu…" at bounding box center [822, 505] width 560 height 462
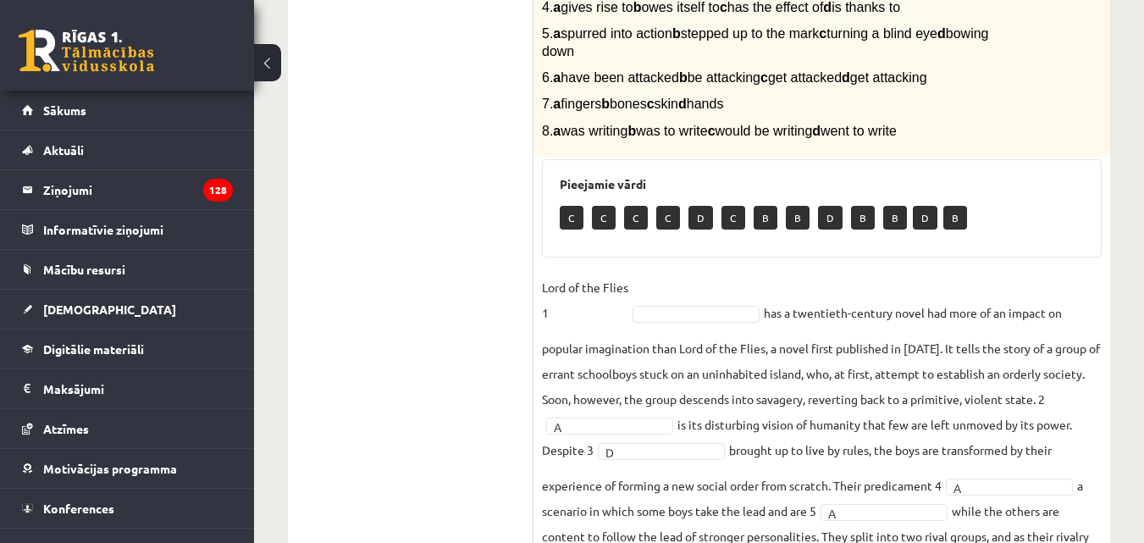
click at [611, 288] on p "Lord of the Flies 1" at bounding box center [585, 299] width 86 height 51
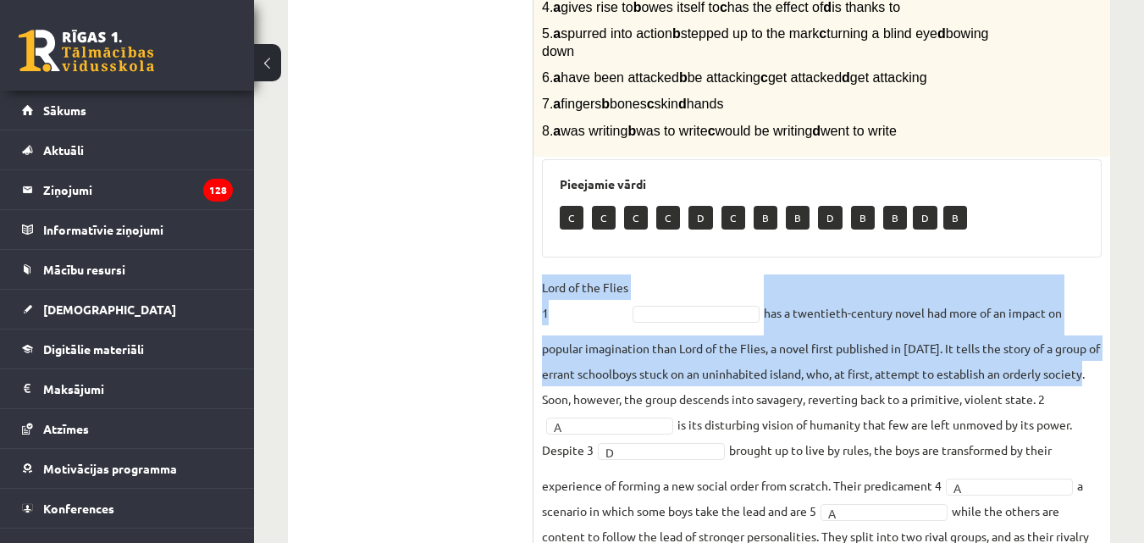
drag, startPoint x: 543, startPoint y: 285, endPoint x: 1095, endPoint y: 376, distance: 560.1
click at [1095, 376] on fieldset "Lord of the Flies 1 has a twentieth-century novel had more of an impact on popu…" at bounding box center [822, 505] width 560 height 462
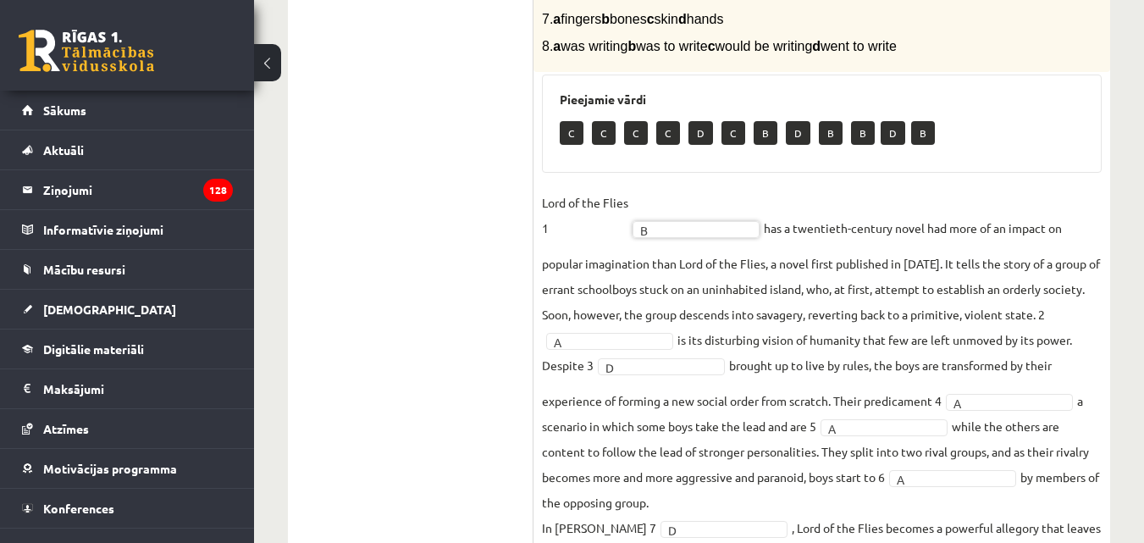
scroll to position [716, 0]
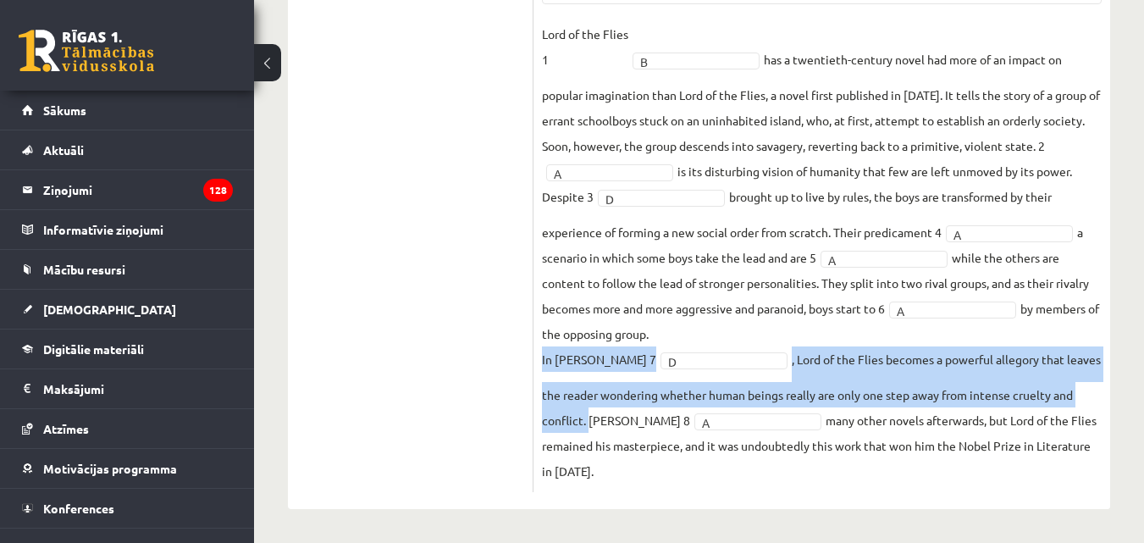
drag, startPoint x: 542, startPoint y: 358, endPoint x: 611, endPoint y: 409, distance: 86.0
click at [611, 409] on fieldset "Lord of the Flies 1 B * has a twentieth-century novel had more of an impact on …" at bounding box center [822, 252] width 560 height 462
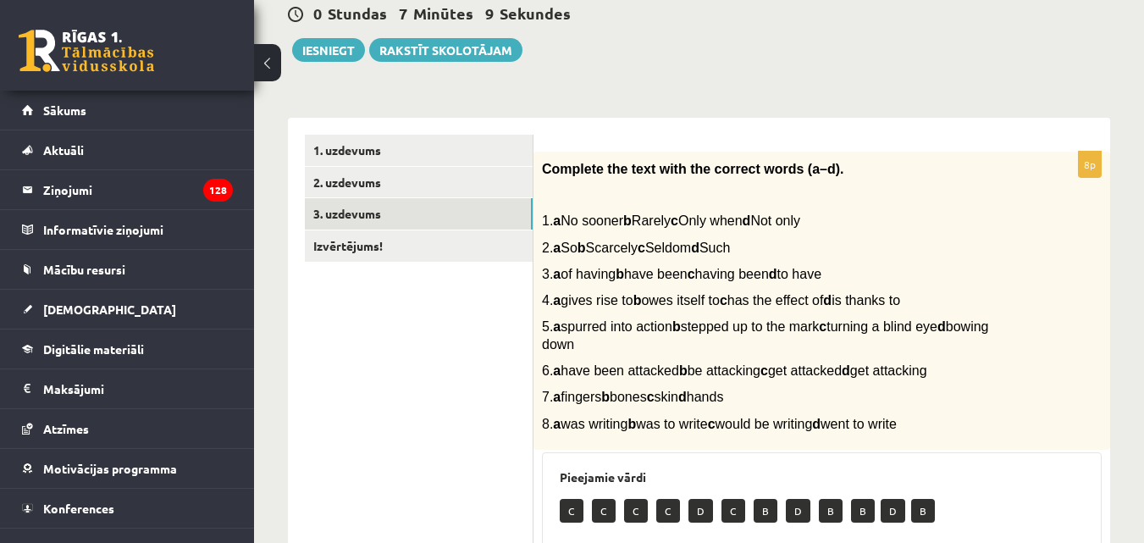
scroll to position [0, 0]
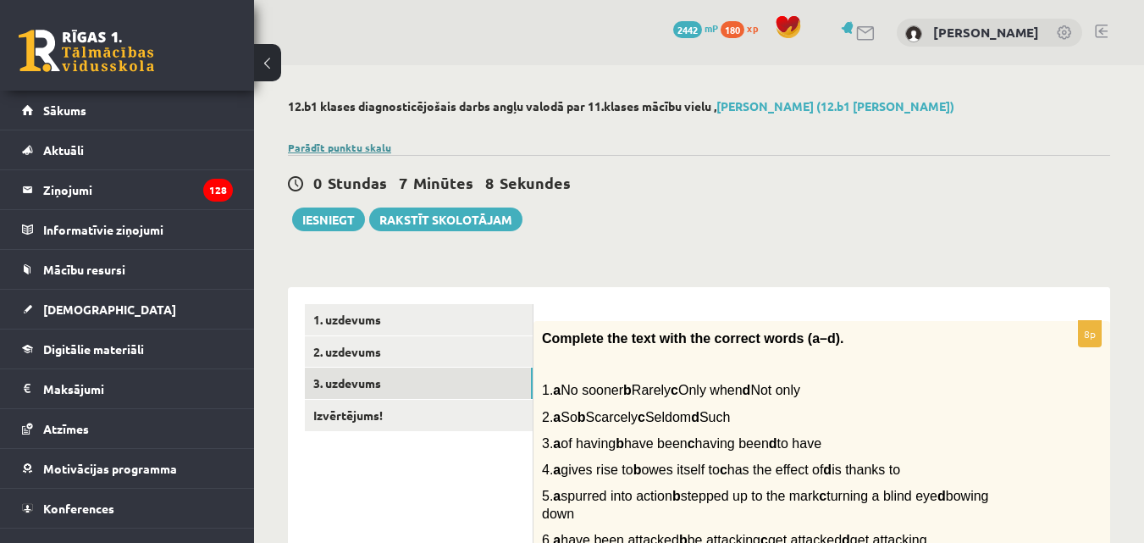
click at [375, 144] on link "Parādīt punktu skalu" at bounding box center [339, 148] width 103 height 14
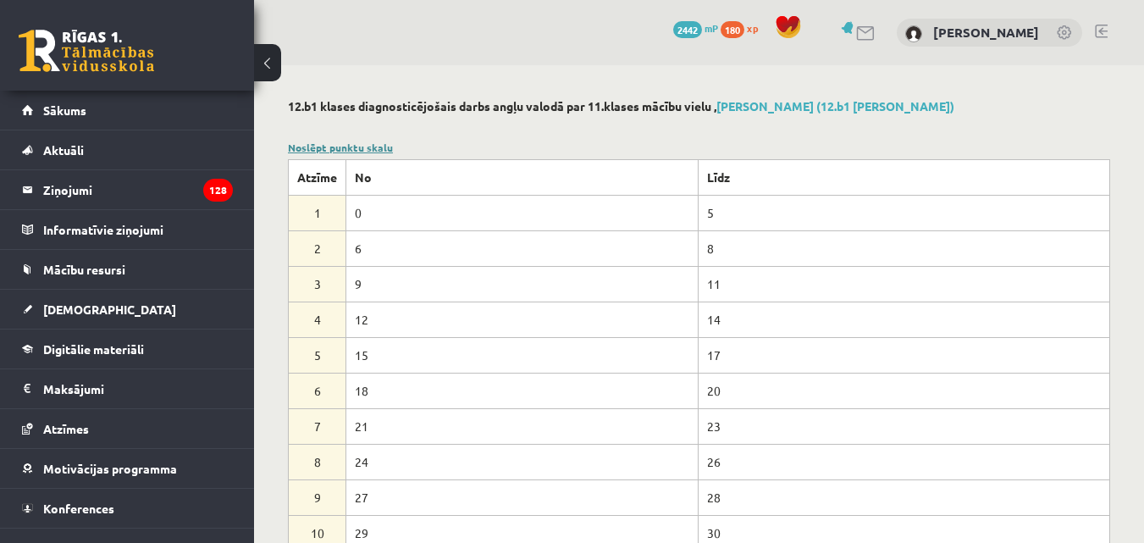
click at [370, 147] on link "Noslēpt punktu skalu" at bounding box center [340, 148] width 105 height 14
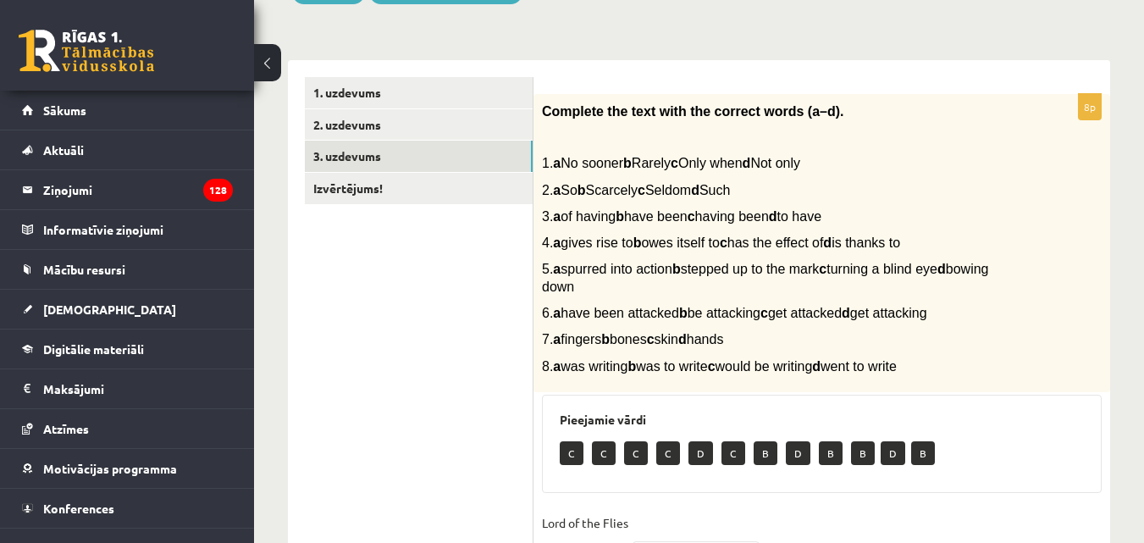
scroll to position [208, 0]
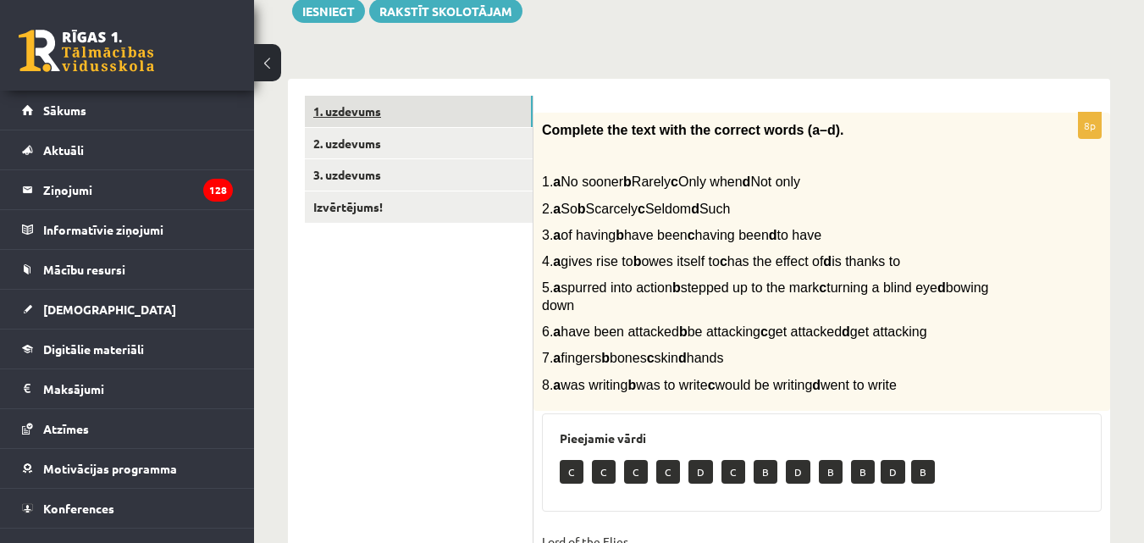
click at [366, 111] on link "1. uzdevums" at bounding box center [419, 111] width 228 height 31
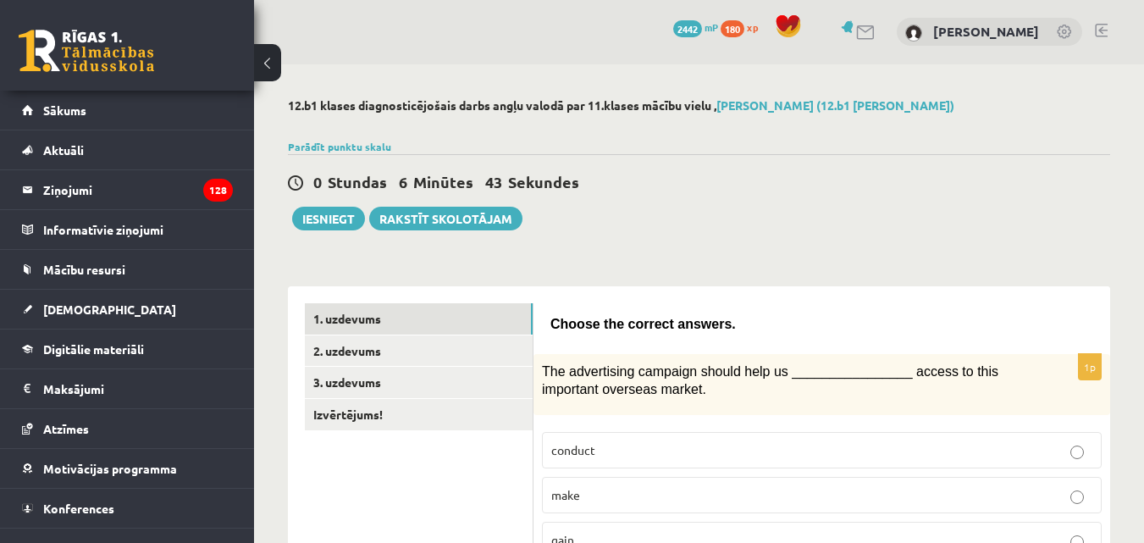
scroll to position [0, 0]
click at [340, 353] on link "2. uzdevums" at bounding box center [419, 351] width 228 height 31
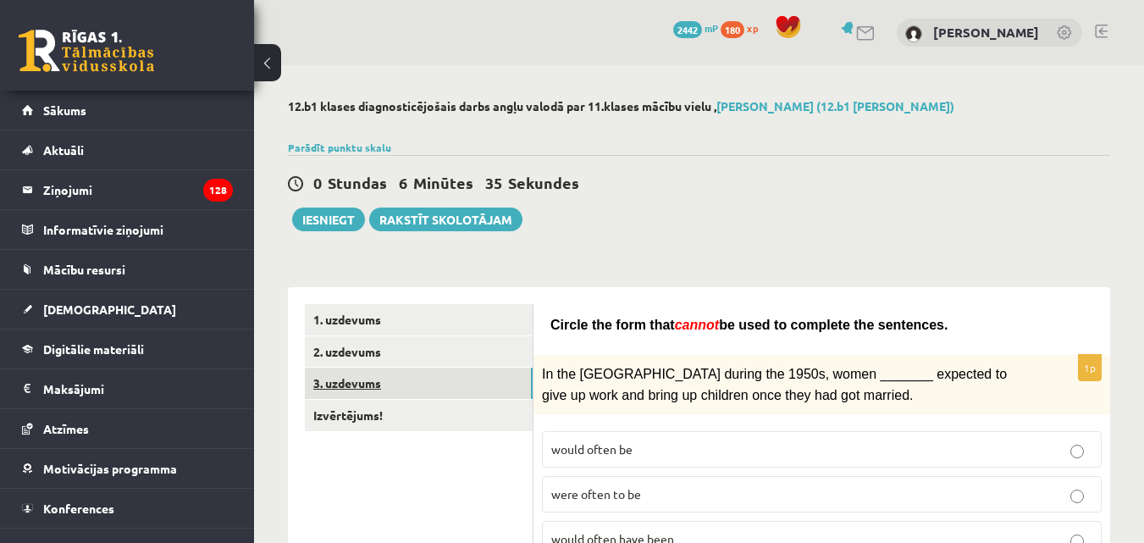
click at [370, 383] on link "3. uzdevums" at bounding box center [419, 382] width 228 height 31
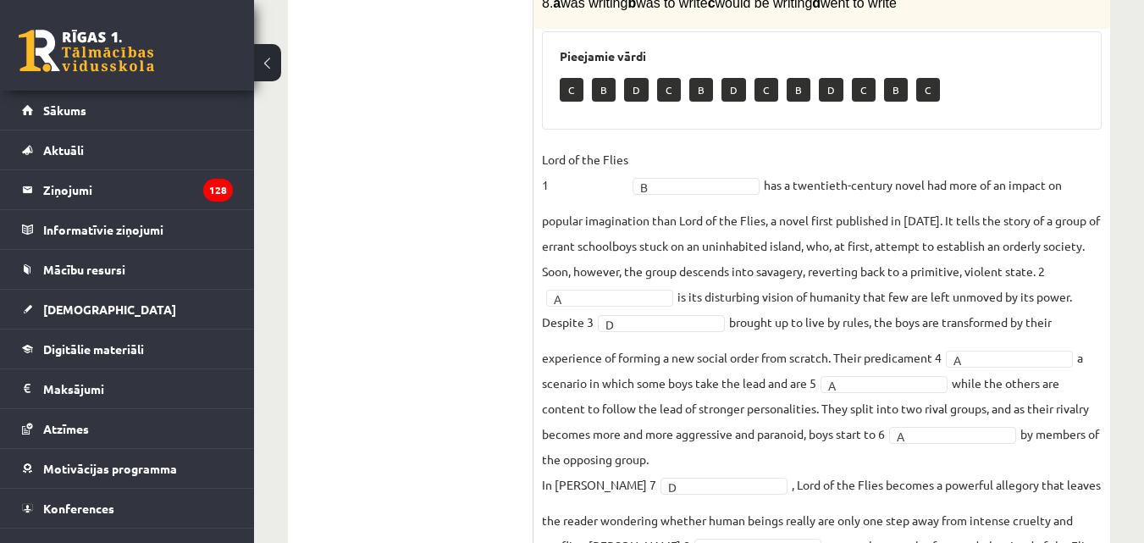
scroll to position [593, 0]
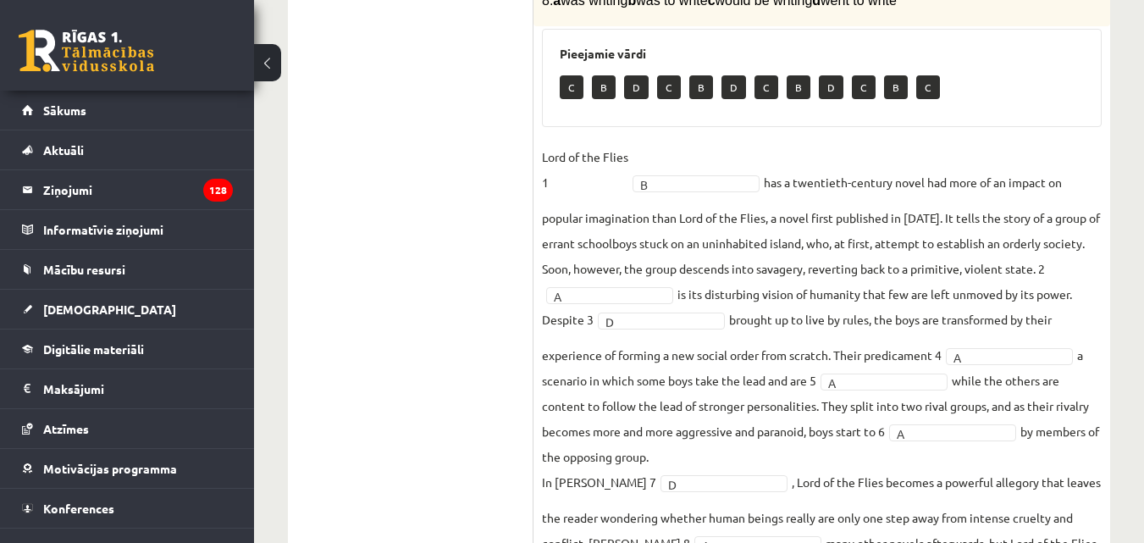
drag, startPoint x: 1077, startPoint y: 297, endPoint x: 681, endPoint y: 289, distance: 396.2
click at [681, 289] on fieldset "Lord of the Flies 1 B * has a twentieth-century novel had more of an impact on …" at bounding box center [822, 375] width 560 height 462
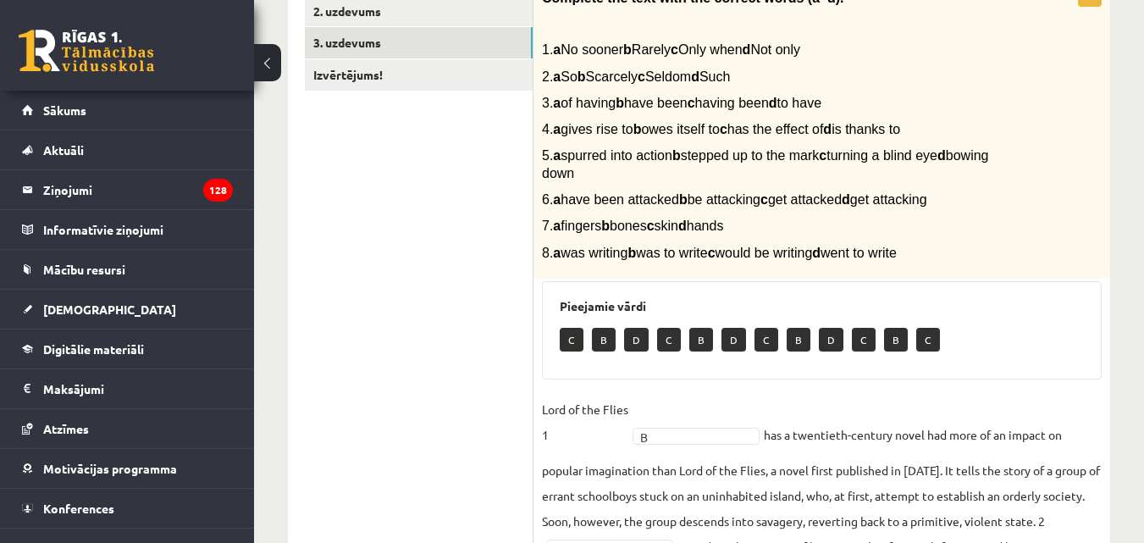
scroll to position [339, 0]
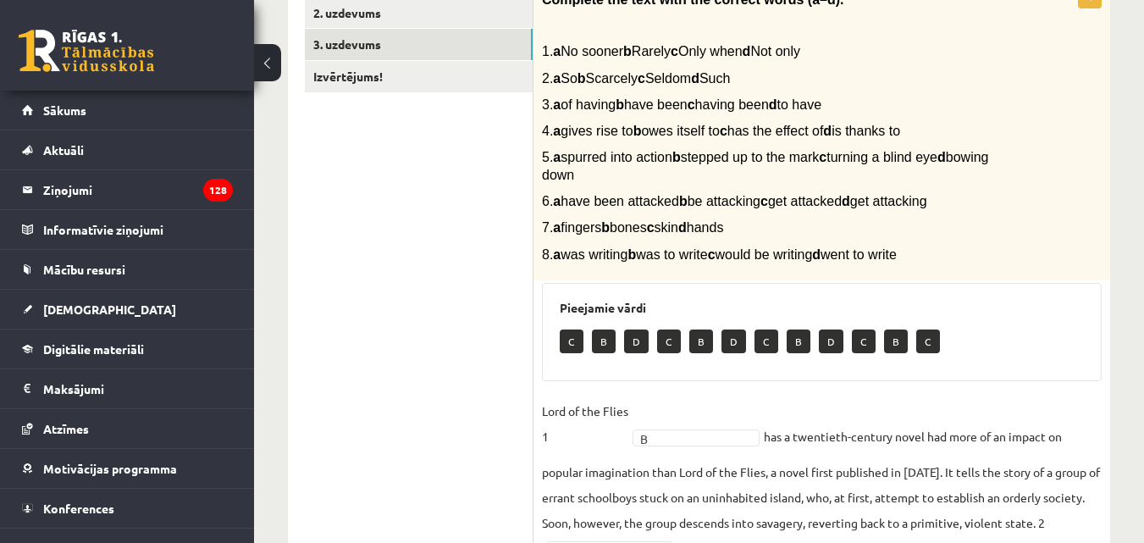
drag, startPoint x: 726, startPoint y: 76, endPoint x: 764, endPoint y: 83, distance: 38.7
click at [730, 83] on span "2. a So b Scarcely c Seldom d Such" at bounding box center [636, 78] width 188 height 14
drag, startPoint x: 694, startPoint y: 79, endPoint x: 655, endPoint y: 73, distance: 39.4
click at [655, 73] on span "2. a So b Scarcely c Seldom d Such" at bounding box center [636, 78] width 188 height 14
drag, startPoint x: 576, startPoint y: 78, endPoint x: 587, endPoint y: 80, distance: 11.3
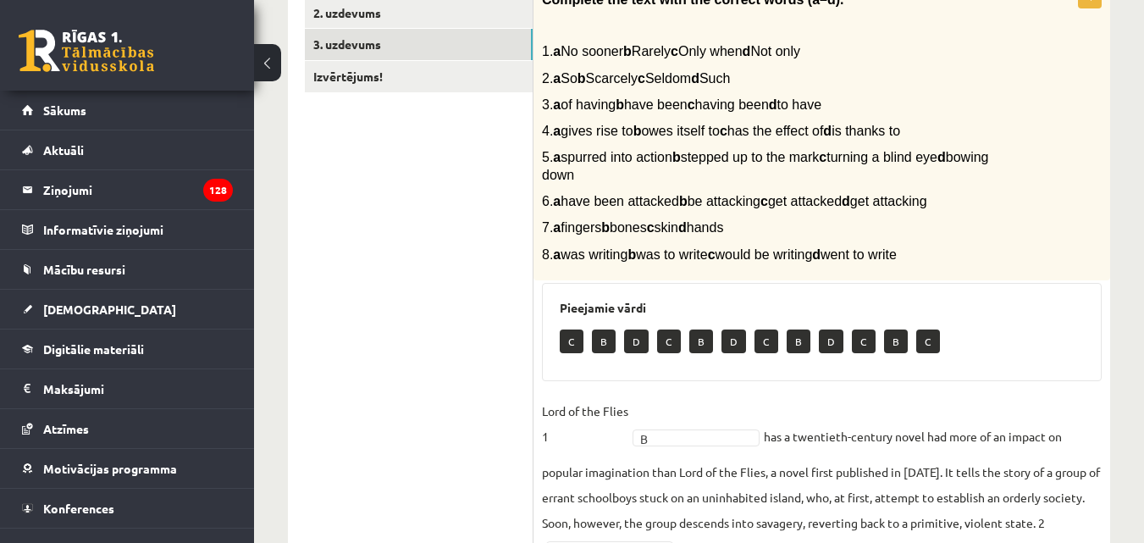
click at [587, 80] on span "2. a So b Scarcely c Seldom d Such" at bounding box center [636, 78] width 188 height 14
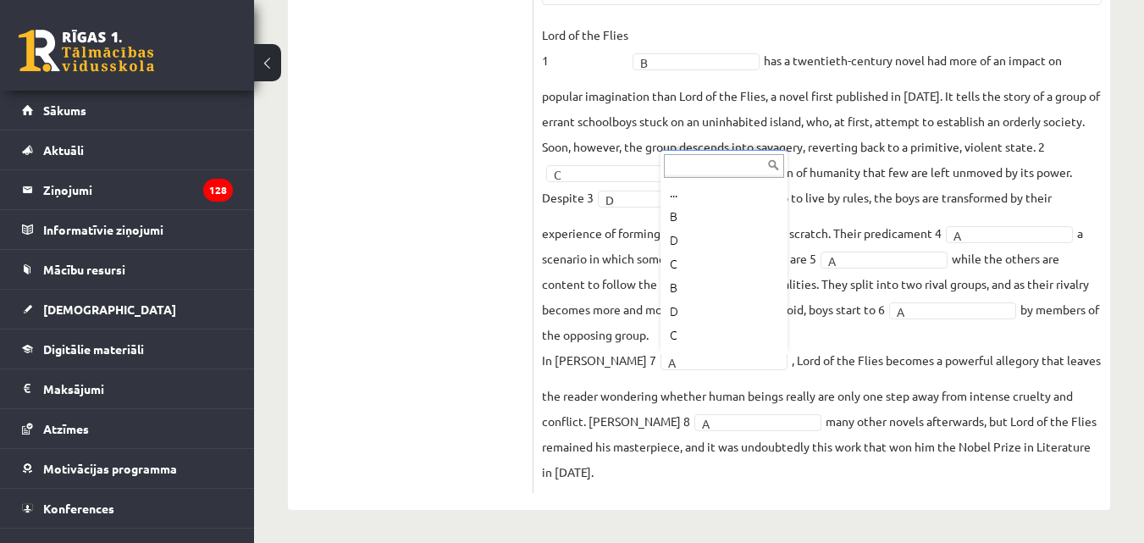
scroll to position [716, 0]
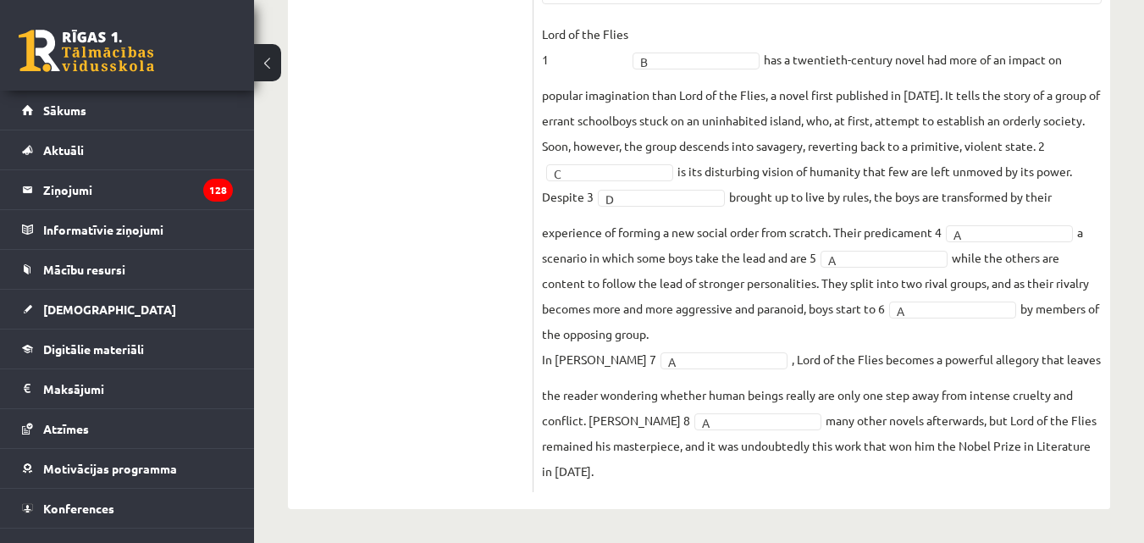
drag, startPoint x: 555, startPoint y: 358, endPoint x: 648, endPoint y: 361, distance: 93.2
click at [648, 361] on p "In [PERSON_NAME] 7" at bounding box center [599, 358] width 114 height 25
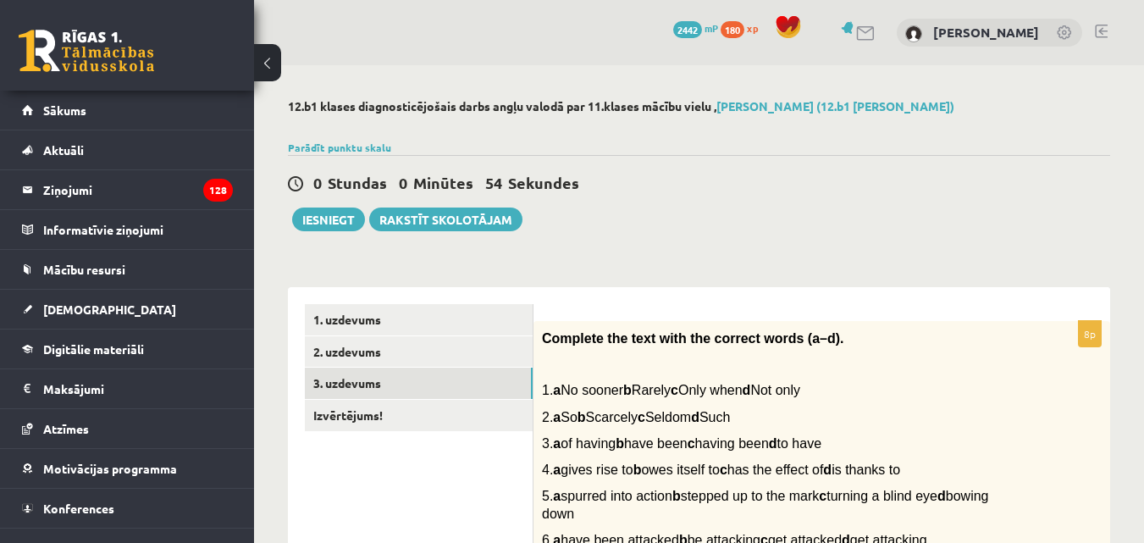
scroll to position [169, 0]
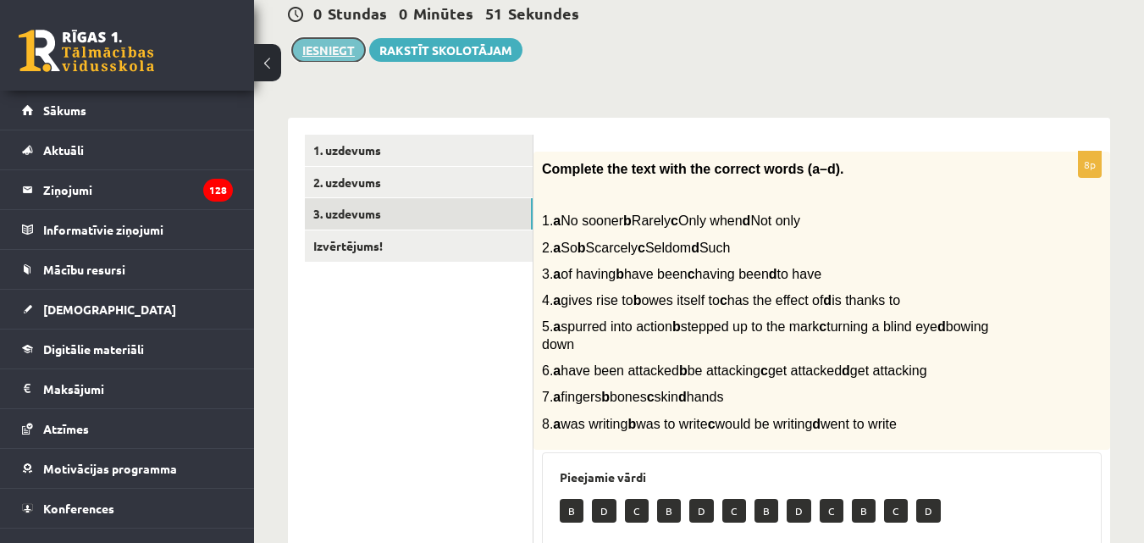
click at [328, 52] on button "Iesniegt" at bounding box center [328, 50] width 73 height 24
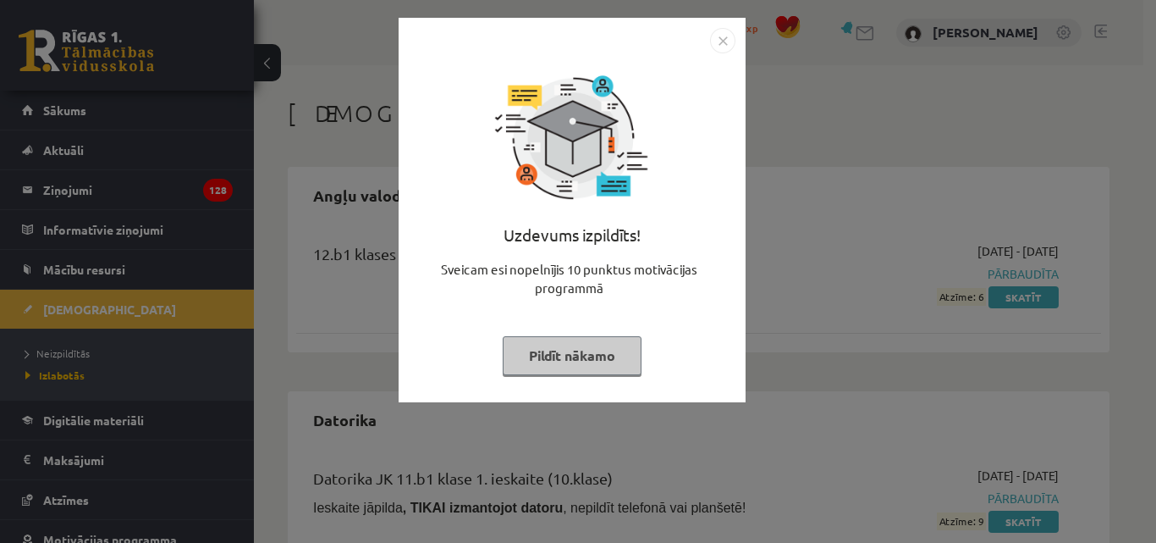
click at [606, 360] on button "Pildīt nākamo" at bounding box center [572, 355] width 139 height 39
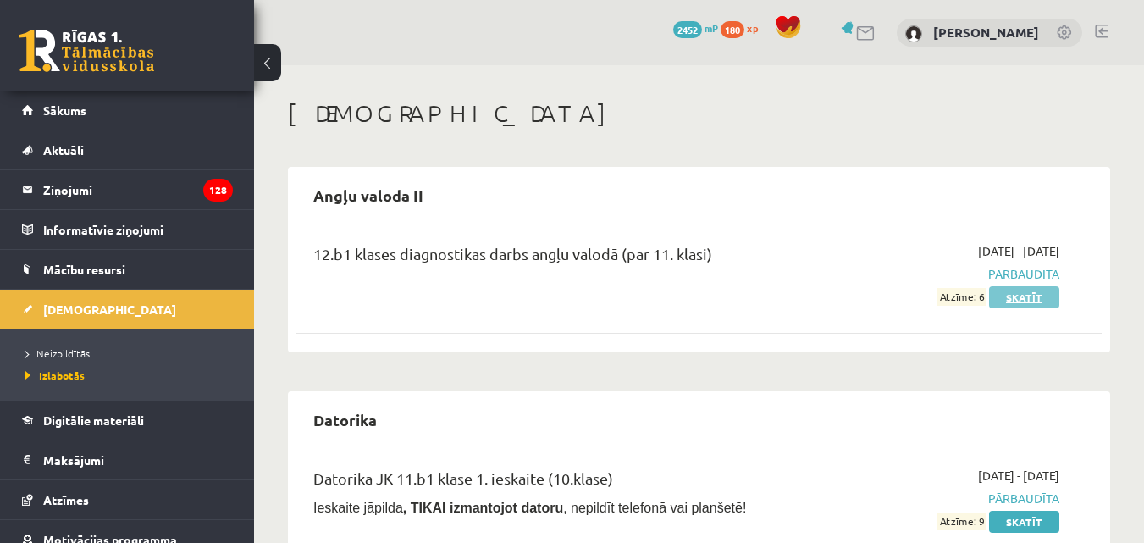
click at [1023, 300] on link "Skatīt" at bounding box center [1024, 297] width 70 height 22
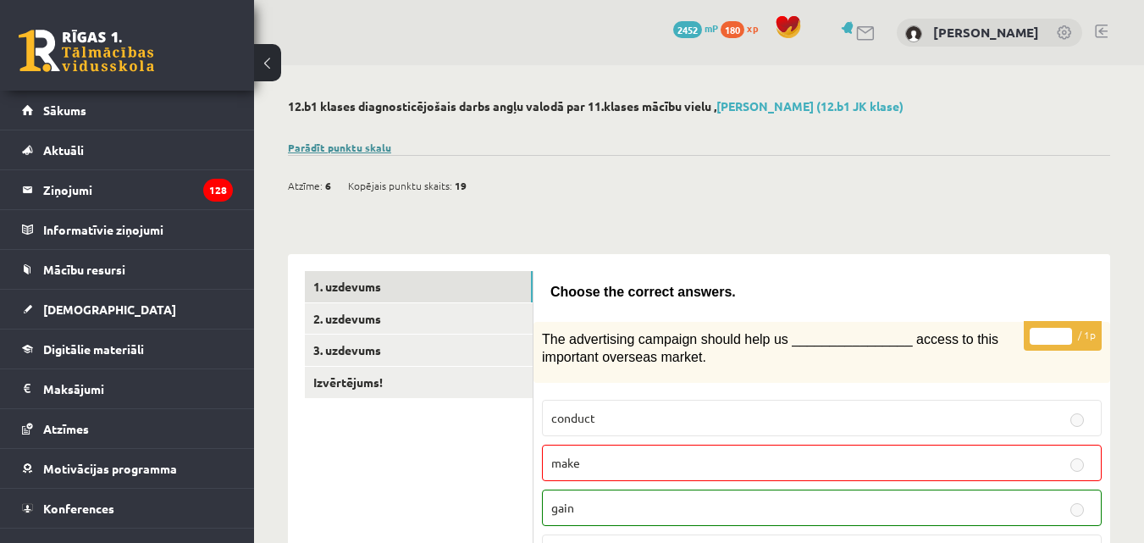
click at [371, 146] on link "Parādīt punktu skalu" at bounding box center [339, 148] width 103 height 14
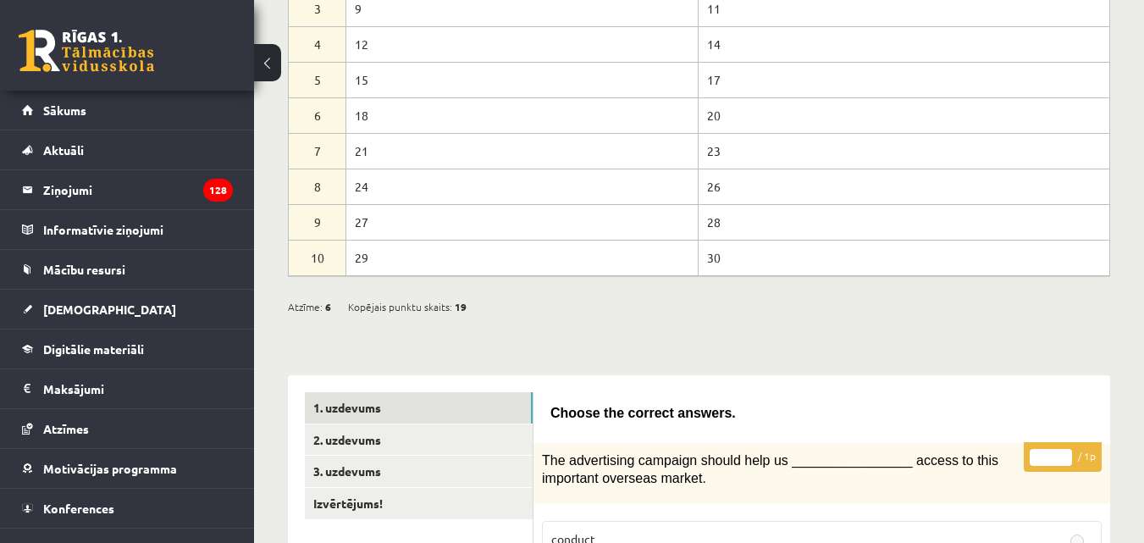
scroll to position [423, 0]
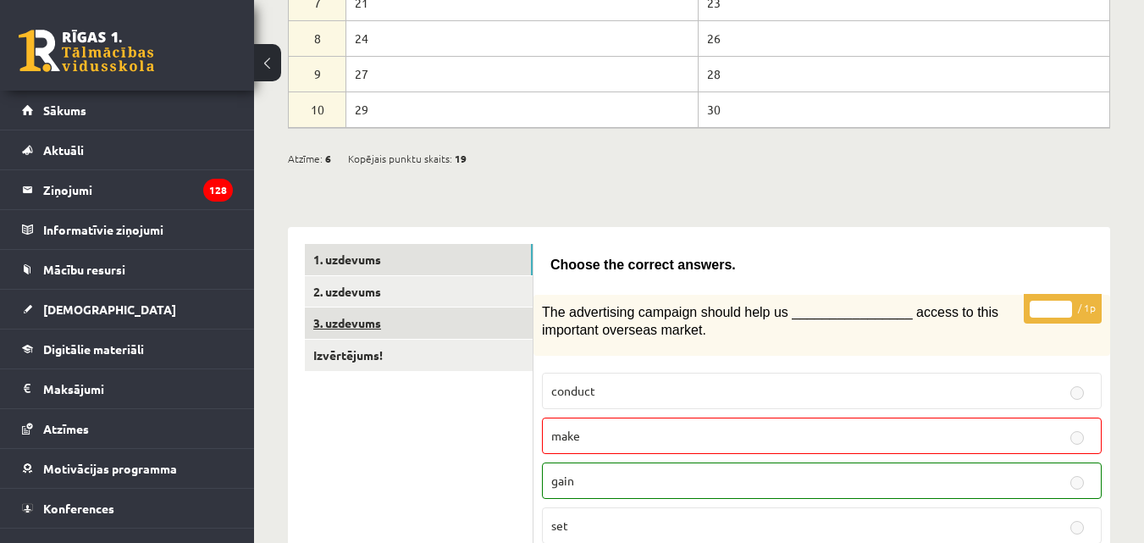
click at [346, 320] on link "3. uzdevums" at bounding box center [419, 322] width 228 height 31
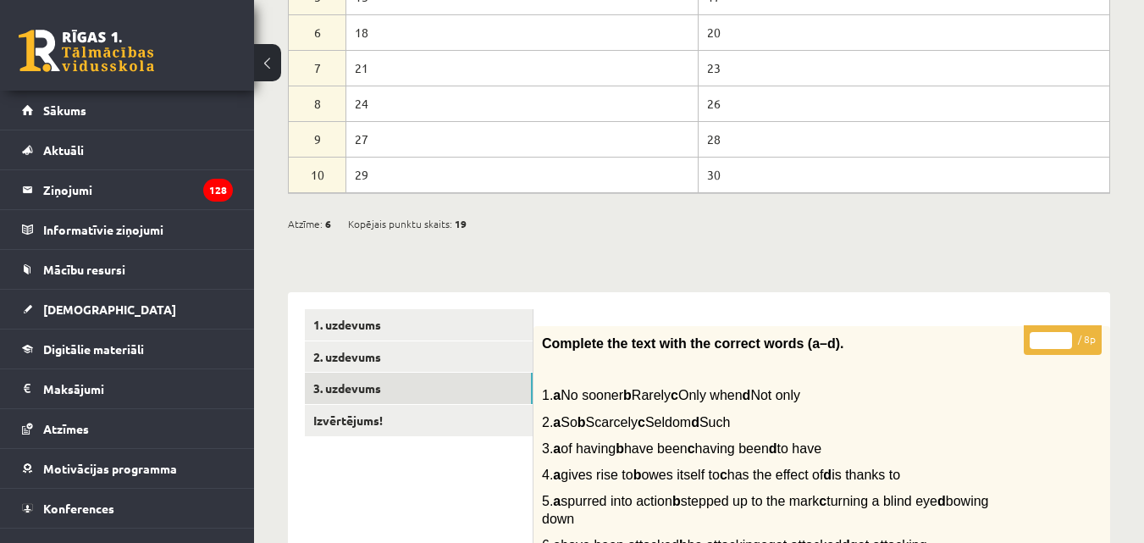
scroll to position [511, 0]
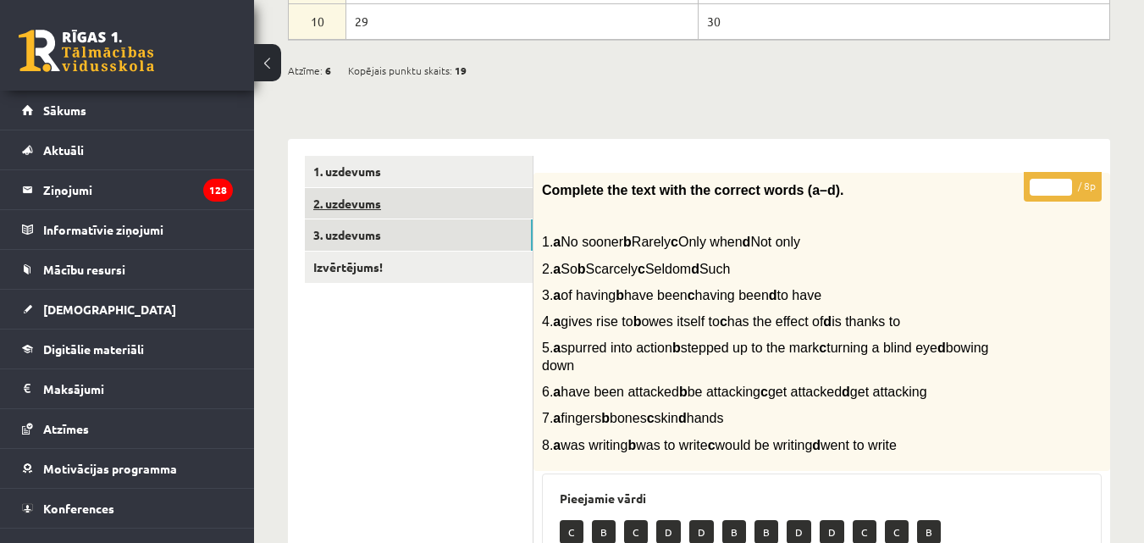
click at [363, 210] on link "2. uzdevums" at bounding box center [419, 203] width 228 height 31
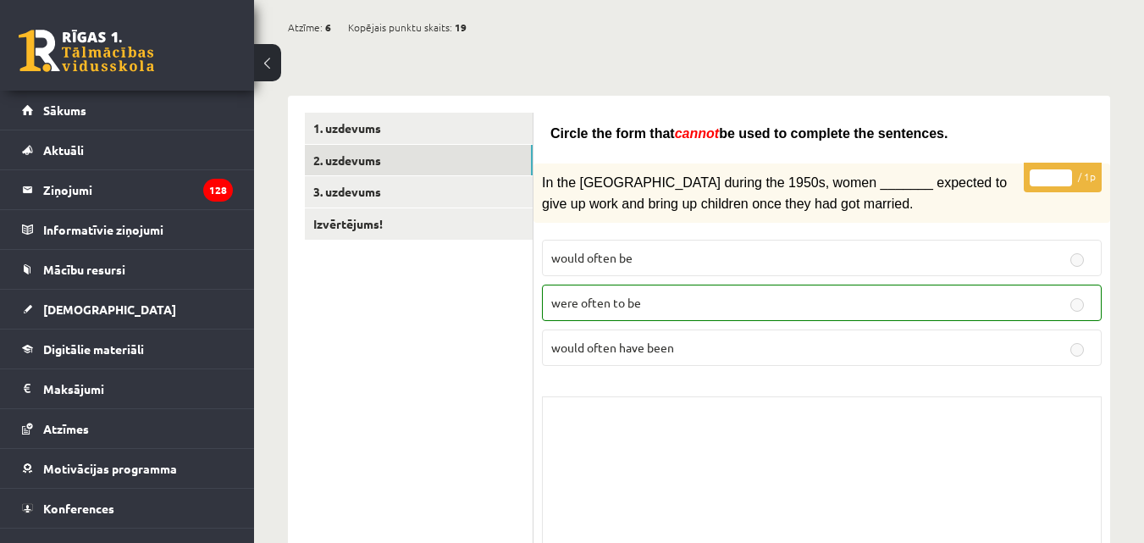
scroll to position [488, 0]
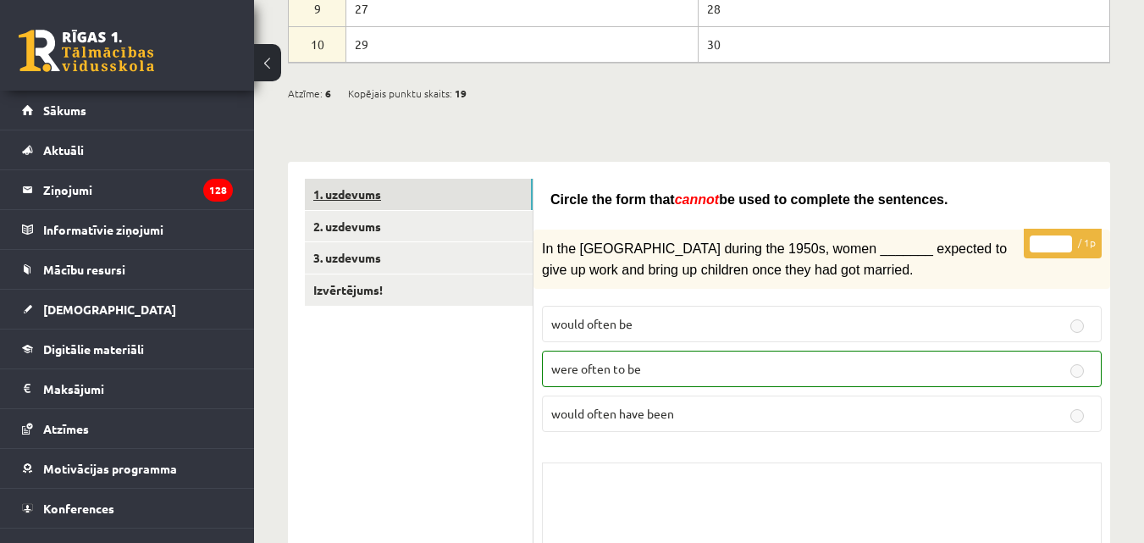
click at [353, 192] on link "1. uzdevums" at bounding box center [419, 194] width 228 height 31
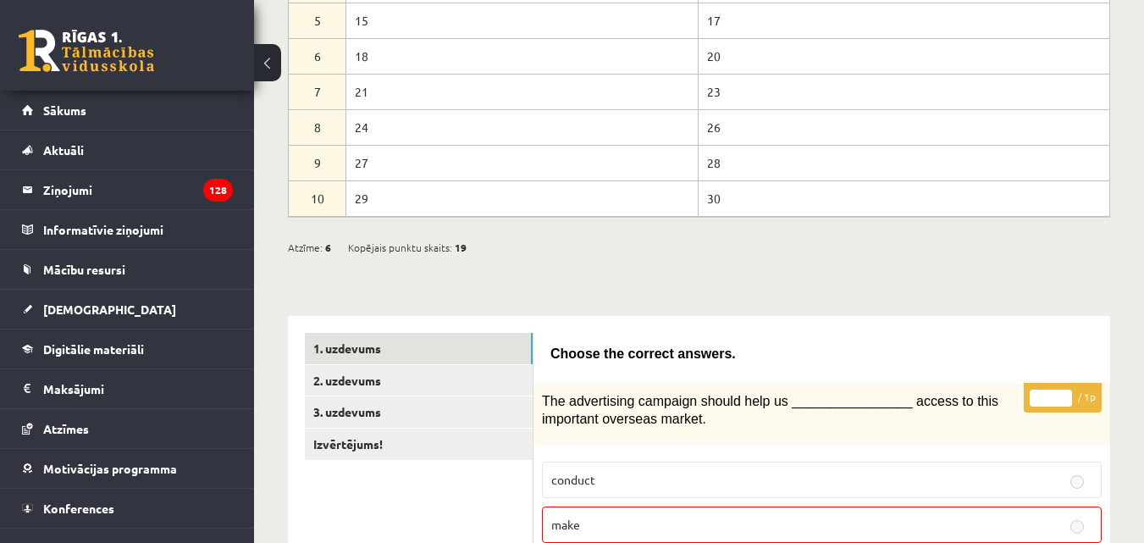
scroll to position [339, 0]
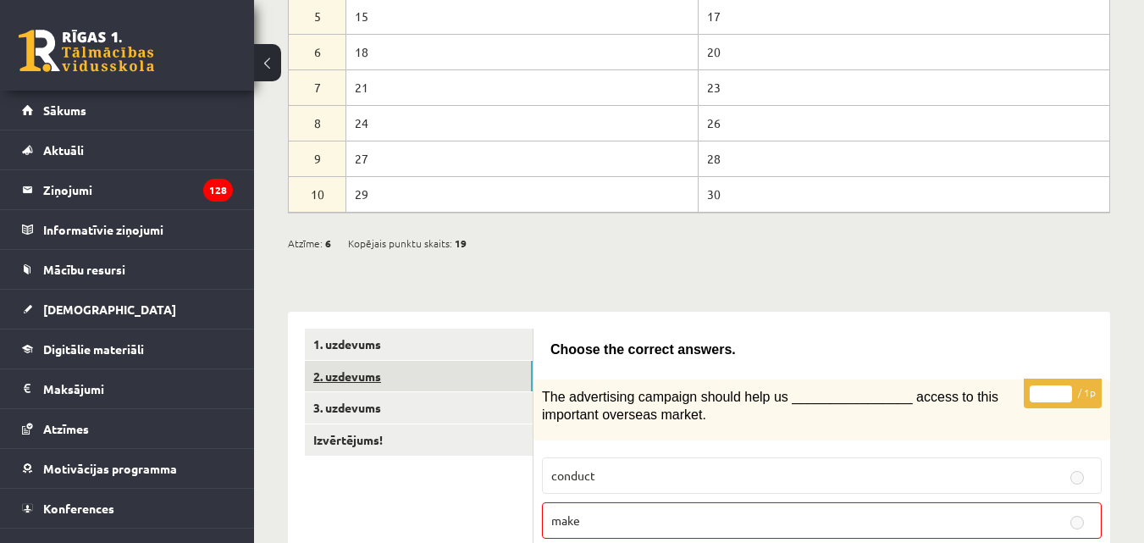
click at [370, 379] on link "2. uzdevums" at bounding box center [419, 376] width 228 height 31
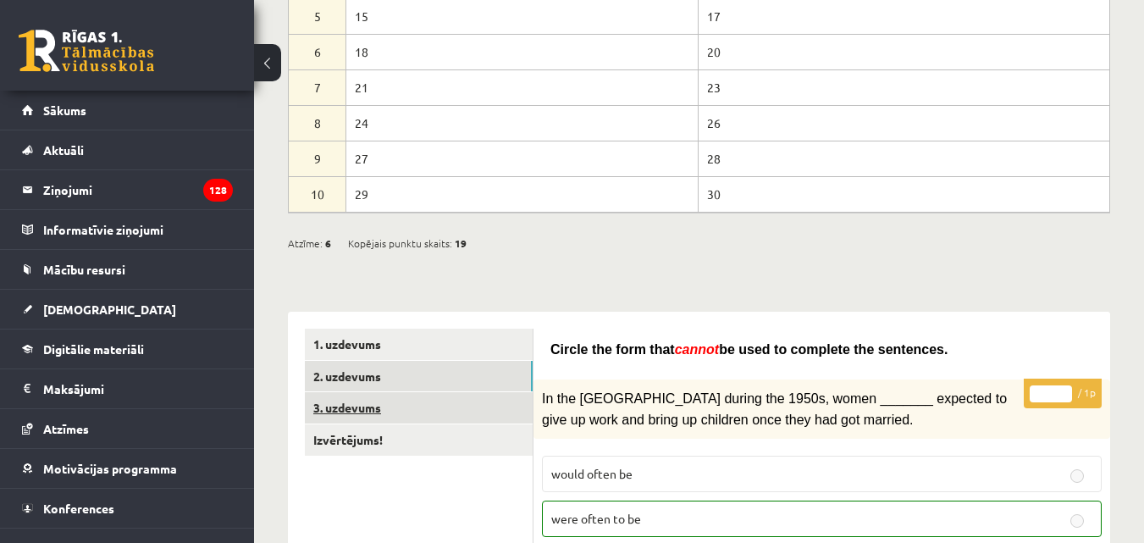
drag, startPoint x: 357, startPoint y: 400, endPoint x: 456, endPoint y: 401, distance: 99.0
click at [357, 401] on link "3. uzdevums" at bounding box center [419, 407] width 228 height 31
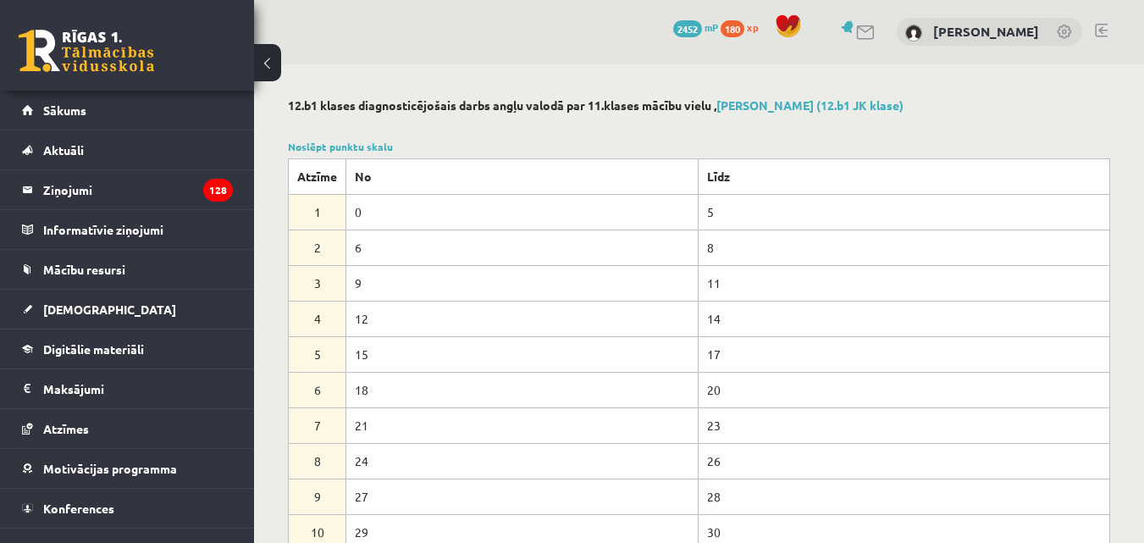
scroll to position [0, 0]
click at [77, 313] on span "[DEMOGRAPHIC_DATA]" at bounding box center [109, 308] width 133 height 15
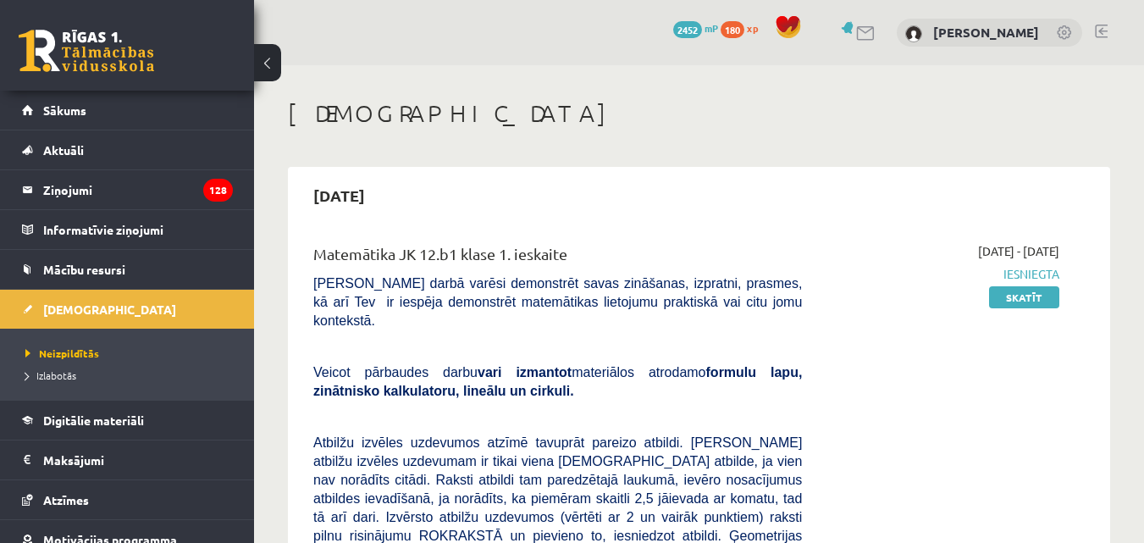
click at [1100, 32] on link at bounding box center [1100, 32] width 13 height 14
